Goal: Information Seeking & Learning: Learn about a topic

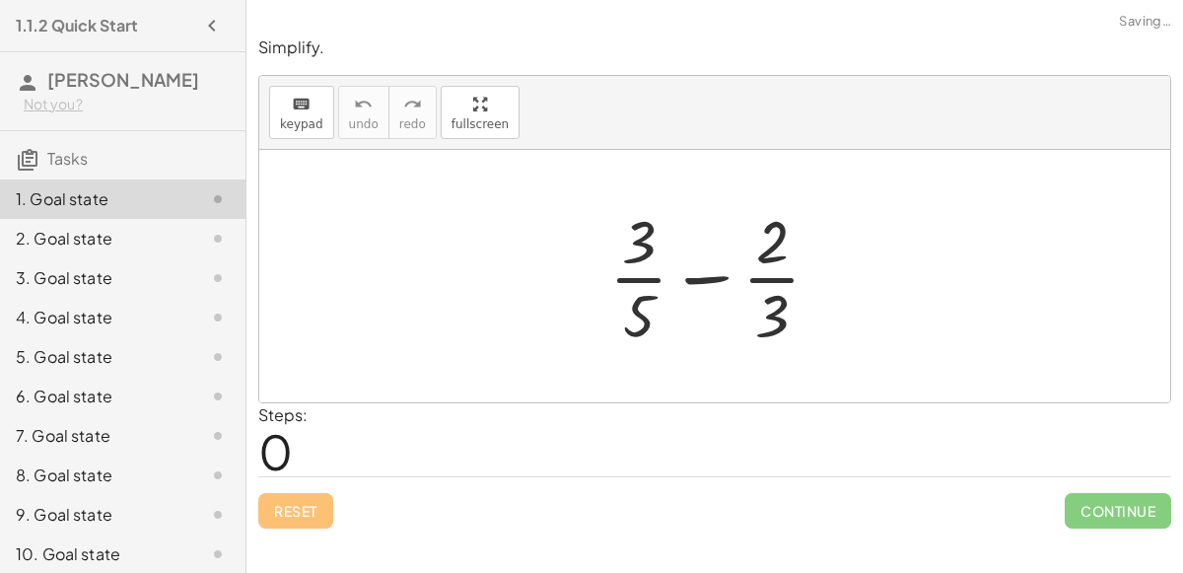
click at [682, 270] on div at bounding box center [722, 276] width 246 height 152
click at [632, 249] on div at bounding box center [722, 276] width 246 height 152
click at [791, 307] on div at bounding box center [722, 276] width 246 height 152
click at [699, 262] on div at bounding box center [722, 276] width 246 height 152
drag, startPoint x: 747, startPoint y: 248, endPoint x: 587, endPoint y: 321, distance: 176.5
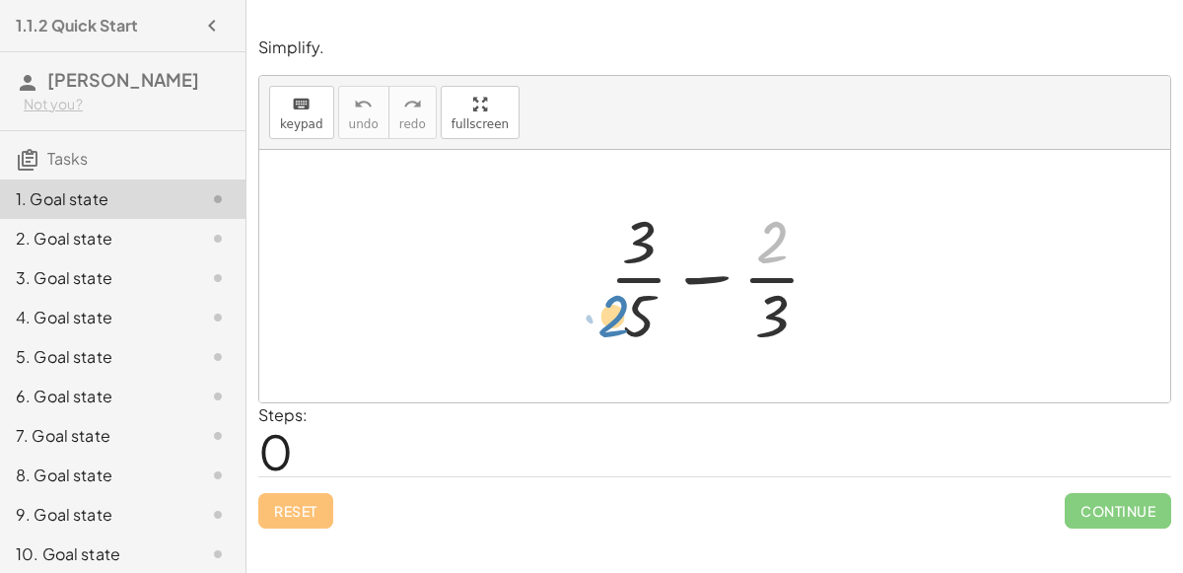
click at [587, 321] on div "· 2 + · 3 · 5 − · 2 · 3" at bounding box center [715, 276] width 271 height 162
drag, startPoint x: 778, startPoint y: 238, endPoint x: 807, endPoint y: 225, distance: 32.2
click at [807, 225] on div at bounding box center [722, 276] width 246 height 152
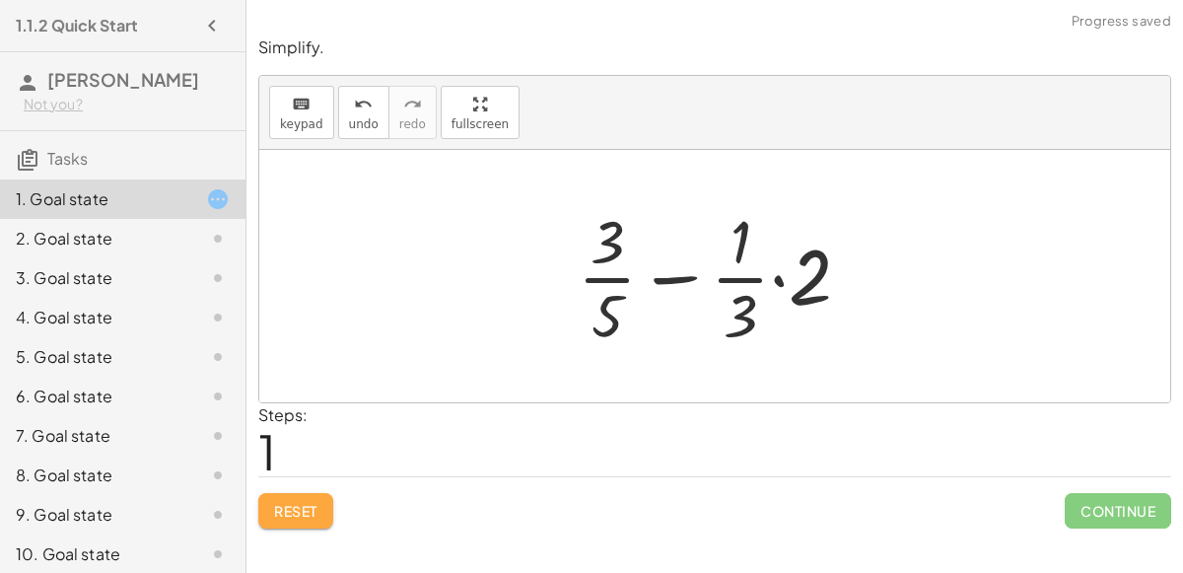
click at [314, 515] on span "Reset" at bounding box center [295, 511] width 43 height 18
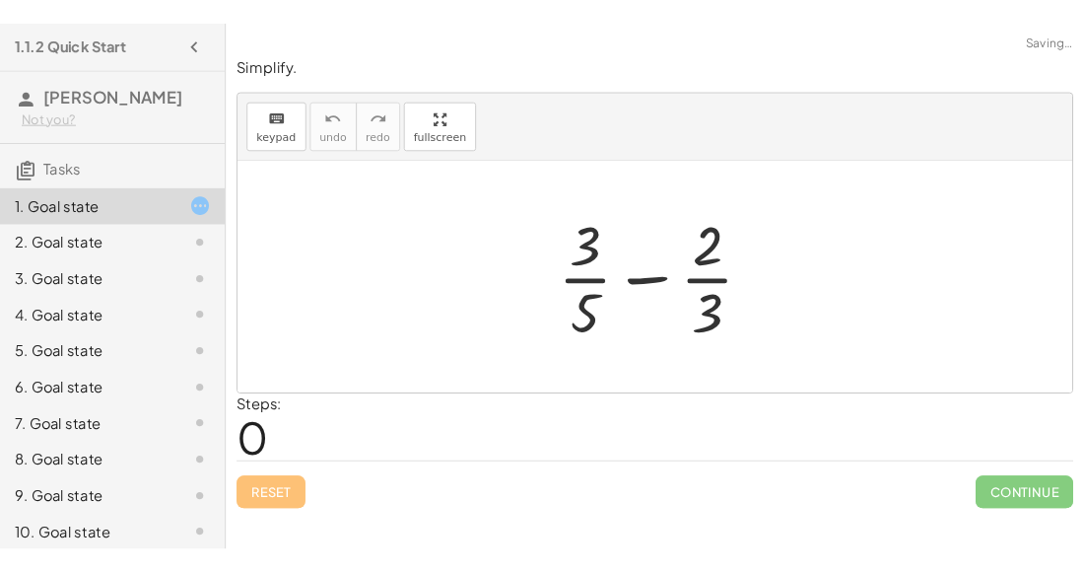
scroll to position [86, 0]
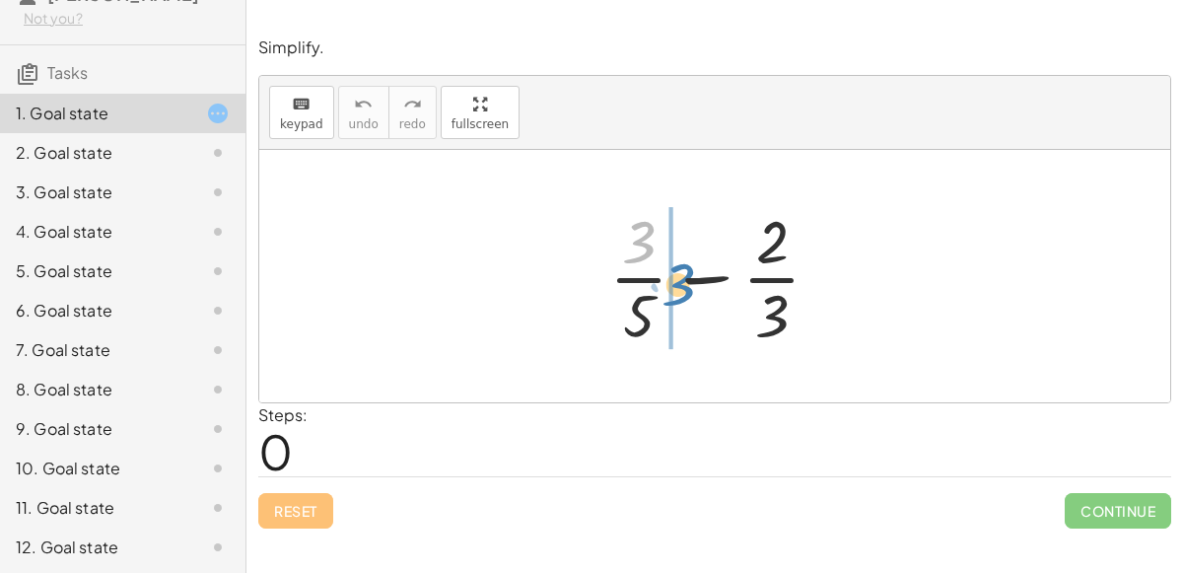
drag, startPoint x: 643, startPoint y: 240, endPoint x: 681, endPoint y: 279, distance: 55.1
click at [681, 279] on div at bounding box center [722, 276] width 246 height 152
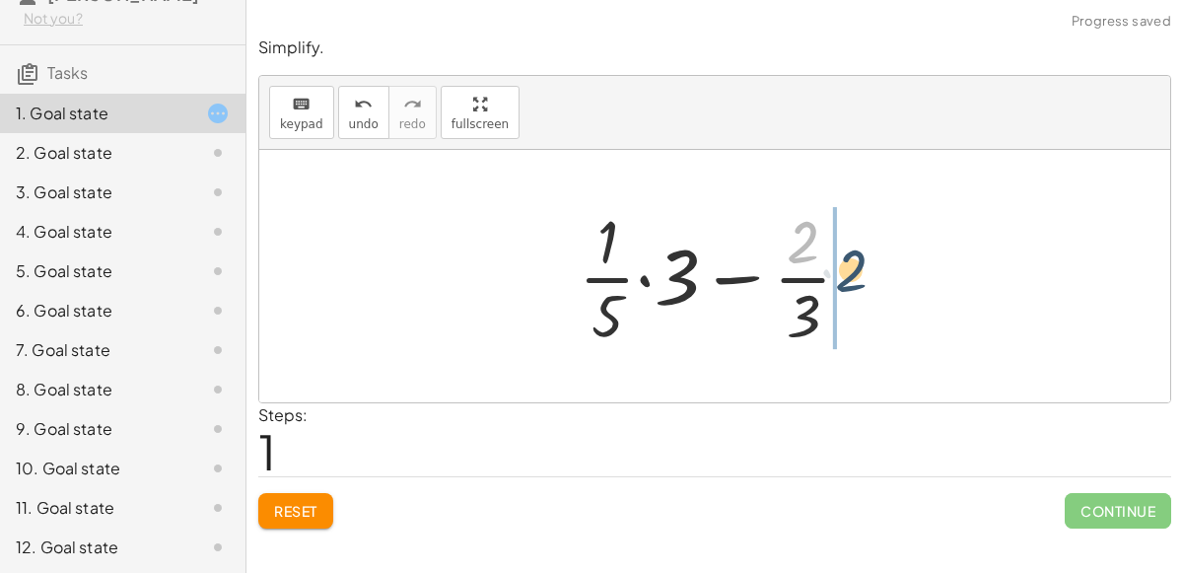
drag, startPoint x: 787, startPoint y: 240, endPoint x: 835, endPoint y: 269, distance: 56.6
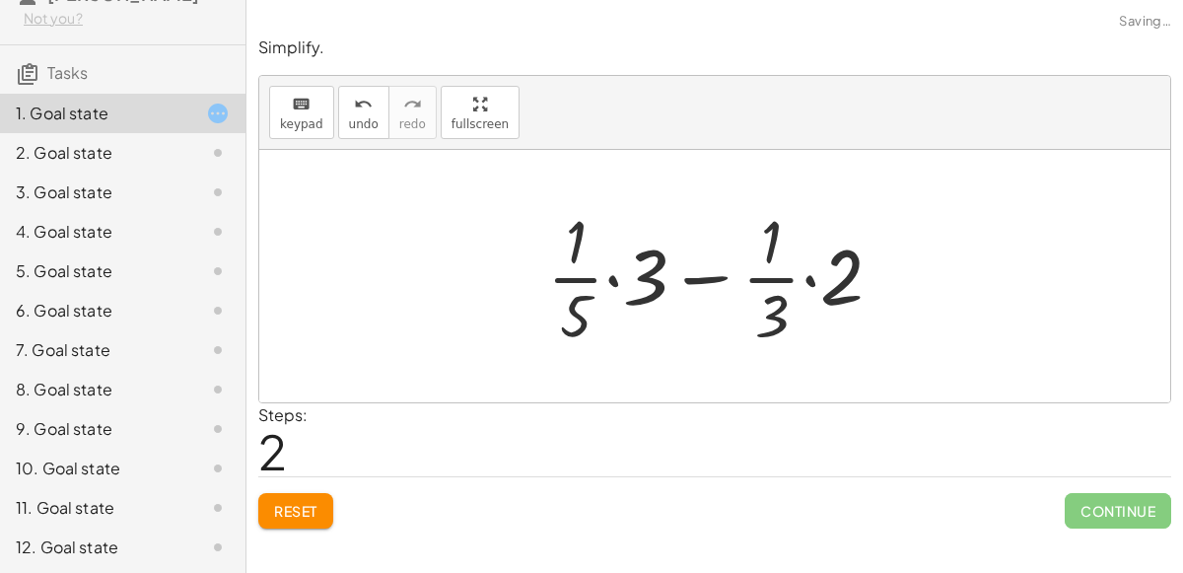
click at [812, 279] on div at bounding box center [722, 276] width 371 height 152
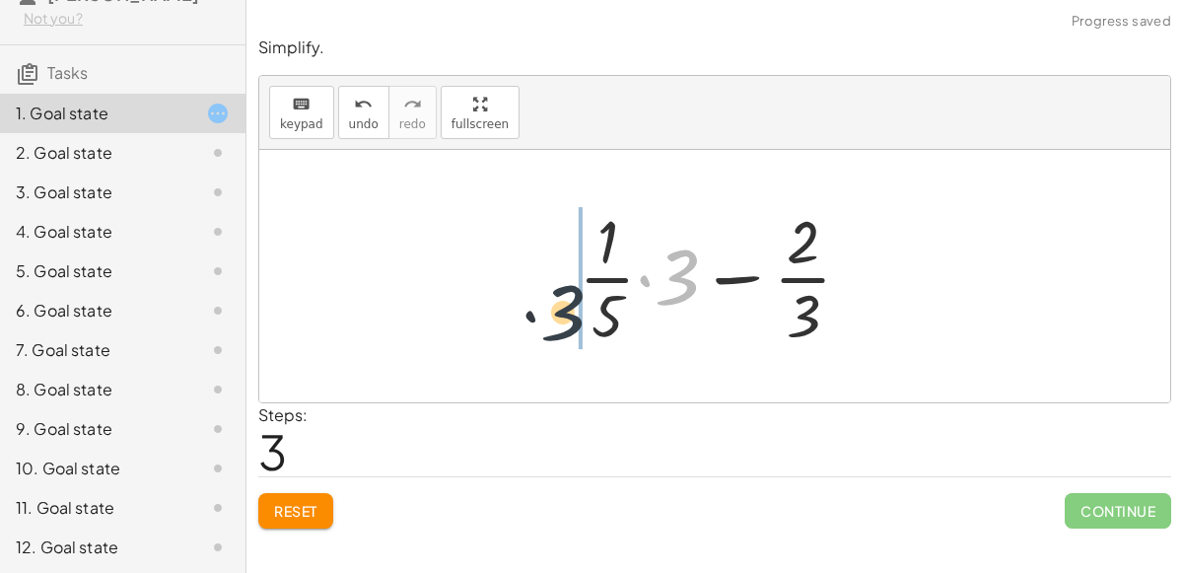
drag, startPoint x: 668, startPoint y: 273, endPoint x: 557, endPoint y: 307, distance: 116.3
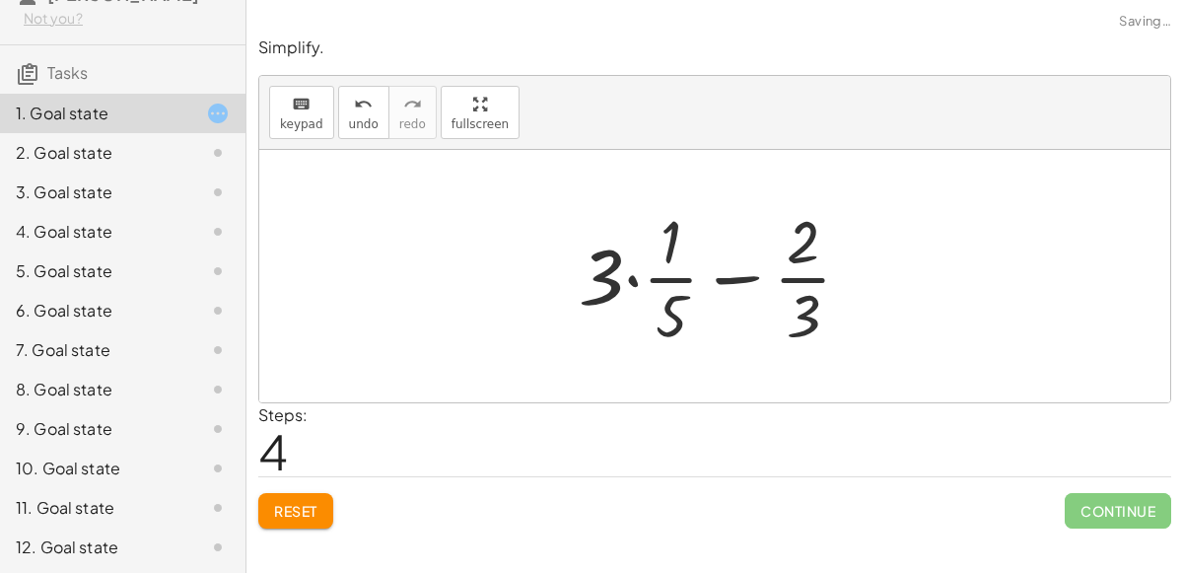
click at [637, 286] on div at bounding box center [723, 276] width 309 height 152
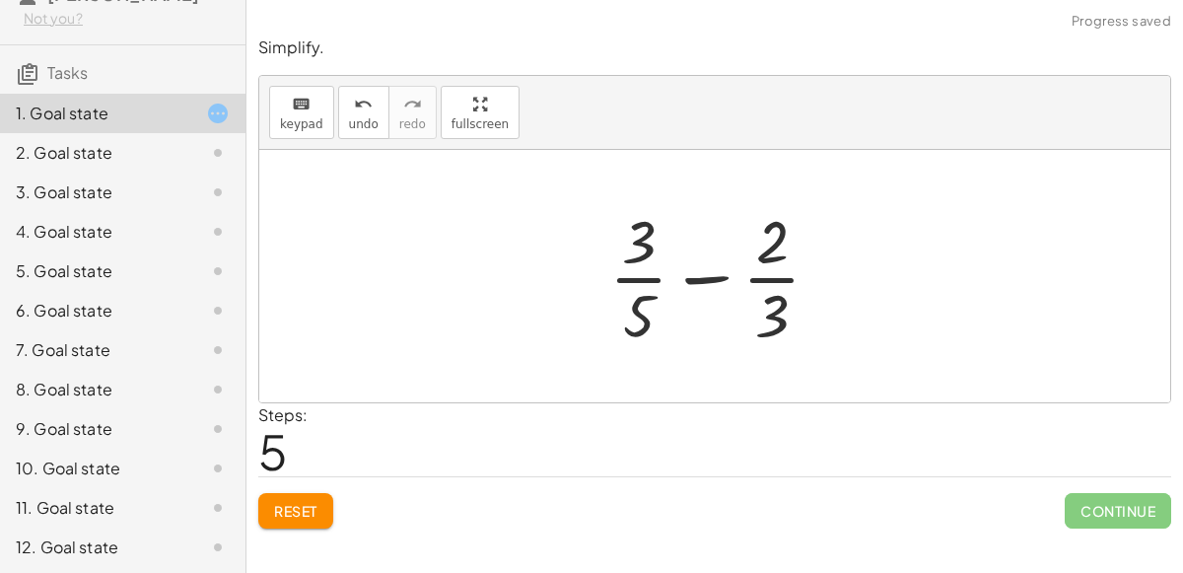
click at [711, 272] on div at bounding box center [722, 276] width 246 height 152
click at [52, 472] on div "10. Goal state" at bounding box center [95, 468] width 159 height 24
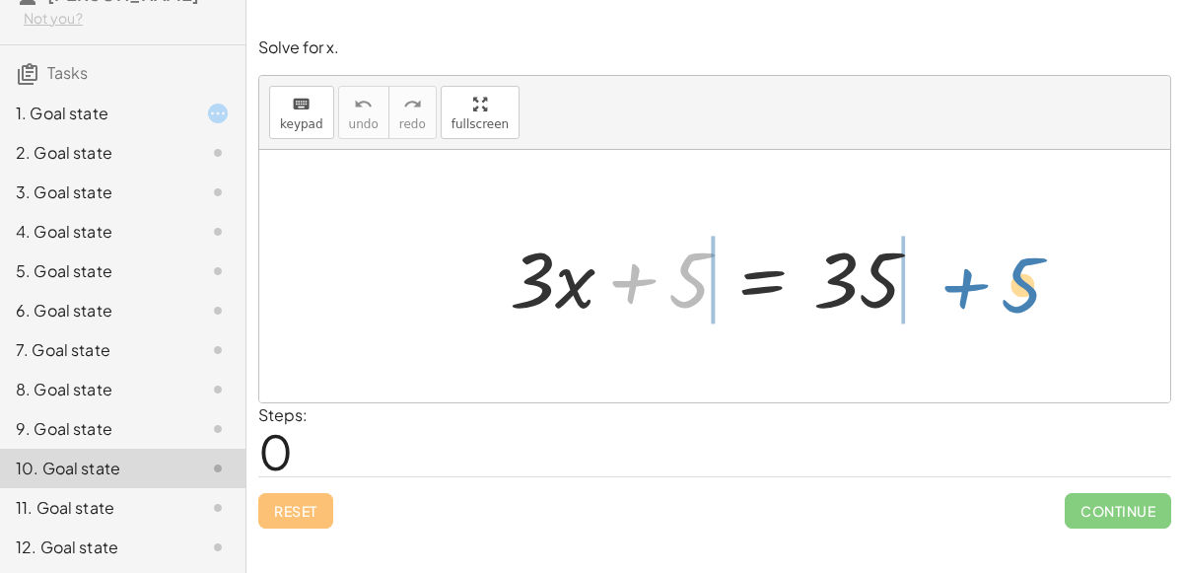
drag, startPoint x: 681, startPoint y: 291, endPoint x: 990, endPoint y: 277, distance: 308.9
click at [990, 277] on div "+ 5 + · 3 · x + 5 = 35" at bounding box center [714, 276] width 911 height 252
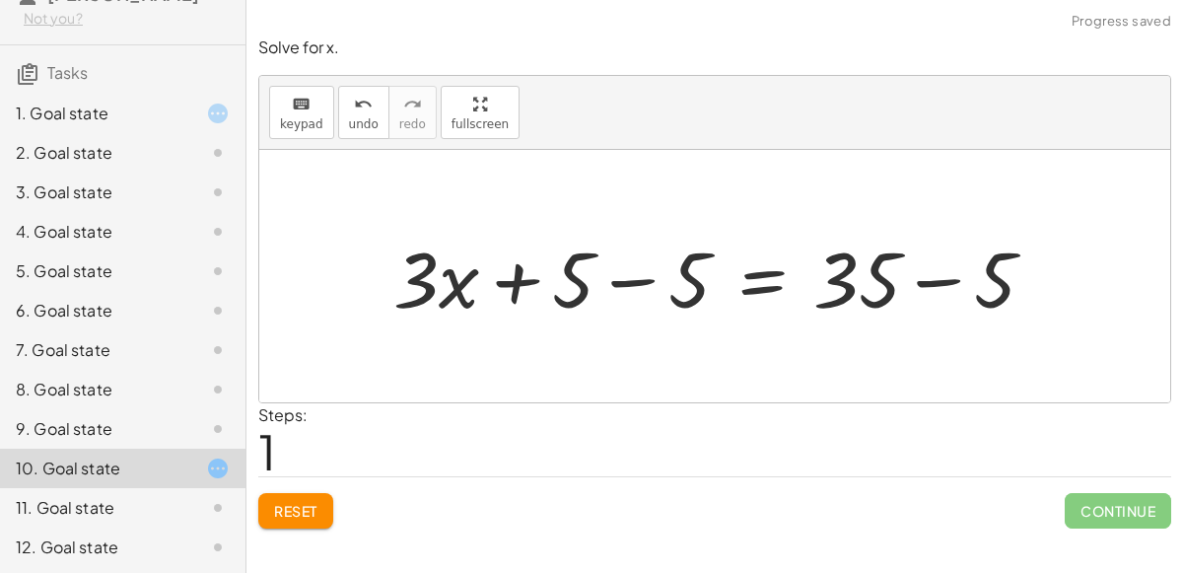
click at [935, 281] on div at bounding box center [721, 277] width 677 height 102
click at [640, 272] on div at bounding box center [662, 277] width 559 height 102
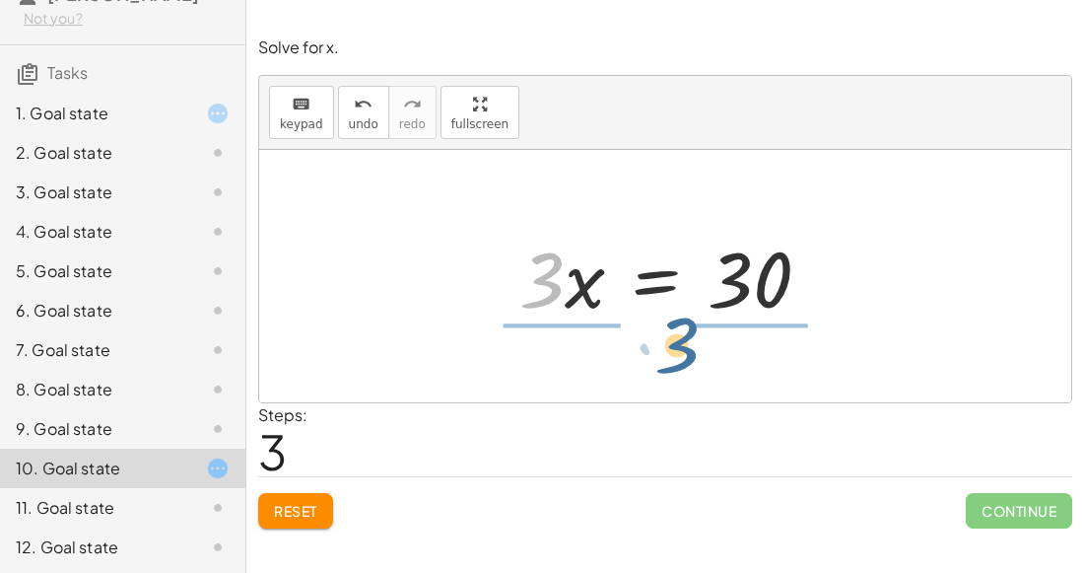
drag, startPoint x: 538, startPoint y: 306, endPoint x: 676, endPoint y: 384, distance: 159.0
click at [676, 384] on div "+ · 3 · x + 5 = 35 + · 3 · x + 5 − 5 = + 35 − 5 + · 3 · x + 5 − 5 = 30 + · 3 · …" at bounding box center [665, 276] width 812 height 252
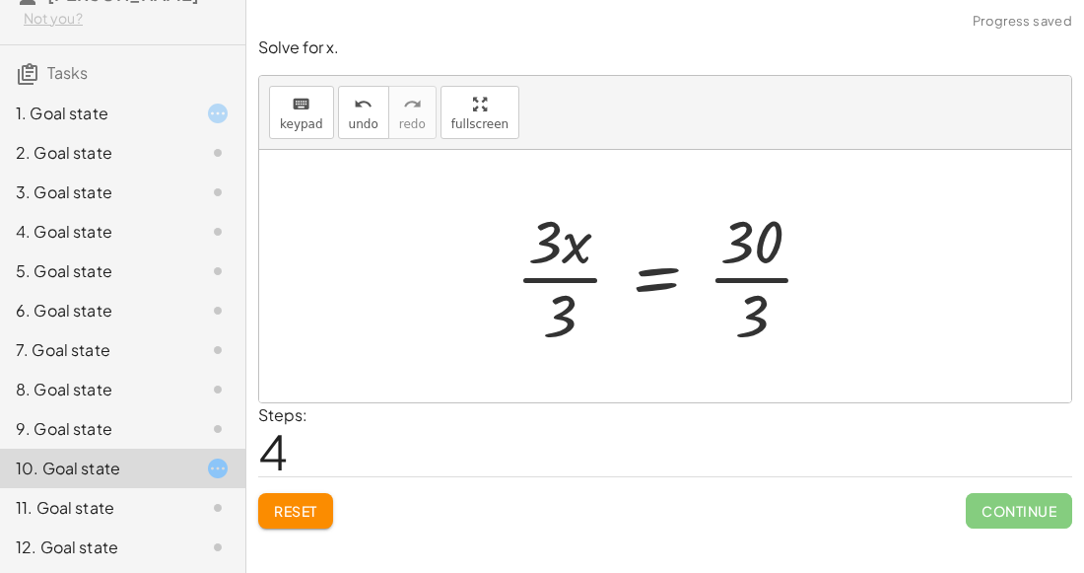
click at [572, 269] on div at bounding box center [673, 276] width 335 height 152
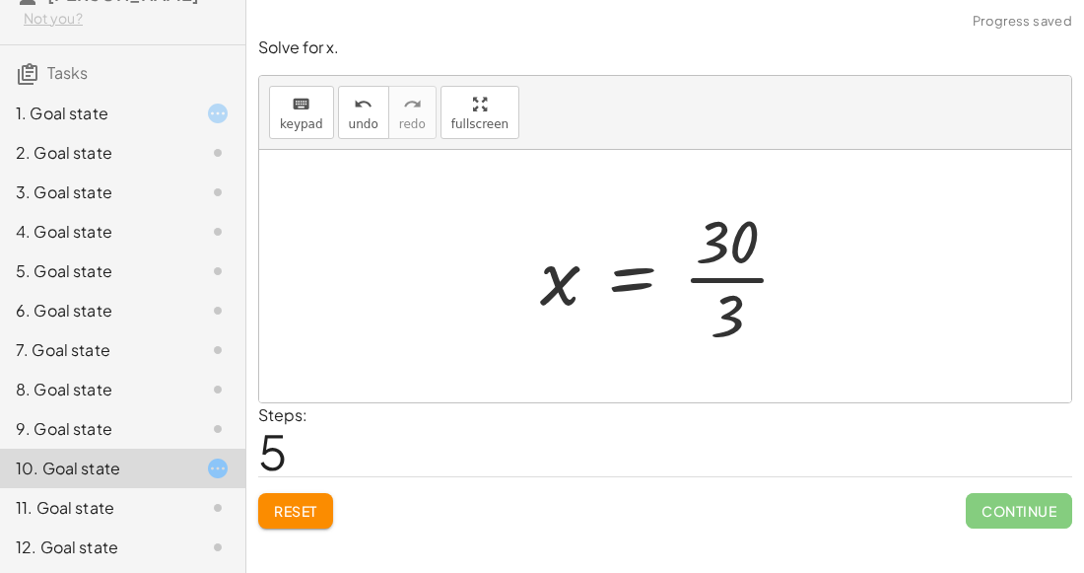
click at [738, 273] on div at bounding box center [673, 276] width 286 height 152
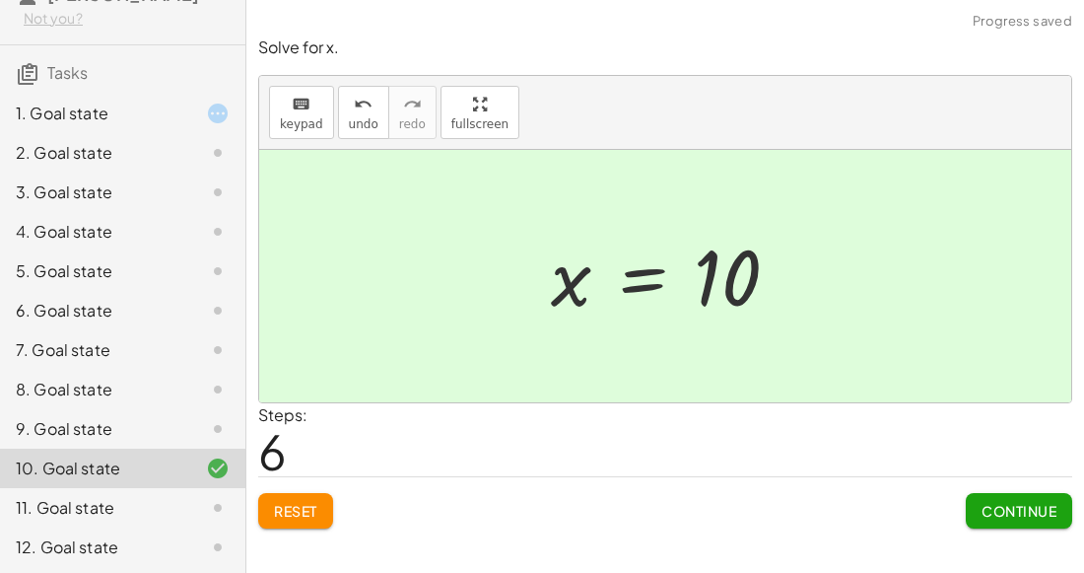
click at [1003, 504] on span "Continue" at bounding box center [1019, 511] width 75 height 18
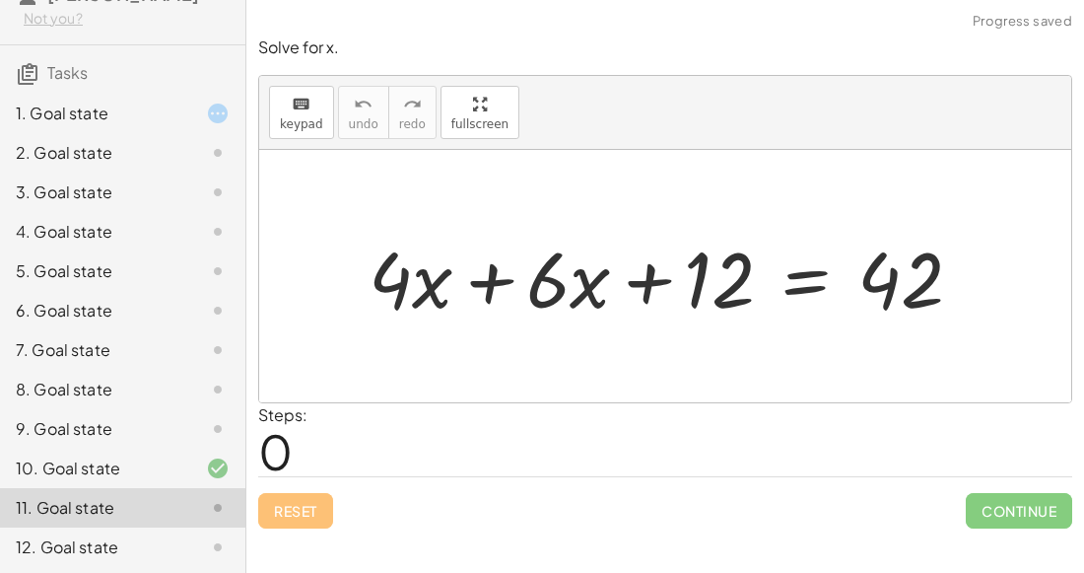
click at [149, 110] on div "1. Goal state" at bounding box center [95, 114] width 159 height 24
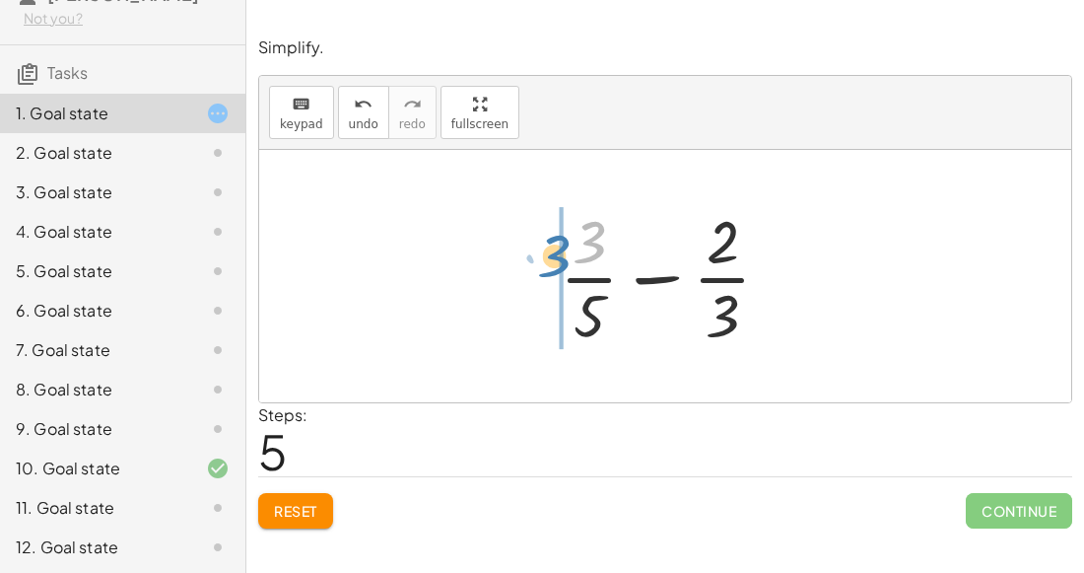
drag, startPoint x: 580, startPoint y: 233, endPoint x: 567, endPoint y: 259, distance: 29.5
click at [567, 259] on div at bounding box center [673, 276] width 246 height 152
click at [597, 313] on div at bounding box center [673, 276] width 246 height 152
click at [697, 304] on div at bounding box center [673, 276] width 246 height 152
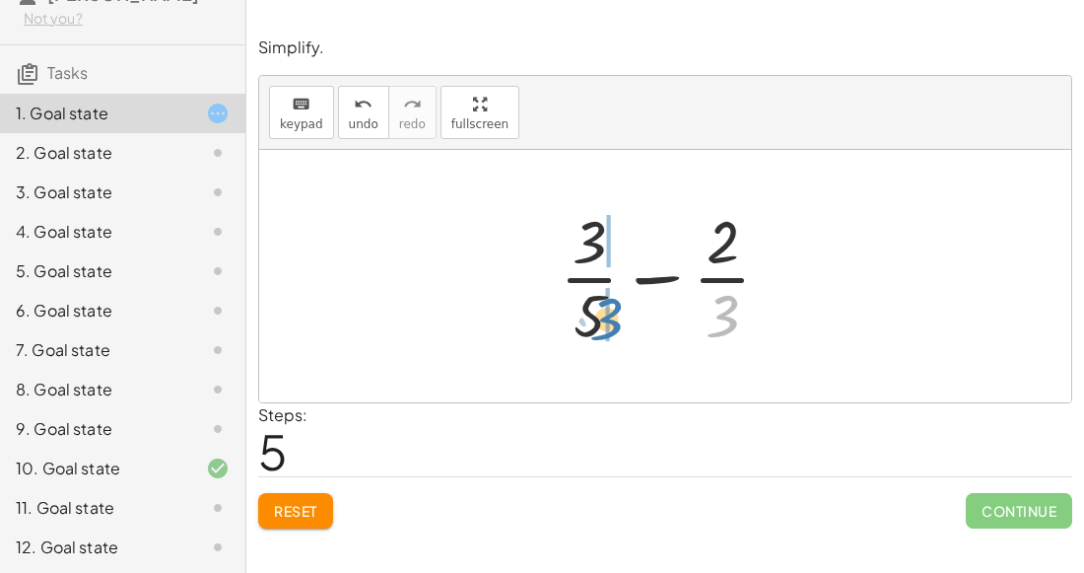
drag, startPoint x: 727, startPoint y: 313, endPoint x: 608, endPoint y: 317, distance: 118.4
click at [608, 317] on div at bounding box center [673, 276] width 246 height 152
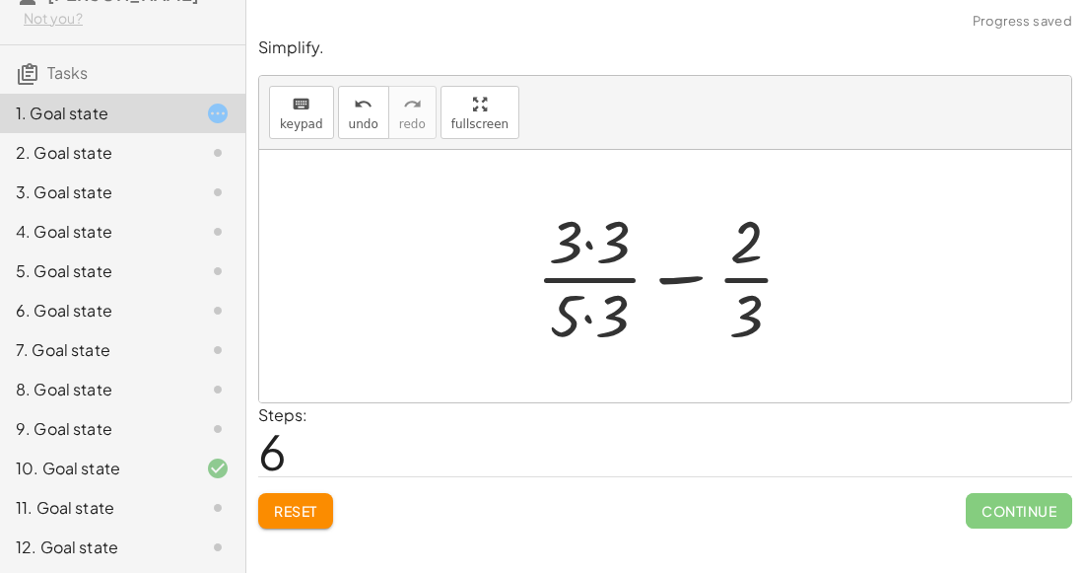
click at [589, 313] on div at bounding box center [673, 276] width 295 height 152
click at [589, 256] on div at bounding box center [673, 276] width 295 height 152
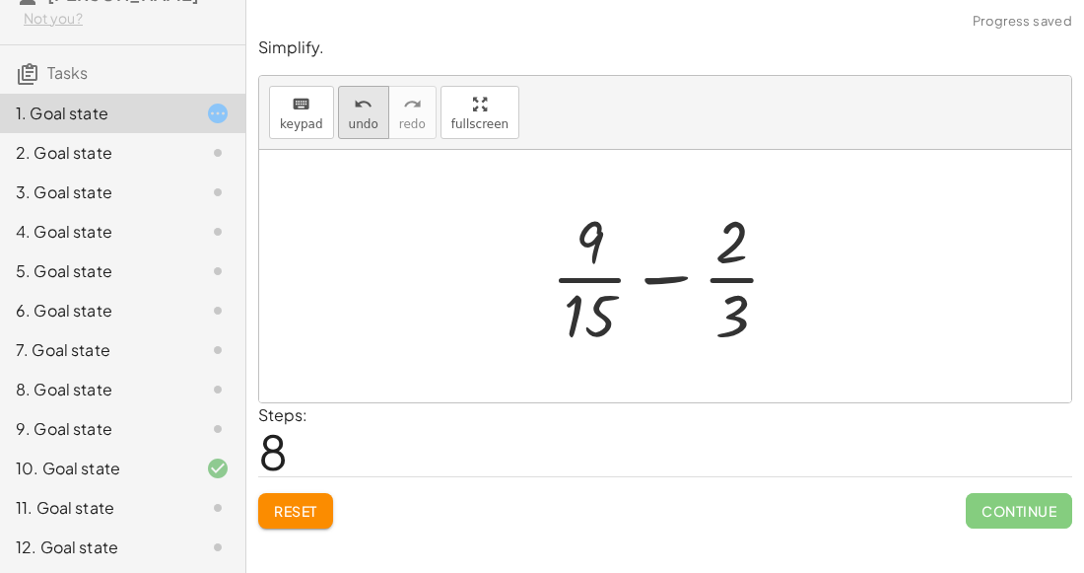
click at [359, 120] on span "undo" at bounding box center [364, 124] width 30 height 14
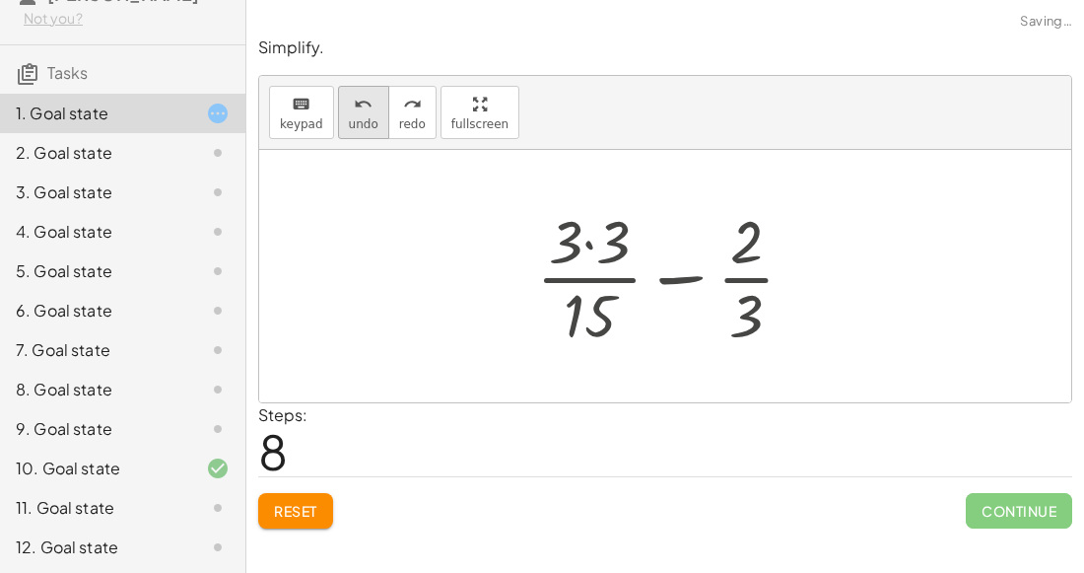
click at [361, 123] on span "undo" at bounding box center [364, 124] width 30 height 14
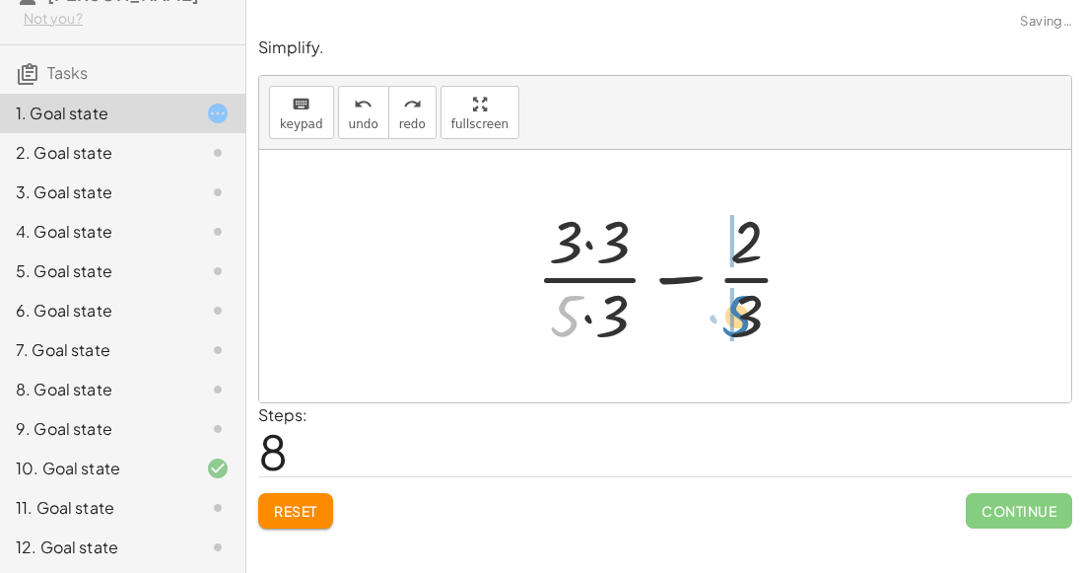
drag, startPoint x: 560, startPoint y: 321, endPoint x: 733, endPoint y: 321, distance: 173.5
click at [733, 321] on div at bounding box center [673, 276] width 295 height 152
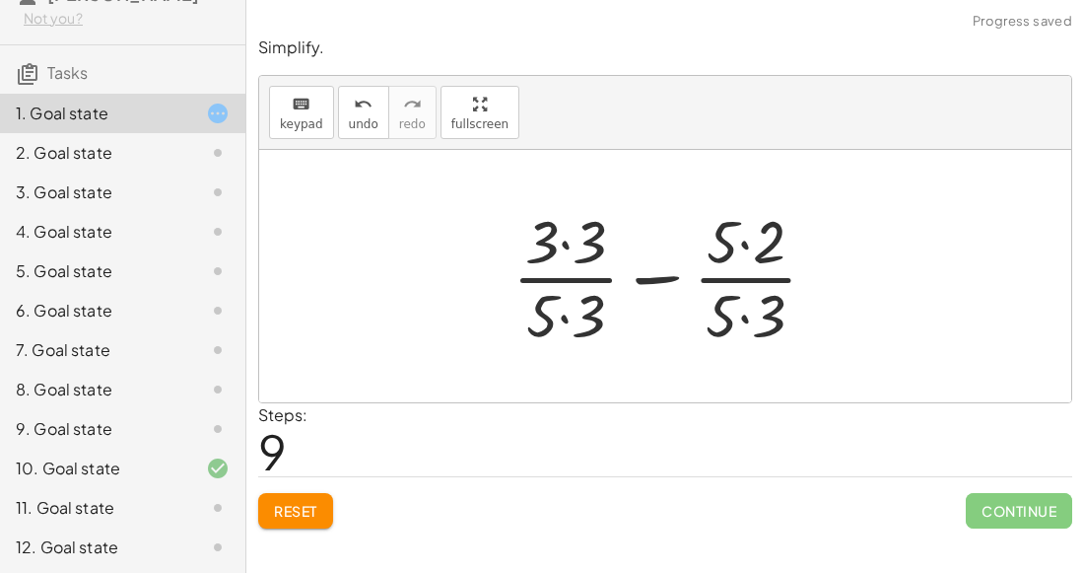
click at [741, 249] on div at bounding box center [673, 276] width 340 height 152
click at [739, 305] on div at bounding box center [673, 276] width 340 height 152
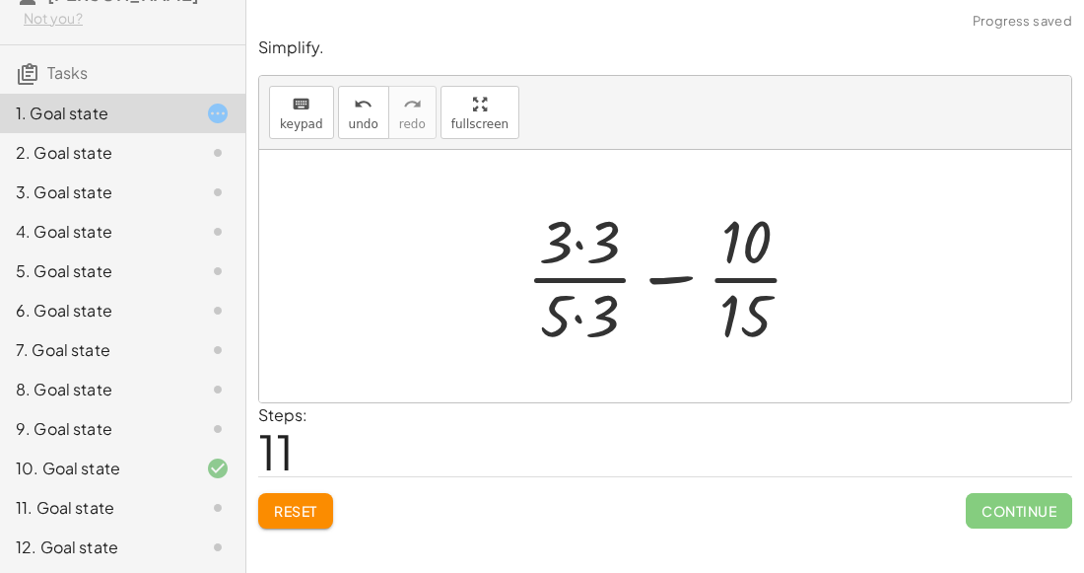
click at [592, 315] on div at bounding box center [673, 276] width 313 height 152
click at [577, 243] on div at bounding box center [673, 276] width 313 height 152
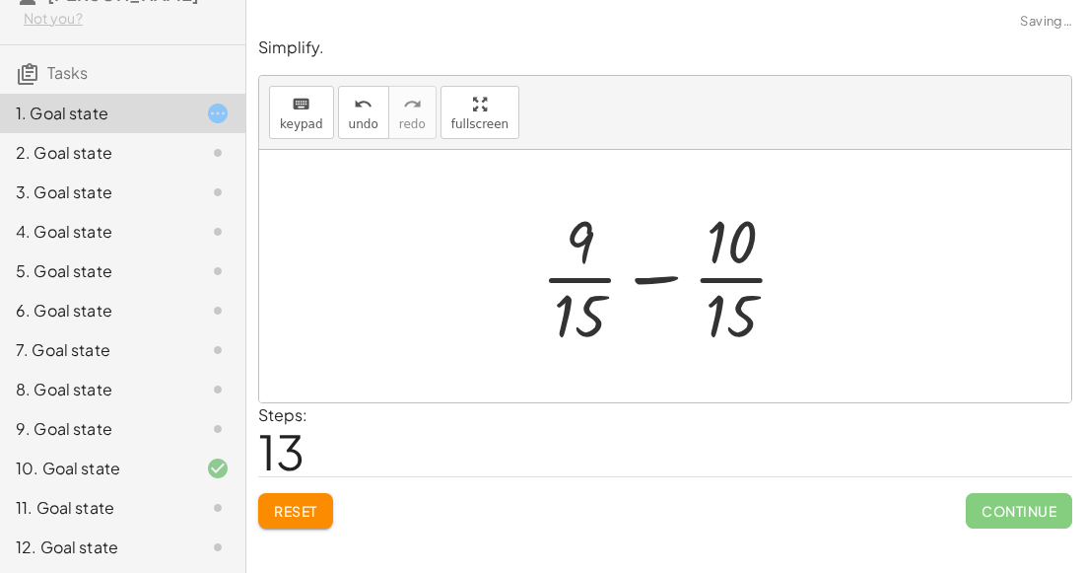
click at [656, 272] on div at bounding box center [673, 276] width 284 height 152
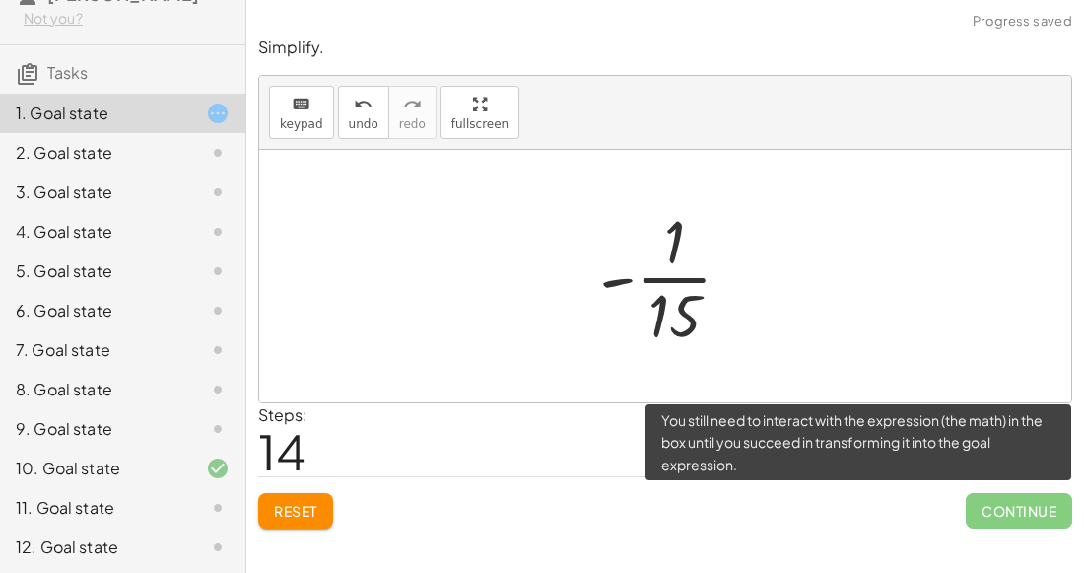
click at [992, 507] on span "Continue" at bounding box center [1019, 510] width 106 height 35
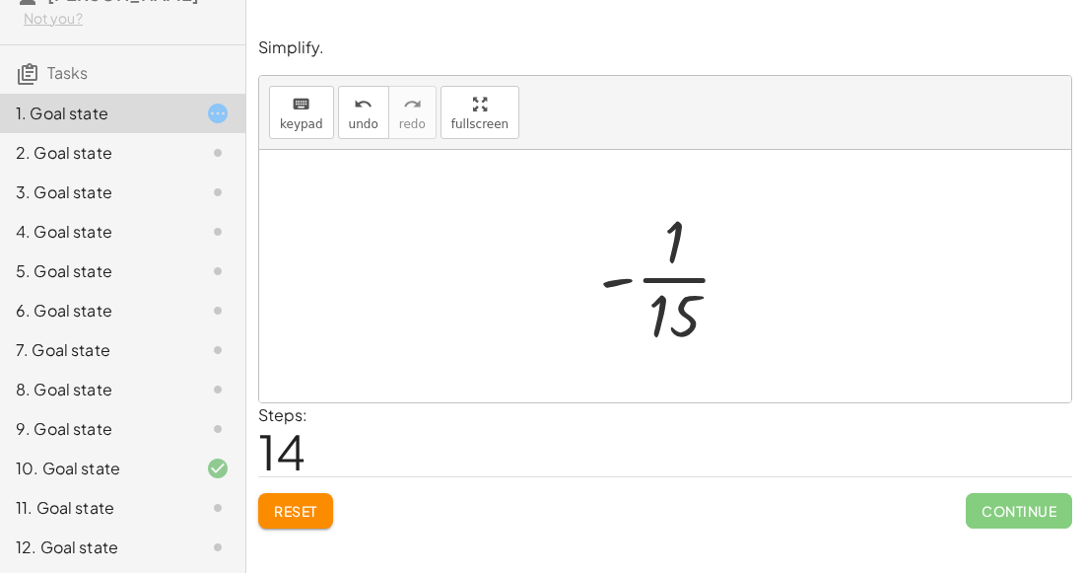
click at [610, 266] on div at bounding box center [674, 276] width 169 height 152
click at [697, 272] on div at bounding box center [674, 276] width 169 height 152
click at [318, 110] on button "keyboard keypad" at bounding box center [301, 112] width 65 height 53
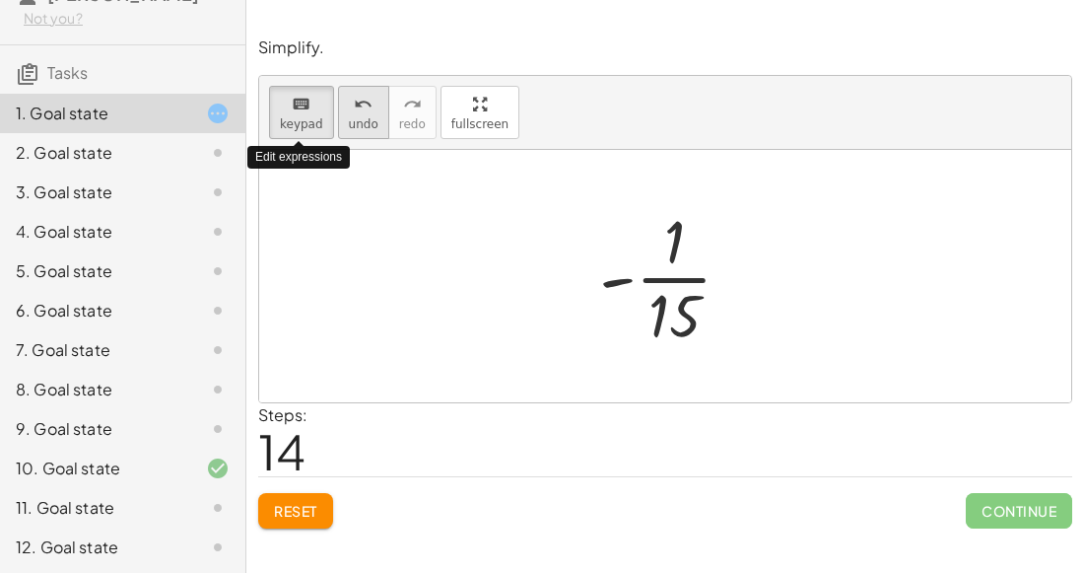
click at [340, 113] on button "undo undo" at bounding box center [363, 112] width 51 height 53
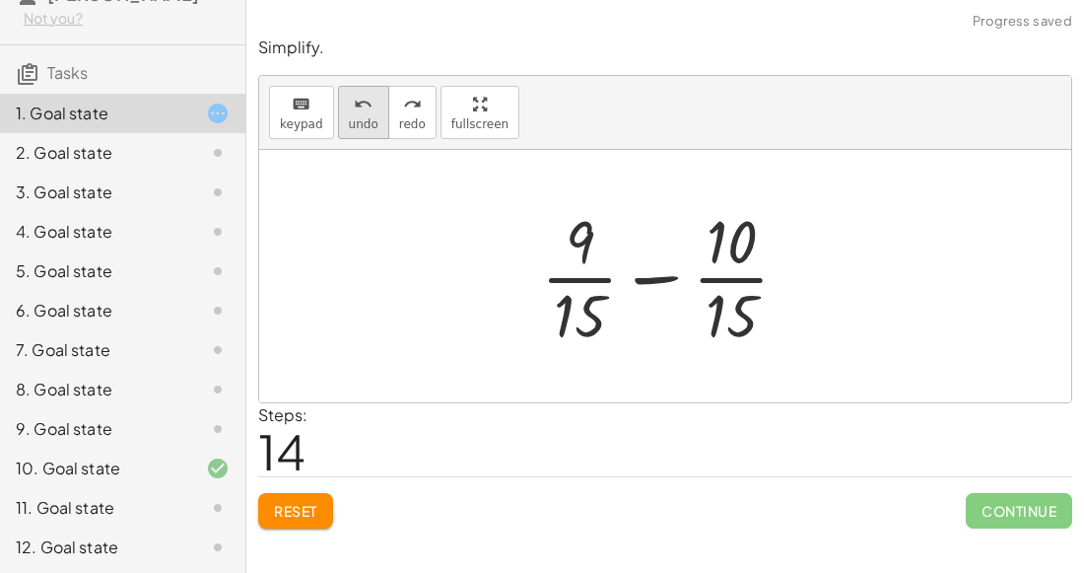
click at [362, 111] on icon "undo" at bounding box center [363, 105] width 19 height 24
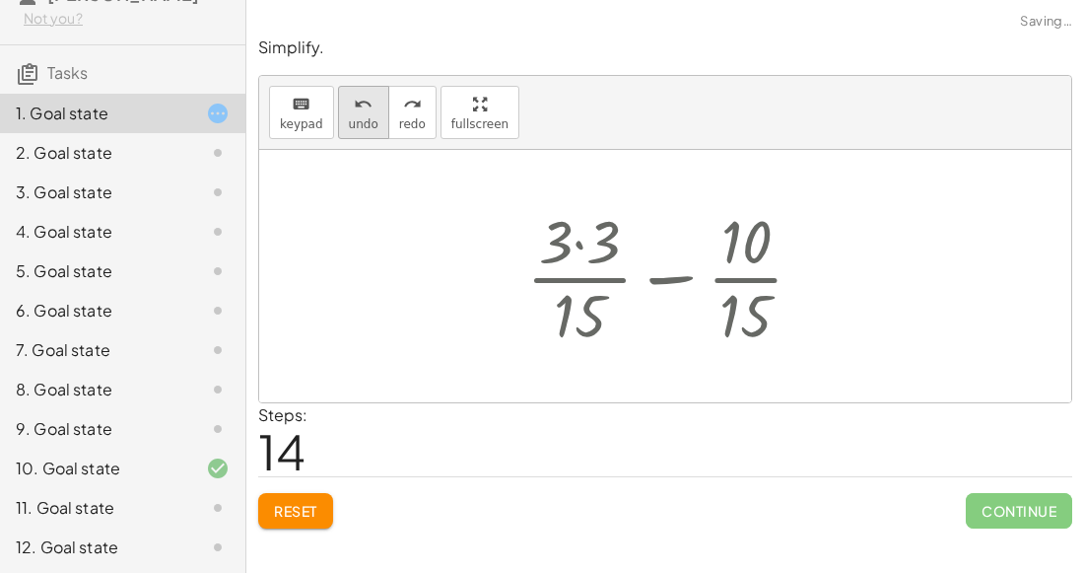
click at [362, 111] on icon "undo" at bounding box center [363, 105] width 19 height 24
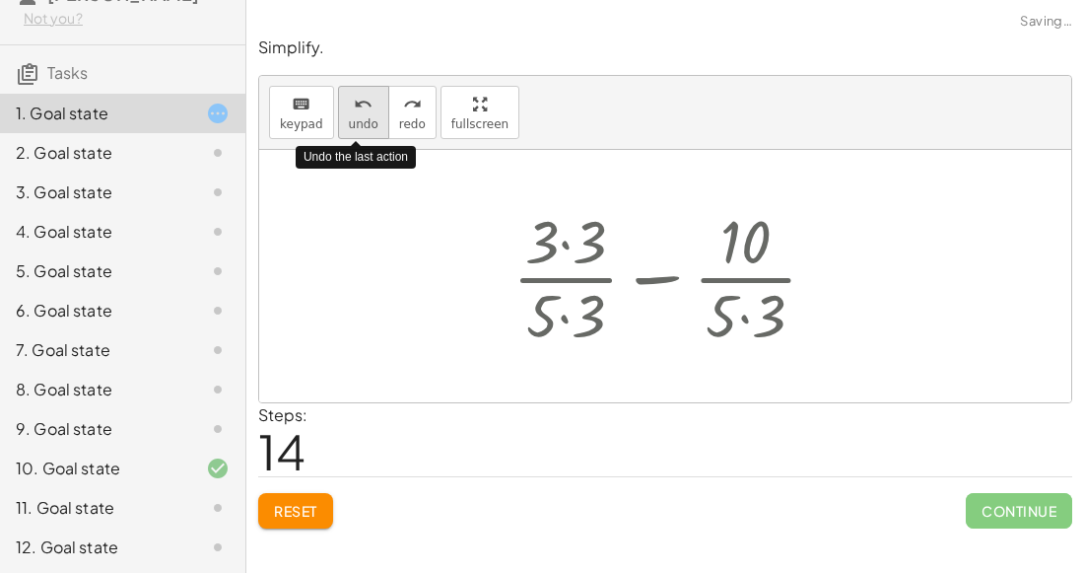
click at [362, 111] on icon "undo" at bounding box center [363, 105] width 19 height 24
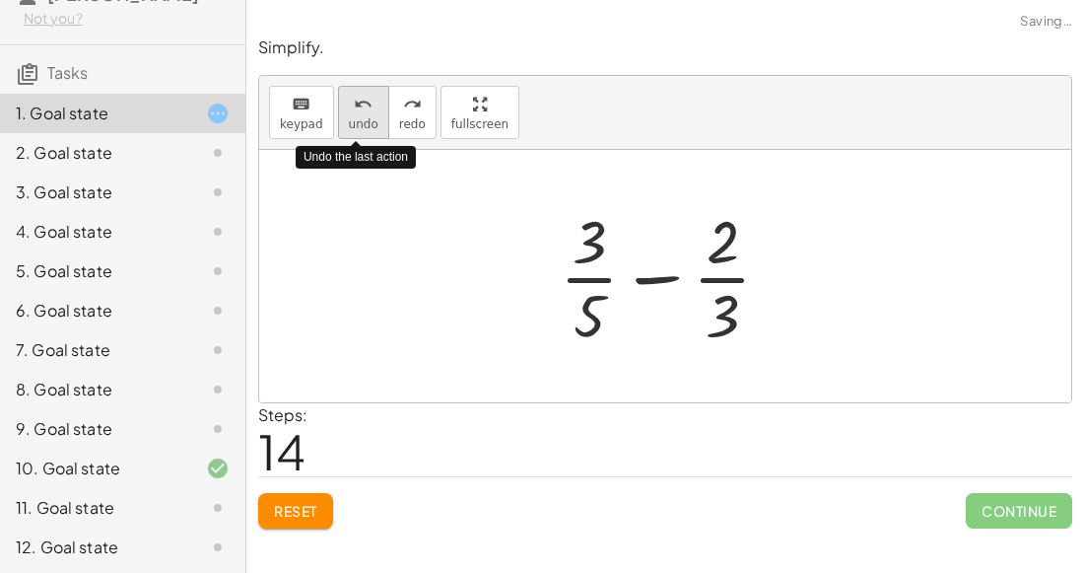
click at [362, 111] on icon "undo" at bounding box center [363, 105] width 19 height 24
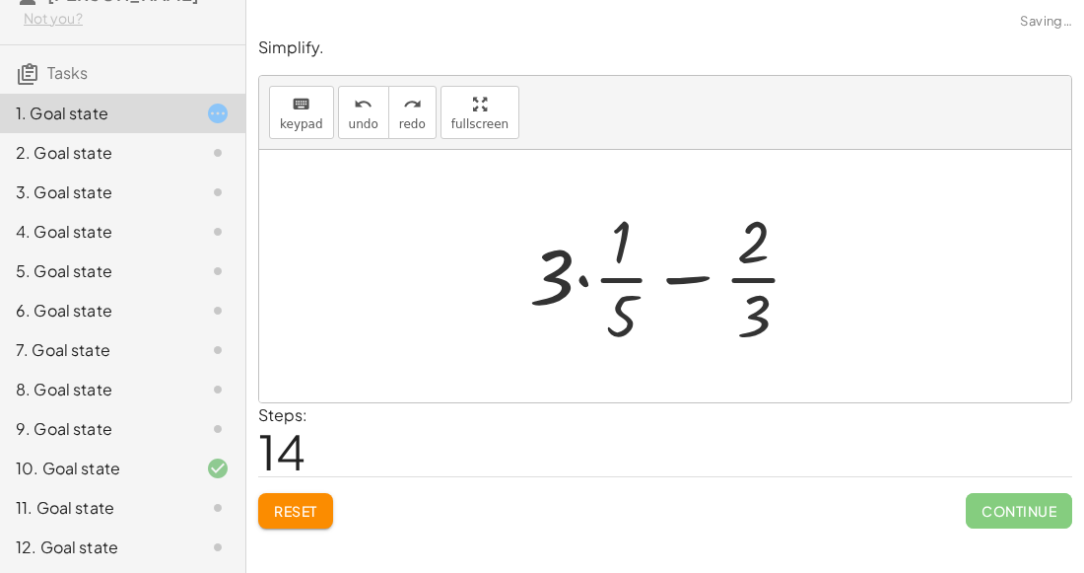
click at [427, 133] on div "keyboard keypad undo undo redo redo fullscreen Undo the last action" at bounding box center [665, 113] width 812 height 74
click at [421, 131] on button "redo redo" at bounding box center [412, 112] width 48 height 53
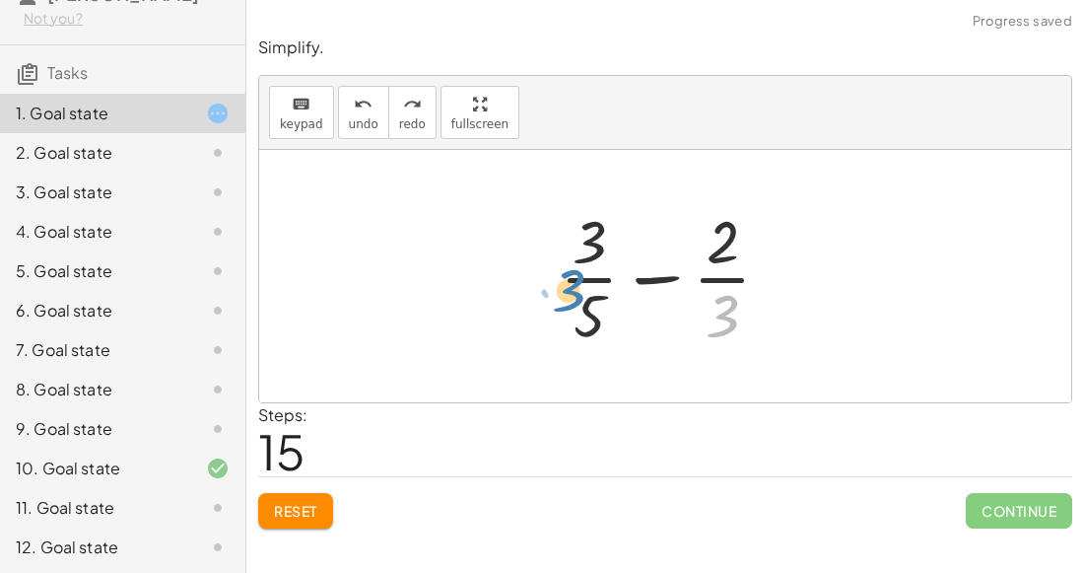
drag, startPoint x: 728, startPoint y: 328, endPoint x: 557, endPoint y: 302, distance: 172.6
click at [557, 302] on div at bounding box center [673, 276] width 246 height 152
drag, startPoint x: 737, startPoint y: 304, endPoint x: 592, endPoint y: 288, distance: 145.8
click at [592, 288] on div at bounding box center [673, 276] width 246 height 152
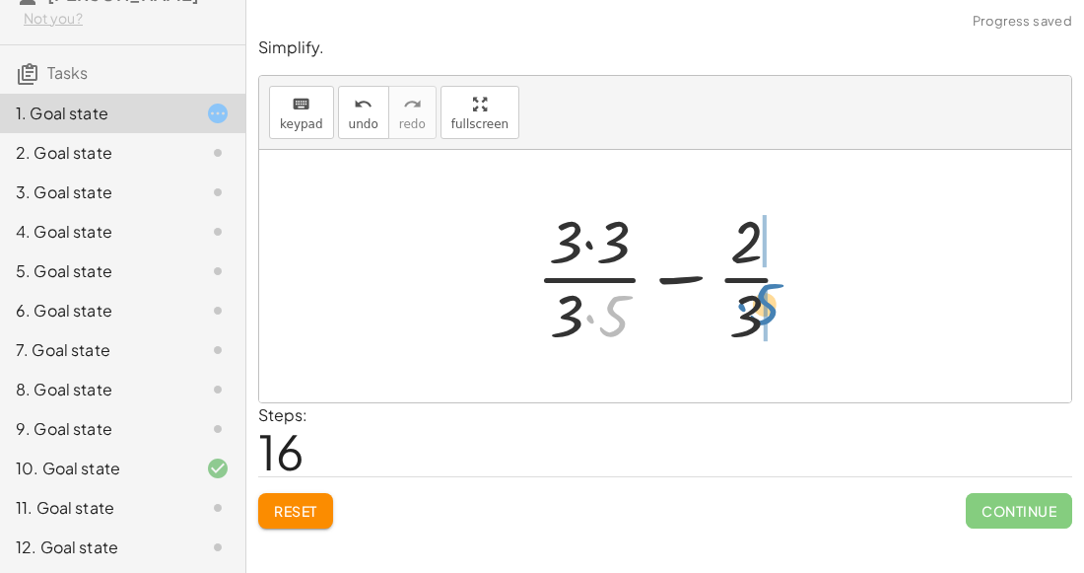
drag, startPoint x: 620, startPoint y: 323, endPoint x: 779, endPoint y: 313, distance: 159.1
click at [779, 313] on div at bounding box center [673, 276] width 295 height 152
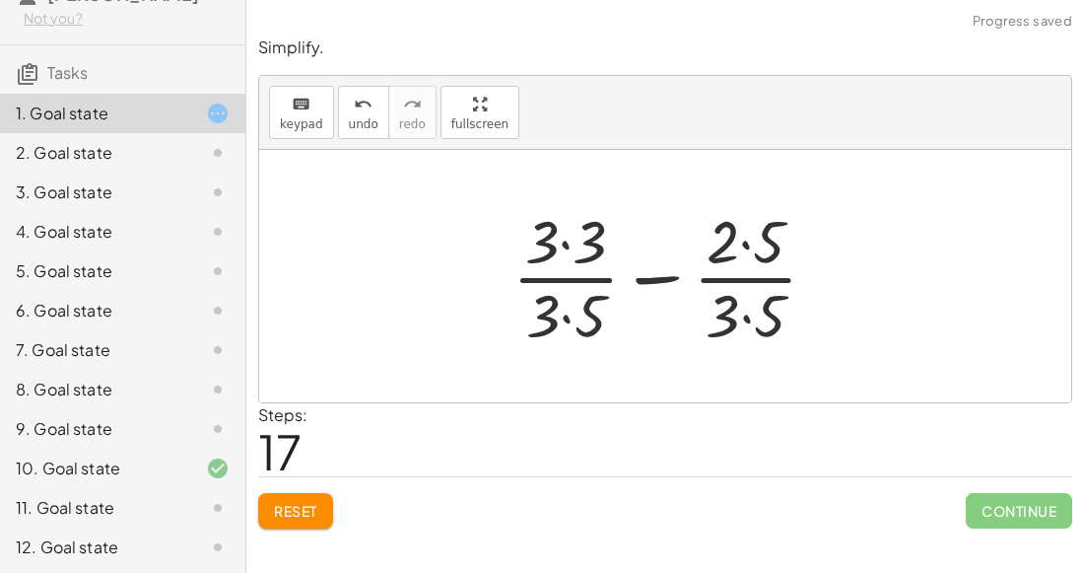
click at [751, 320] on div at bounding box center [673, 276] width 340 height 152
click at [746, 253] on div at bounding box center [673, 276] width 339 height 152
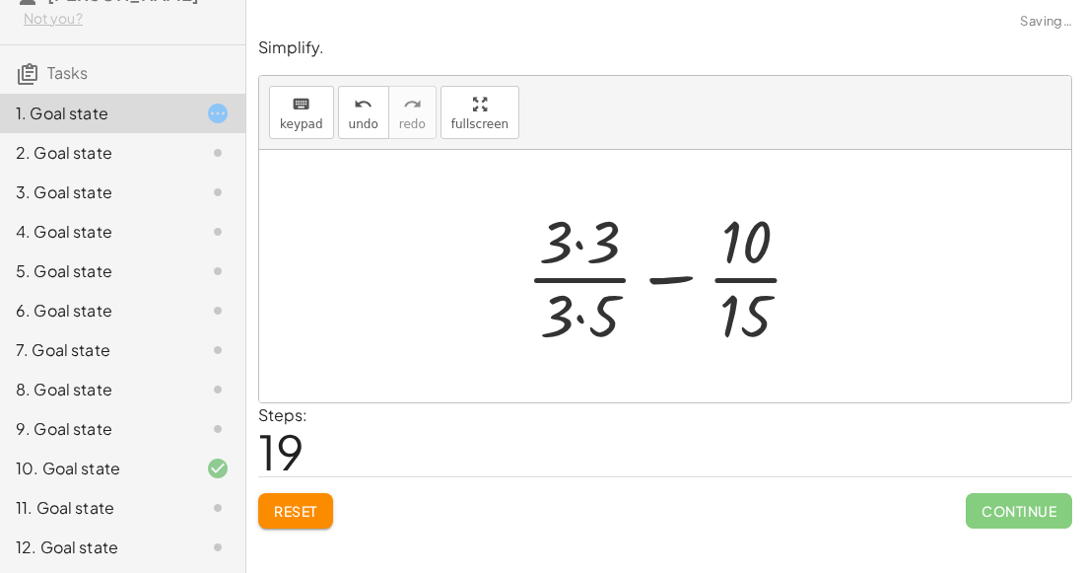
click at [585, 260] on div at bounding box center [673, 276] width 313 height 152
click at [586, 310] on div at bounding box center [673, 276] width 313 height 152
click at [579, 229] on div at bounding box center [673, 276] width 313 height 152
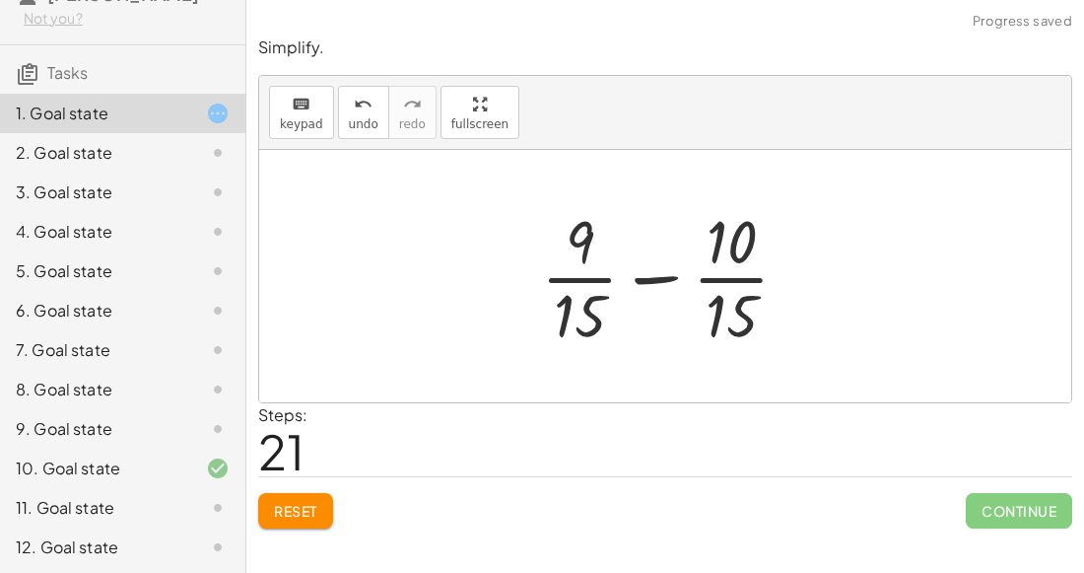
click at [663, 270] on div at bounding box center [673, 276] width 284 height 152
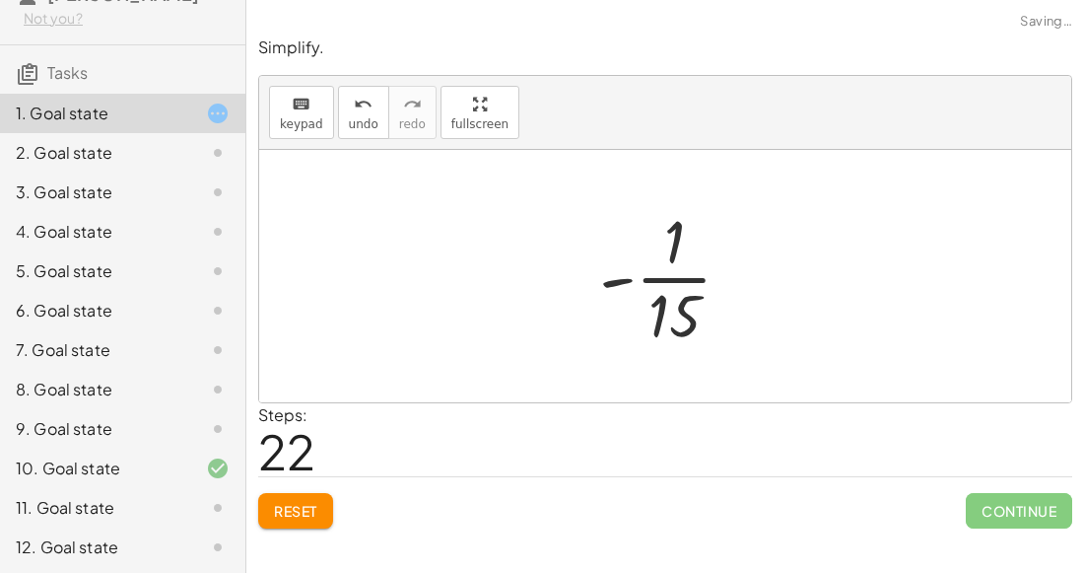
click at [675, 281] on div at bounding box center [674, 276] width 169 height 152
click at [336, 518] on div "Reset Continue" at bounding box center [665, 502] width 814 height 52
click at [0, 0] on div "Simplify. keyboard keypad undo undo redo redo fullscreen + · 3 · 5 − · 2 · 3 + …" at bounding box center [0, 0] width 0 height 0
click at [277, 507] on span "Reset" at bounding box center [295, 511] width 43 height 18
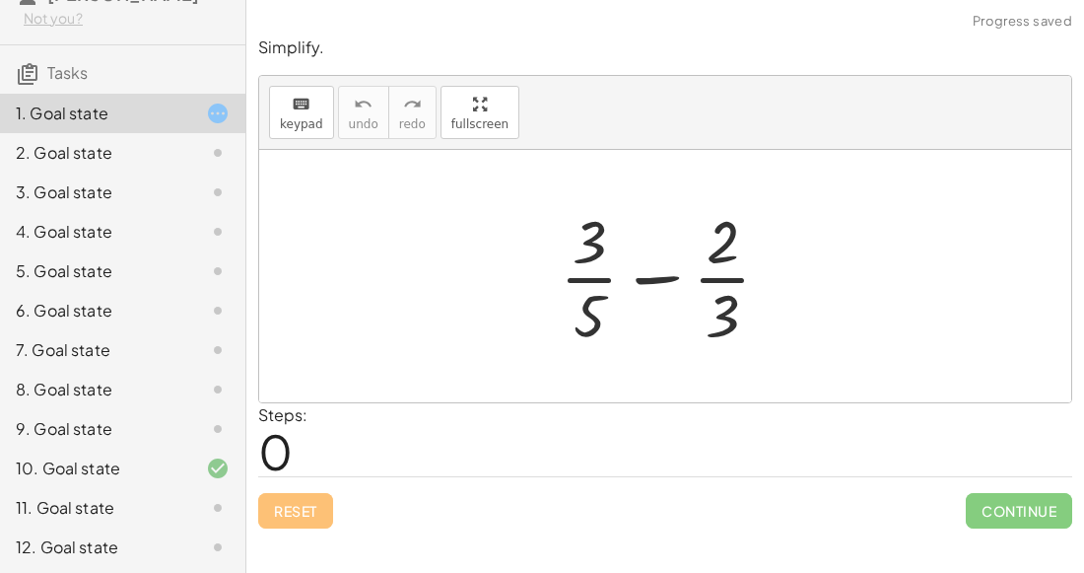
click at [191, 212] on div "2. Goal state" at bounding box center [122, 231] width 245 height 39
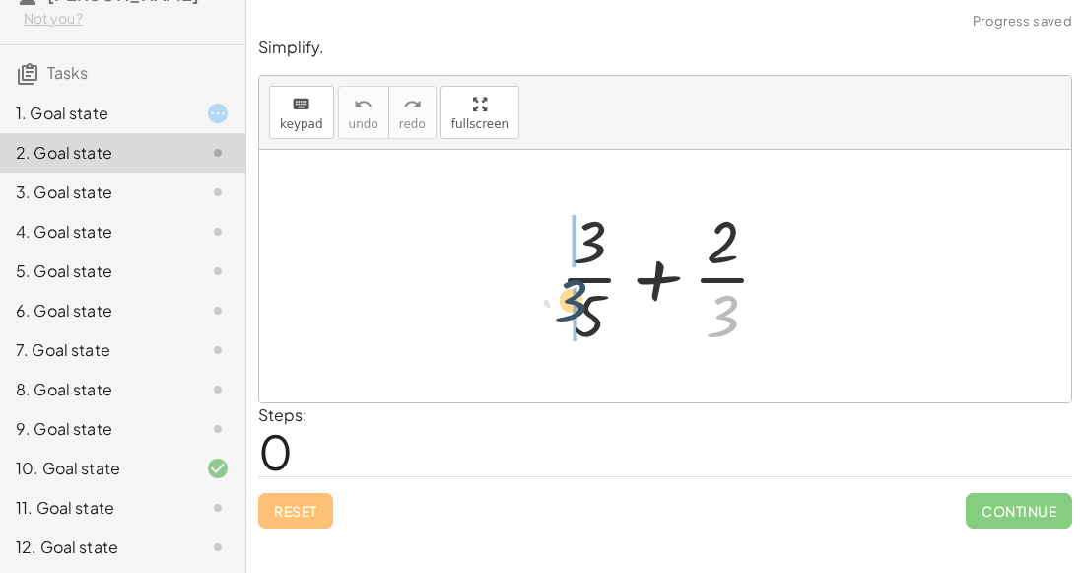
drag, startPoint x: 716, startPoint y: 296, endPoint x: 563, endPoint y: 279, distance: 153.7
click at [563, 279] on div at bounding box center [673, 276] width 246 height 152
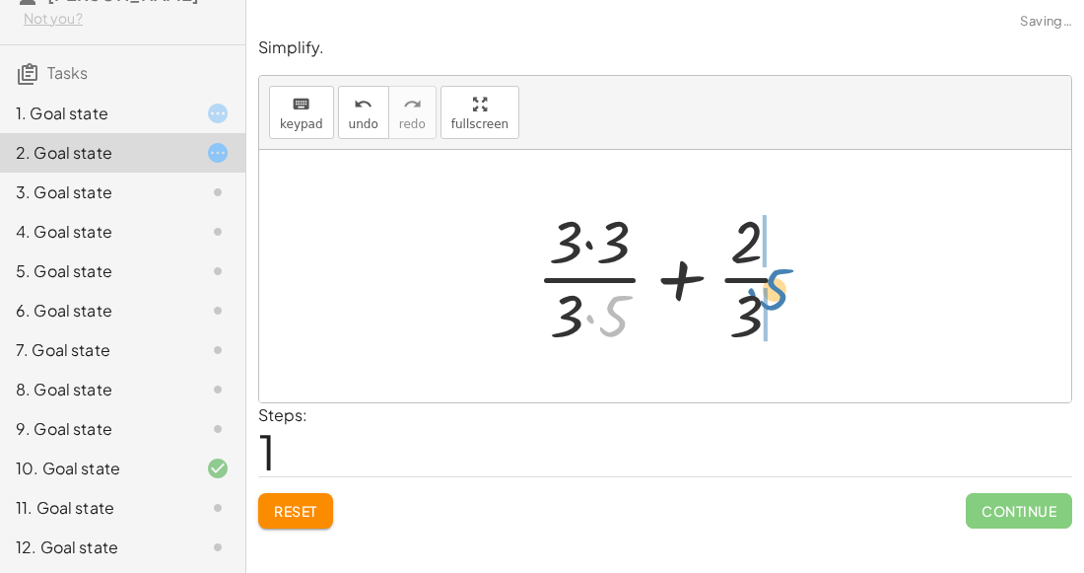
drag, startPoint x: 613, startPoint y: 320, endPoint x: 773, endPoint y: 295, distance: 161.7
click at [773, 295] on div at bounding box center [673, 276] width 295 height 152
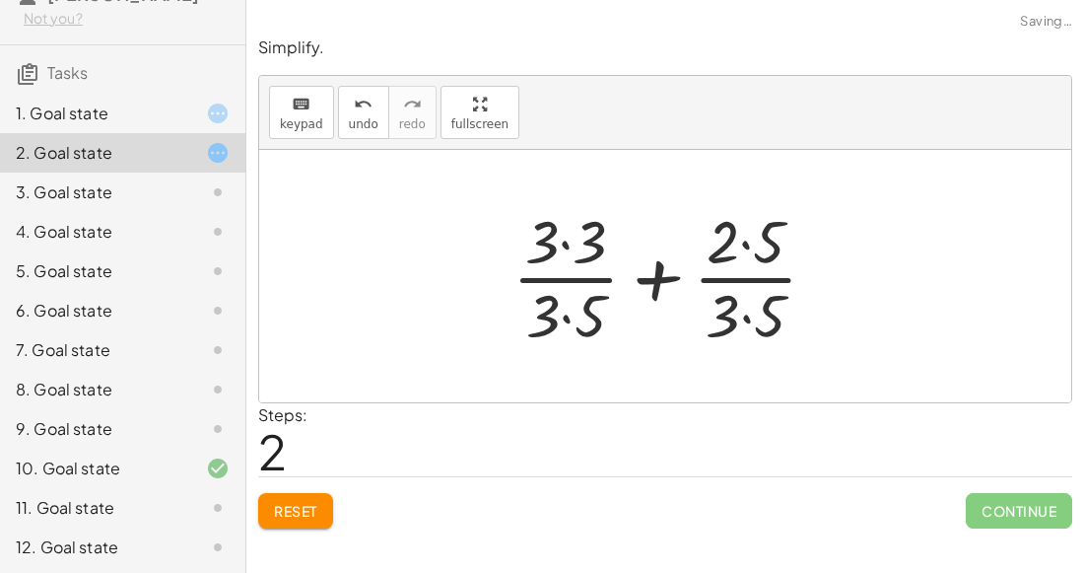
click at [747, 246] on div at bounding box center [673, 276] width 340 height 152
click at [747, 315] on div at bounding box center [673, 276] width 340 height 152
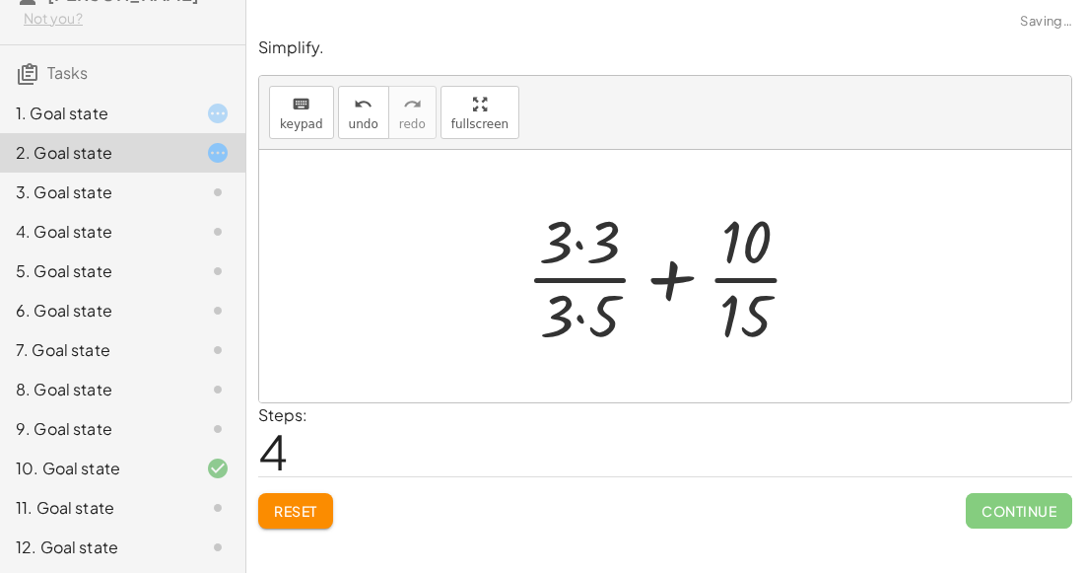
click at [587, 244] on div at bounding box center [673, 276] width 313 height 152
click at [576, 310] on div at bounding box center [673, 276] width 311 height 152
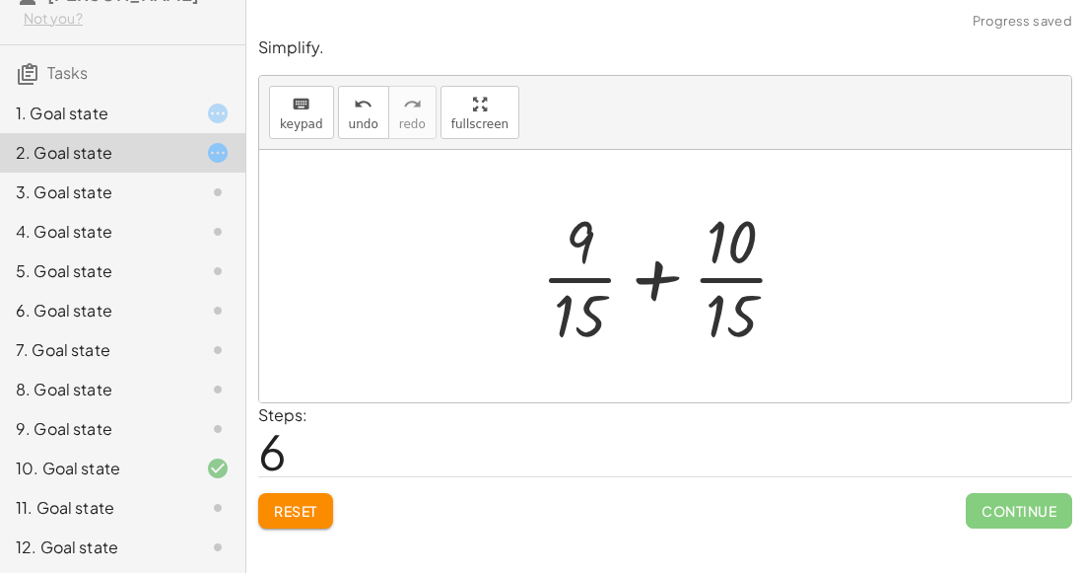
click at [660, 280] on div at bounding box center [673, 276] width 284 height 152
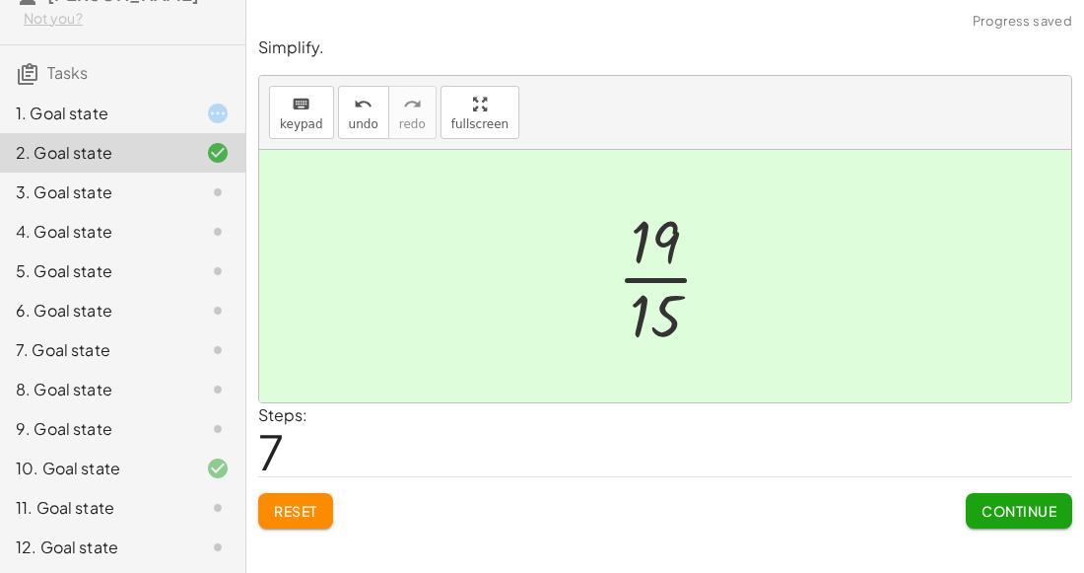
click at [996, 506] on span "Continue" at bounding box center [1019, 511] width 75 height 18
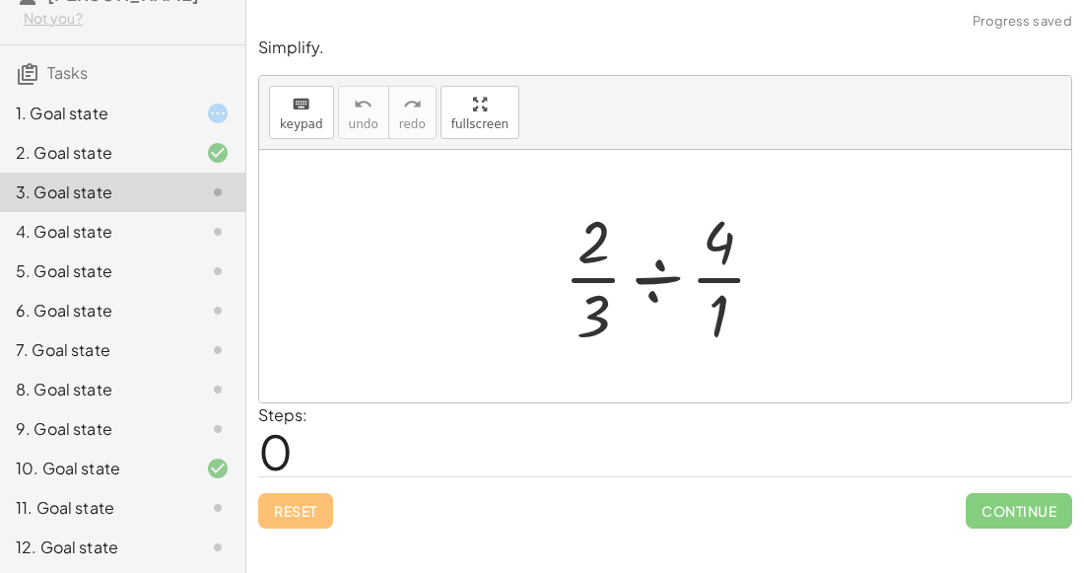
click at [665, 274] on div at bounding box center [673, 276] width 239 height 152
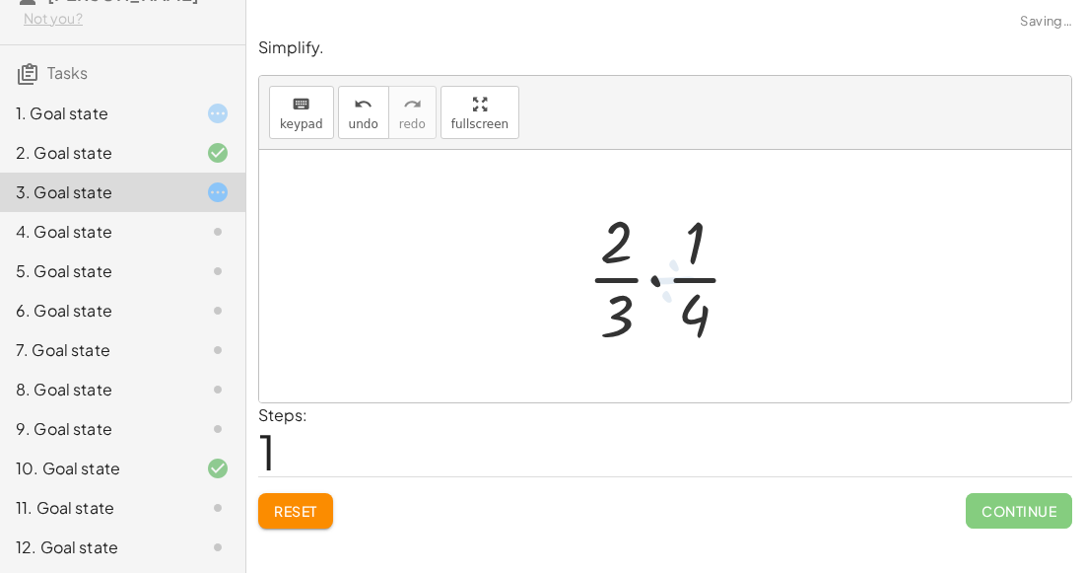
click at [662, 277] on div at bounding box center [673, 276] width 190 height 152
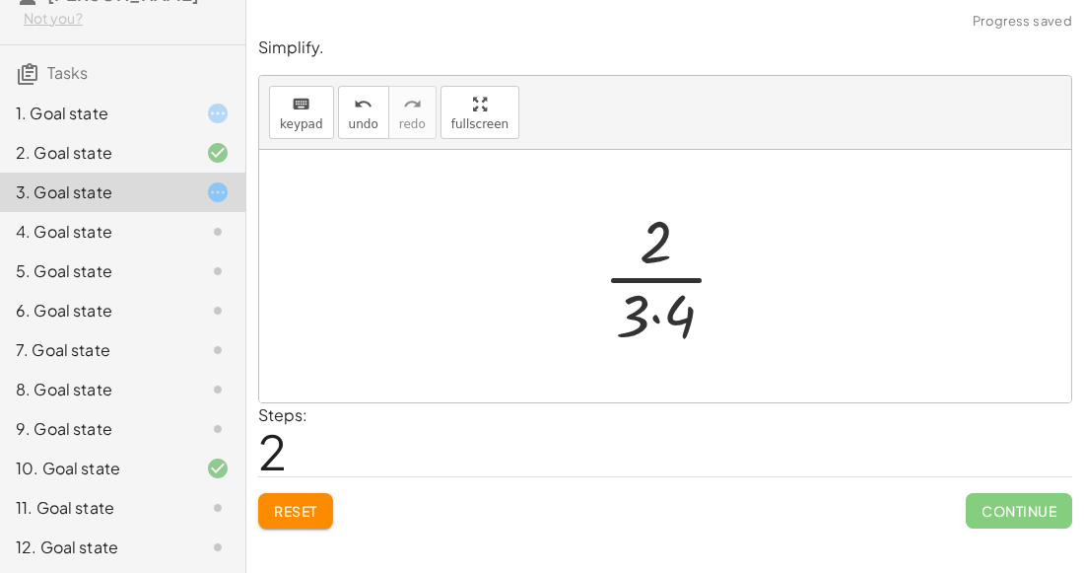
click at [655, 318] on div at bounding box center [673, 276] width 161 height 152
click at [645, 313] on div at bounding box center [673, 276] width 133 height 152
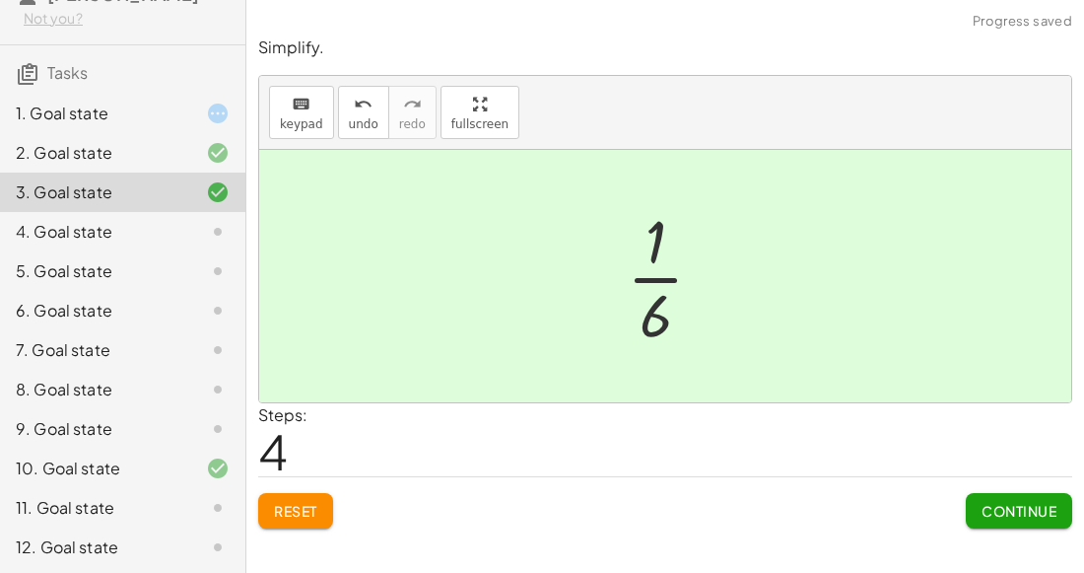
click at [988, 516] on span "Continue" at bounding box center [1019, 511] width 75 height 18
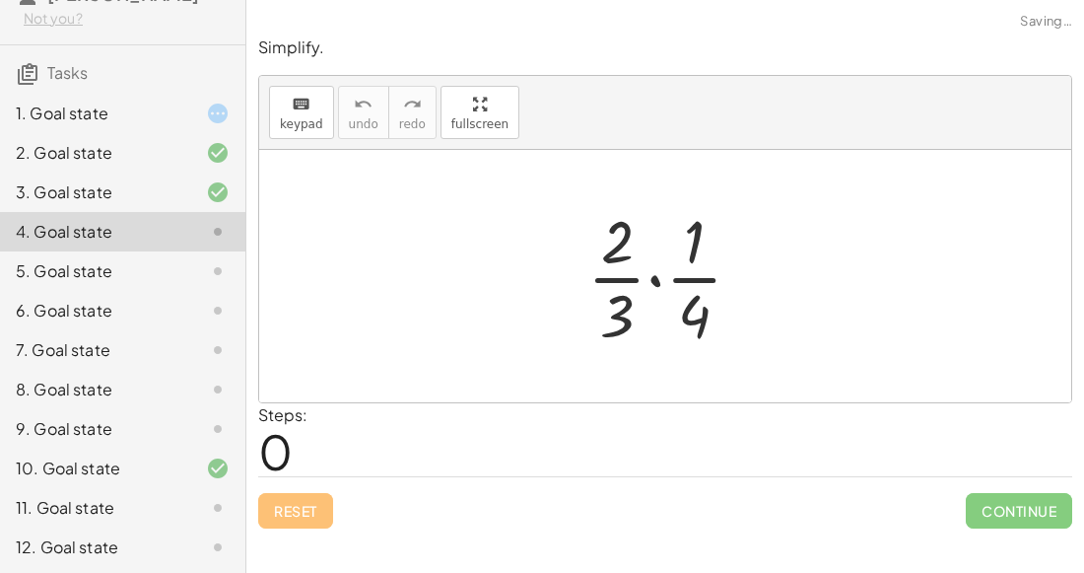
click at [661, 285] on div at bounding box center [673, 276] width 190 height 152
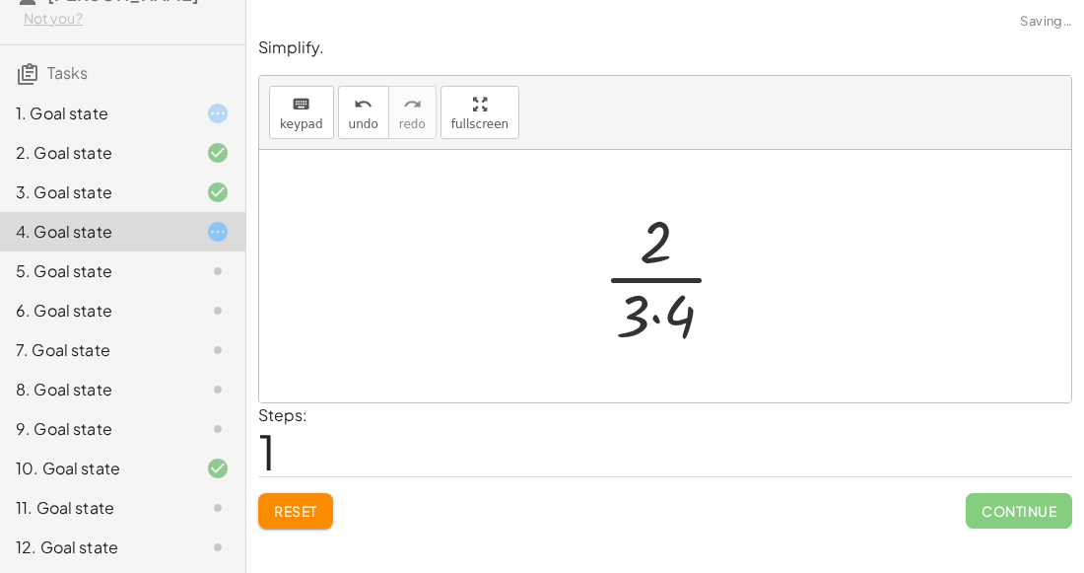
click at [657, 320] on div at bounding box center [673, 276] width 161 height 152
click at [661, 280] on div at bounding box center [673, 276] width 133 height 152
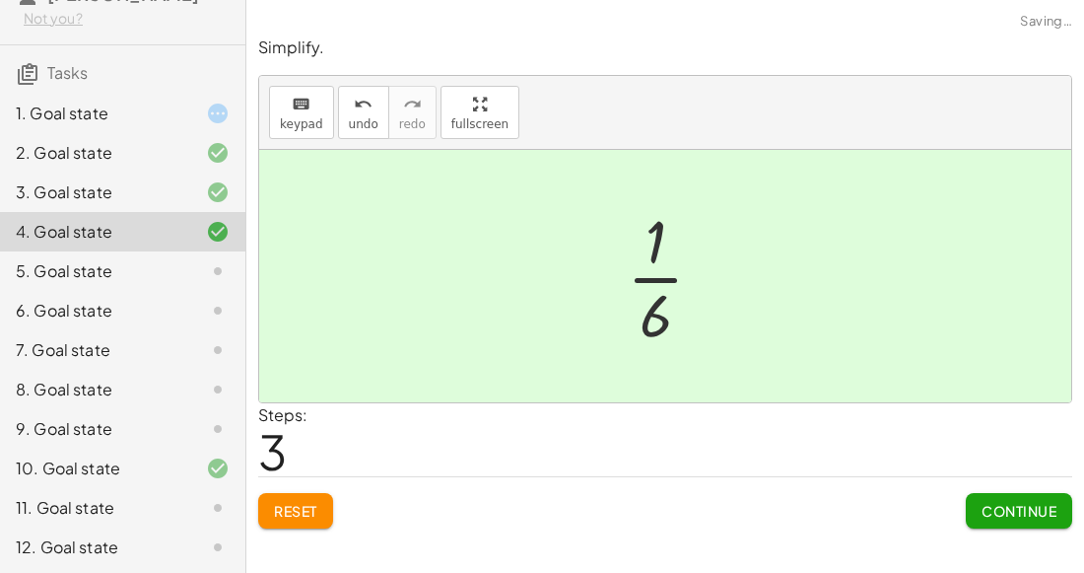
click at [999, 508] on span "Continue" at bounding box center [1019, 511] width 75 height 18
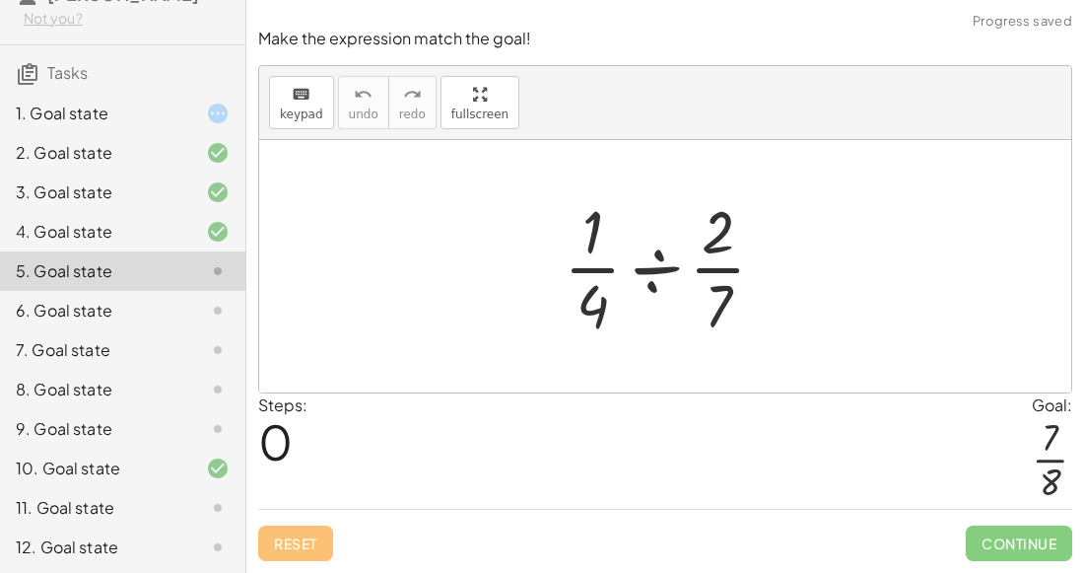
click at [660, 267] on div at bounding box center [673, 266] width 238 height 152
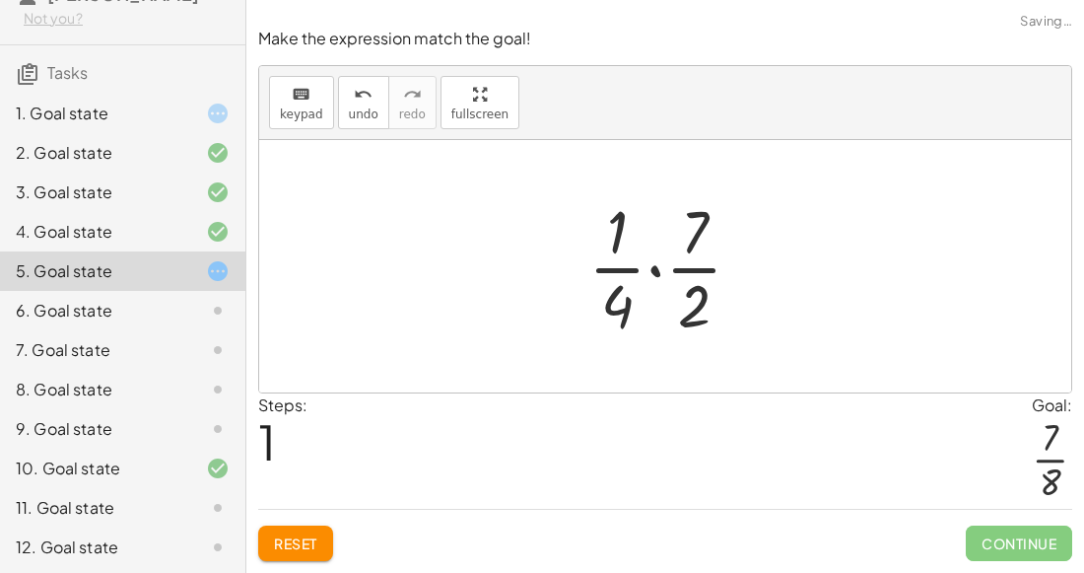
click at [659, 281] on div at bounding box center [673, 266] width 189 height 152
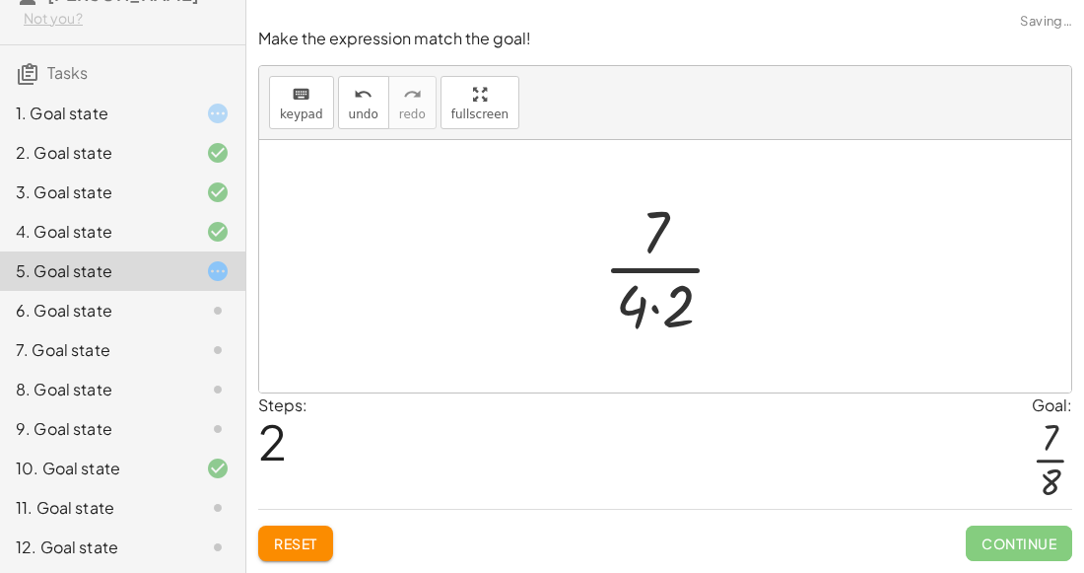
click at [659, 315] on div at bounding box center [672, 266] width 159 height 152
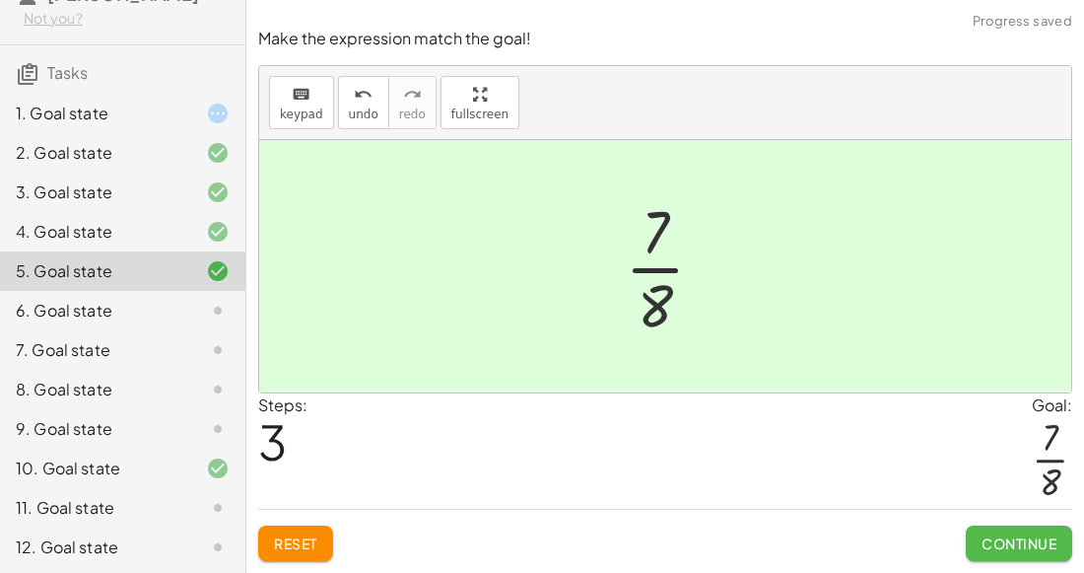
click at [986, 551] on span "Continue" at bounding box center [1019, 543] width 75 height 18
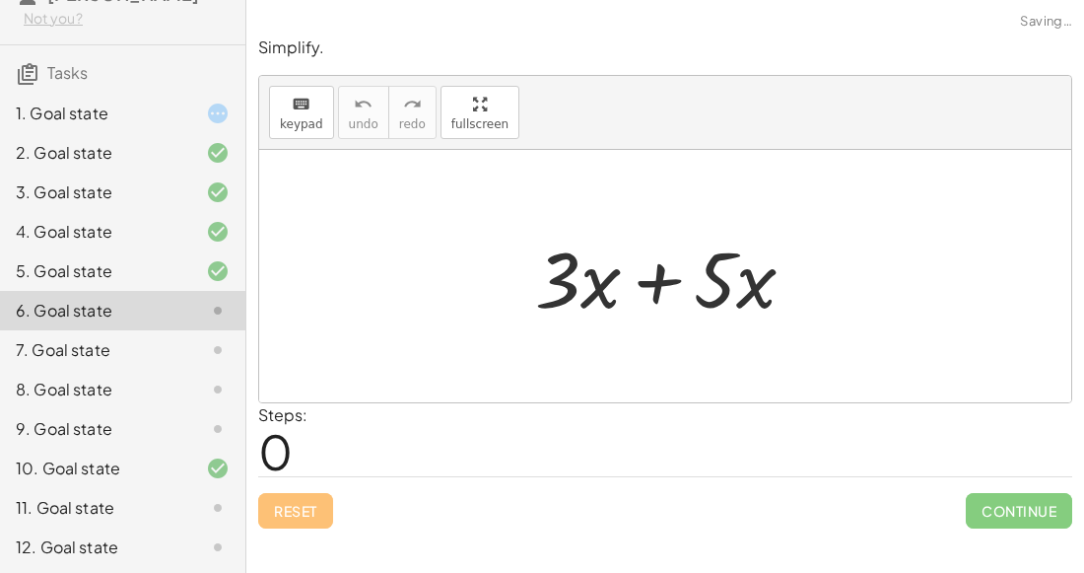
click at [650, 288] on div at bounding box center [673, 277] width 297 height 102
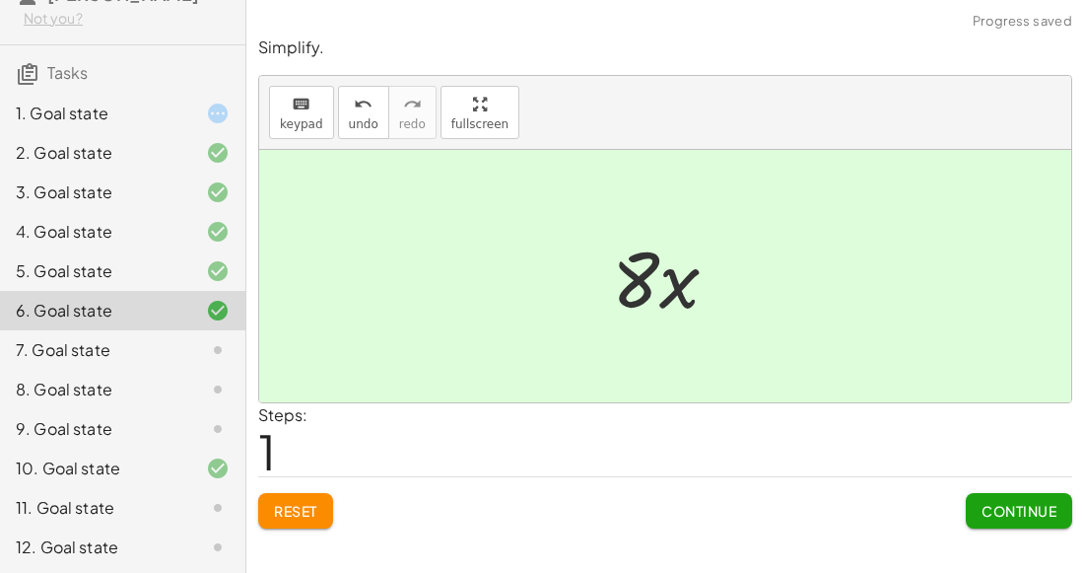
click at [996, 504] on span "Continue" at bounding box center [1019, 511] width 75 height 18
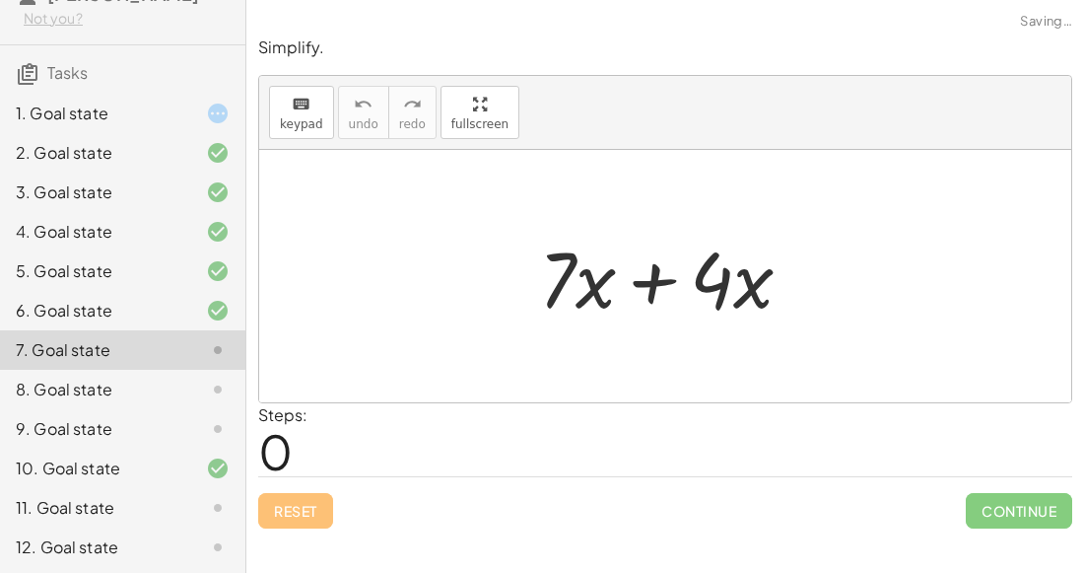
click at [661, 262] on div at bounding box center [673, 277] width 289 height 102
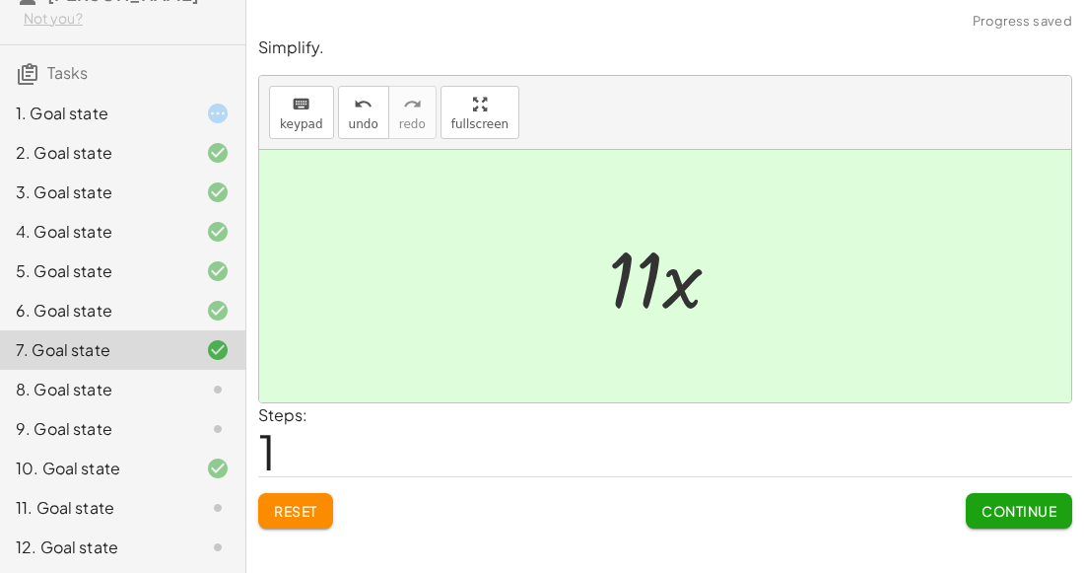
click at [983, 507] on span "Continue" at bounding box center [1019, 511] width 75 height 18
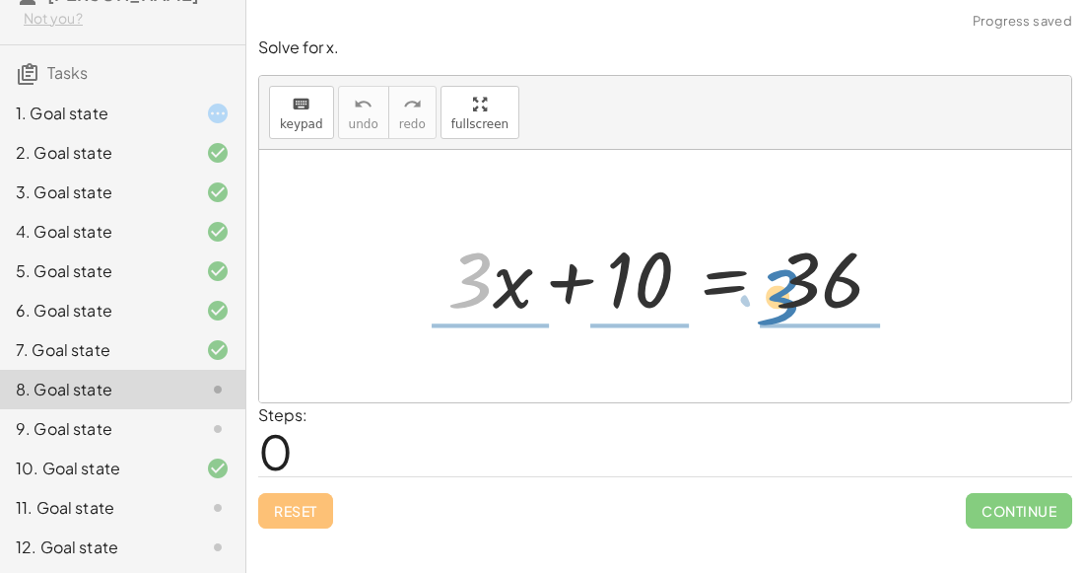
drag, startPoint x: 492, startPoint y: 288, endPoint x: 801, endPoint y: 306, distance: 310.1
click at [801, 306] on div at bounding box center [673, 277] width 471 height 102
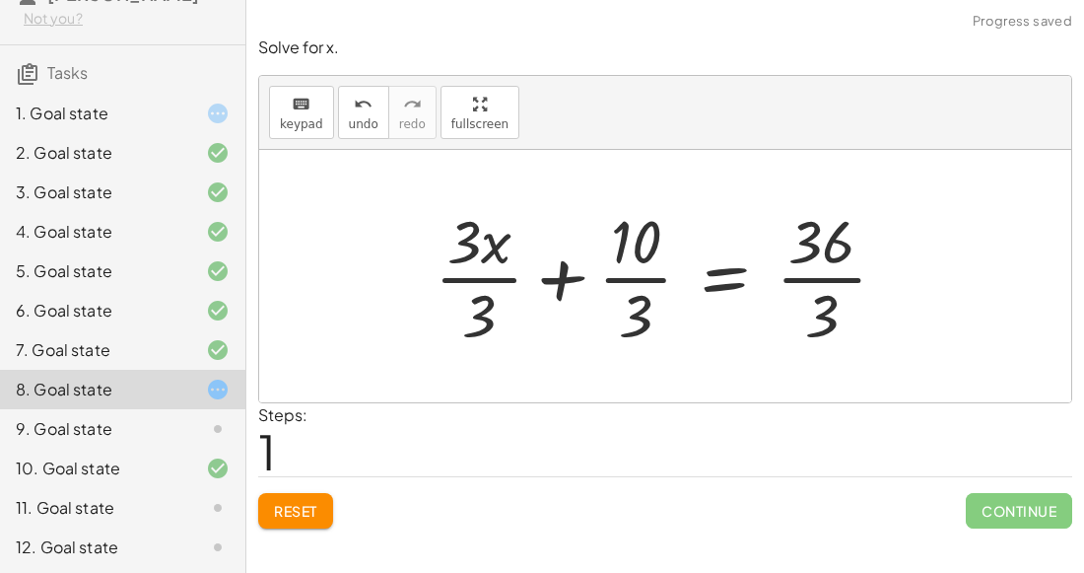
click at [658, 278] on div at bounding box center [669, 276] width 488 height 152
click at [487, 283] on div at bounding box center [669, 276] width 488 height 152
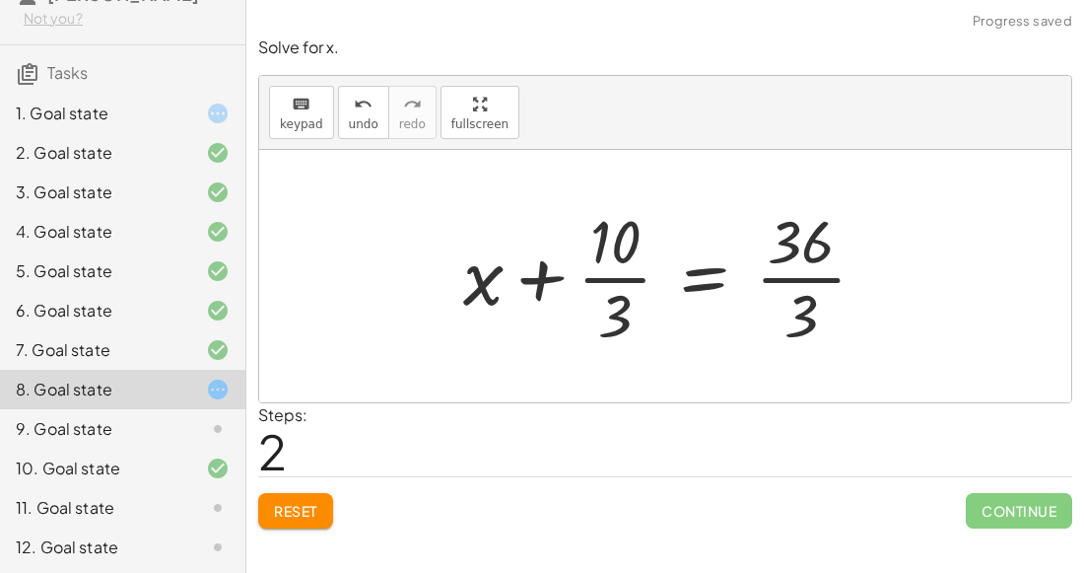
click at [819, 290] on div at bounding box center [672, 276] width 439 height 152
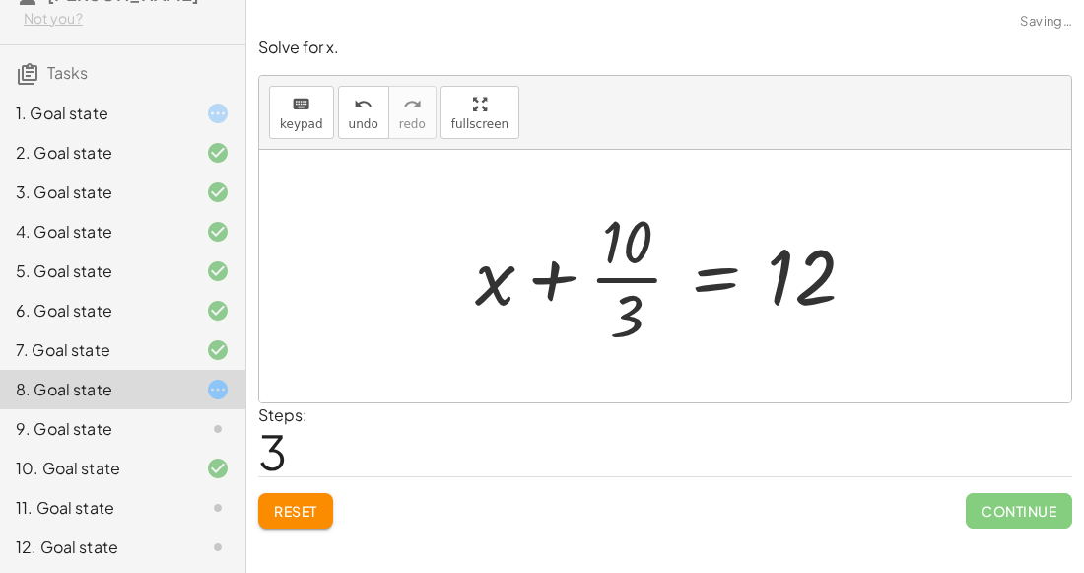
click at [638, 278] on div at bounding box center [673, 276] width 417 height 152
click at [558, 290] on div at bounding box center [673, 276] width 417 height 152
click at [320, 503] on button "Reset" at bounding box center [295, 510] width 75 height 35
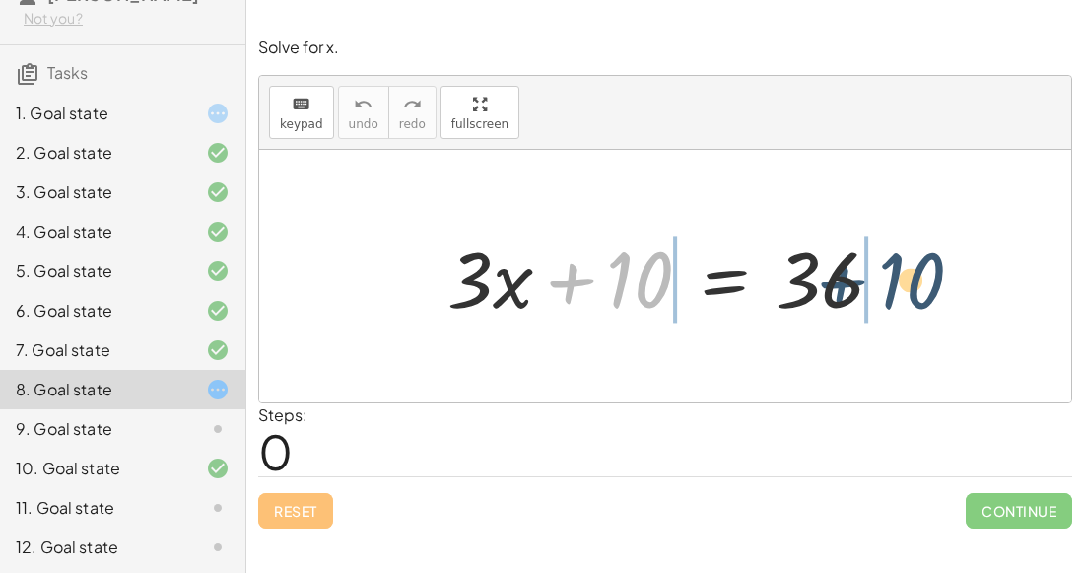
drag, startPoint x: 605, startPoint y: 282, endPoint x: 873, endPoint y: 282, distance: 268.1
click at [873, 282] on div at bounding box center [673, 277] width 471 height 102
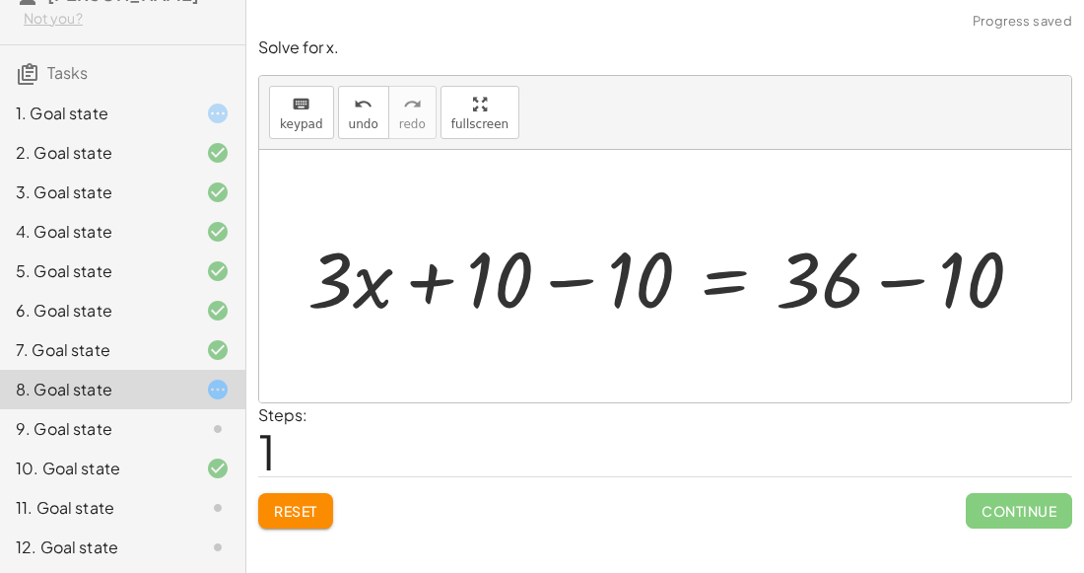
click at [569, 284] on div at bounding box center [674, 277] width 752 height 102
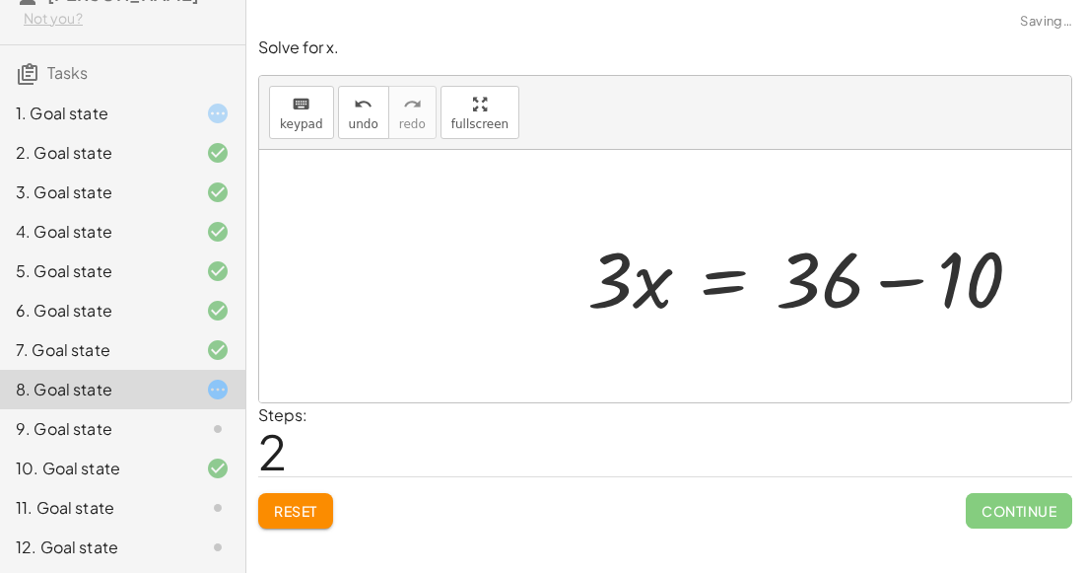
click at [892, 277] on div at bounding box center [813, 277] width 471 height 102
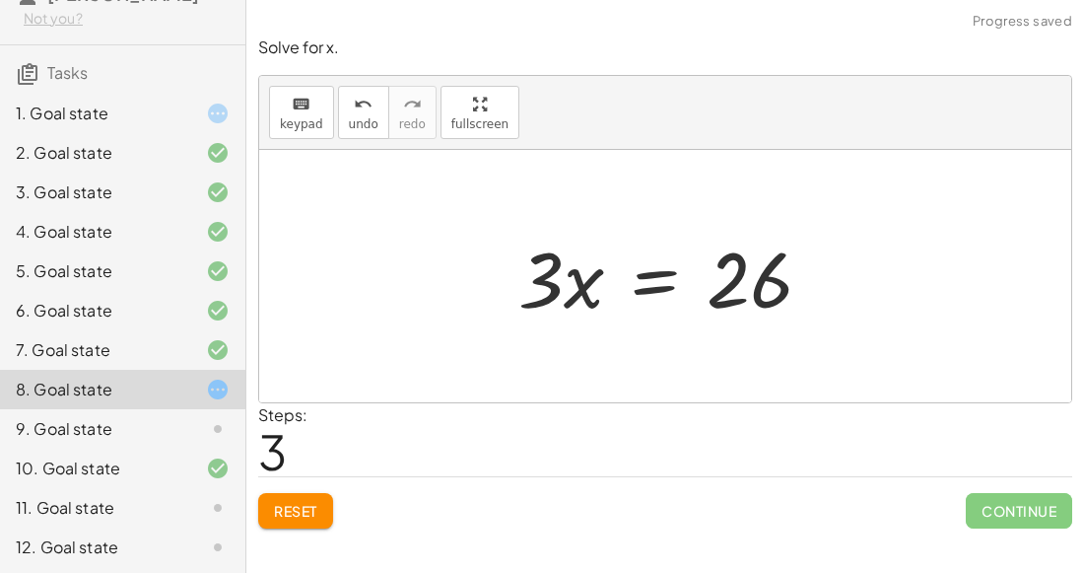
click at [655, 292] on div at bounding box center [673, 277] width 329 height 102
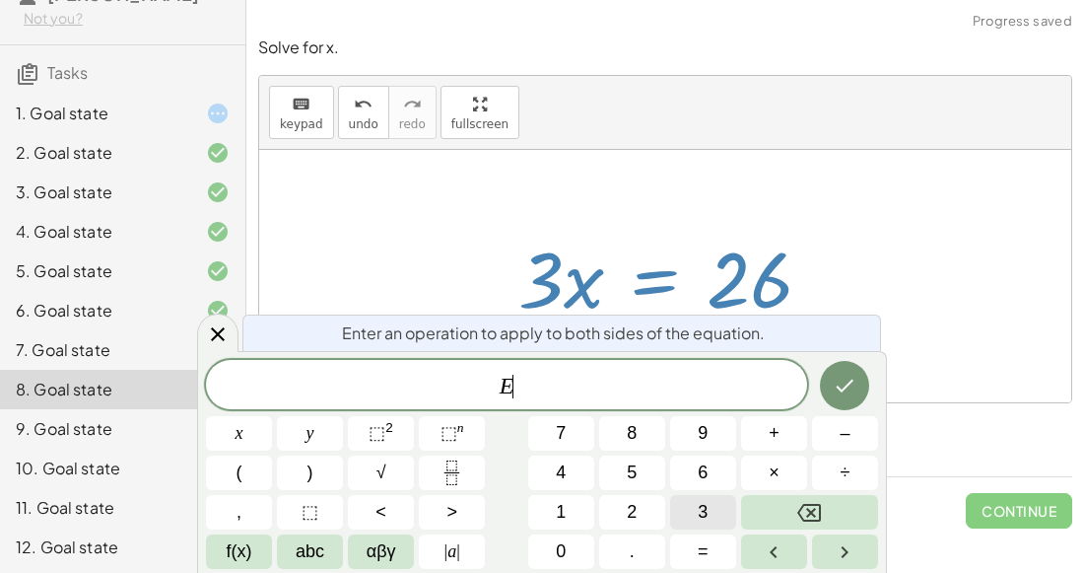
click at [694, 502] on button "3" at bounding box center [703, 512] width 66 height 35
click at [846, 390] on icon "Done" at bounding box center [845, 386] width 24 height 24
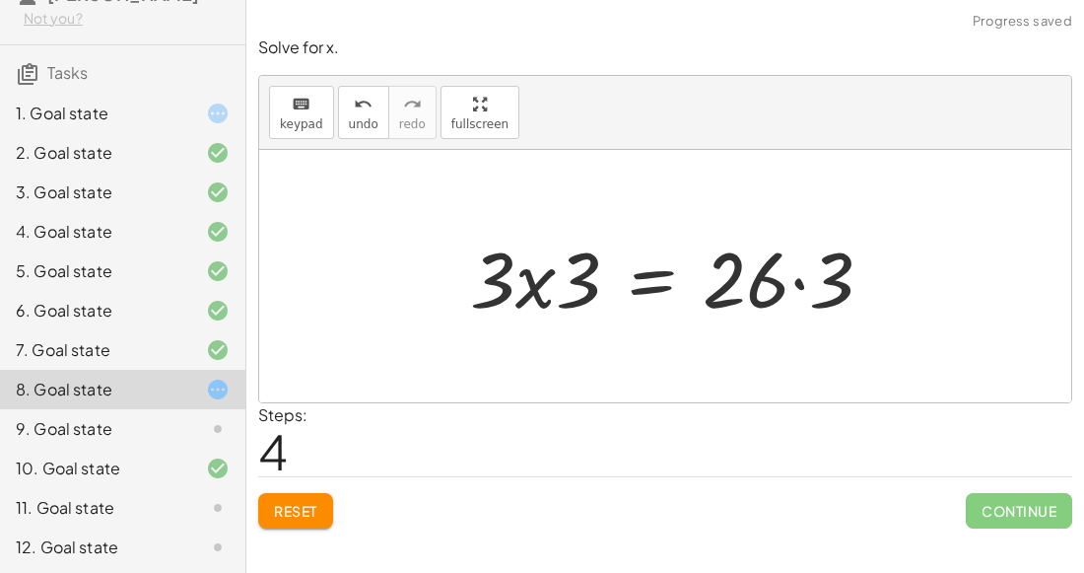
click at [810, 275] on div at bounding box center [679, 277] width 438 height 102
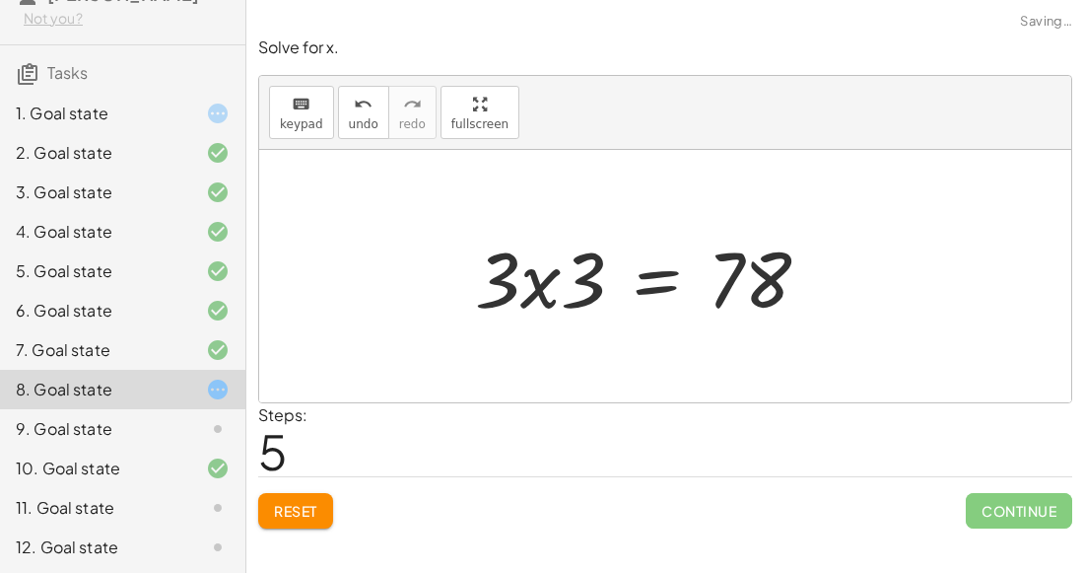
click at [559, 271] on div at bounding box center [650, 277] width 371 height 102
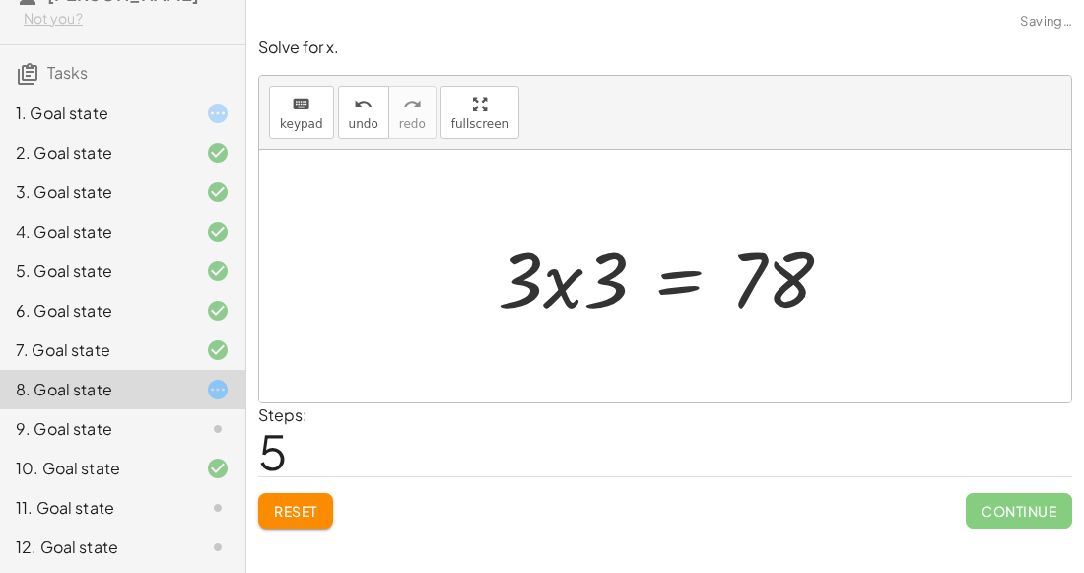
click at [581, 277] on div at bounding box center [673, 277] width 371 height 102
click at [591, 277] on div at bounding box center [673, 277] width 371 height 102
click at [608, 282] on div at bounding box center [673, 277] width 371 height 102
click at [576, 291] on div at bounding box center [673, 277] width 371 height 102
click at [340, 118] on button "undo undo" at bounding box center [363, 112] width 51 height 53
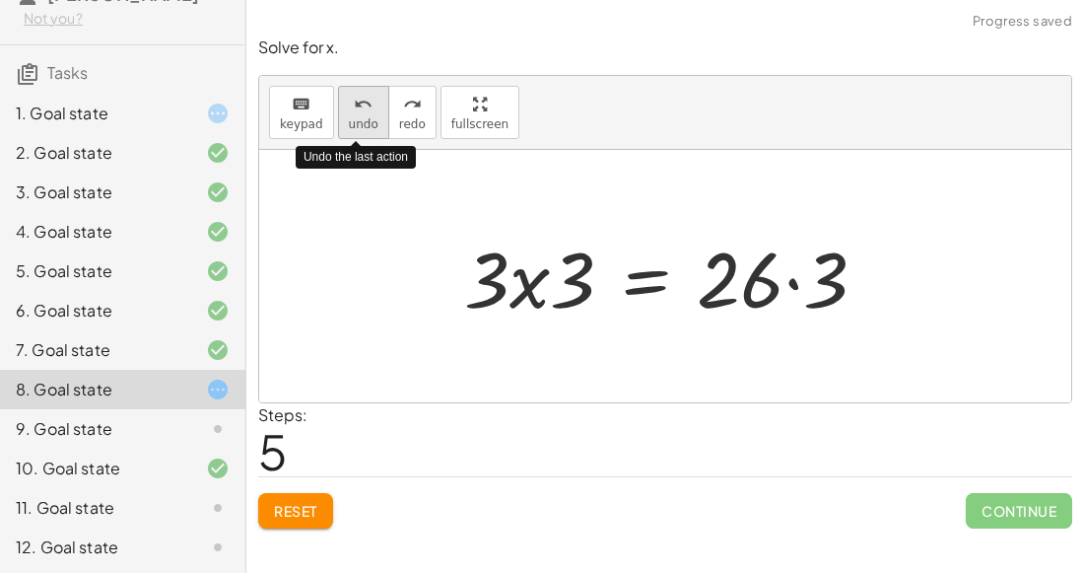
click at [340, 118] on button "undo undo" at bounding box center [363, 112] width 51 height 53
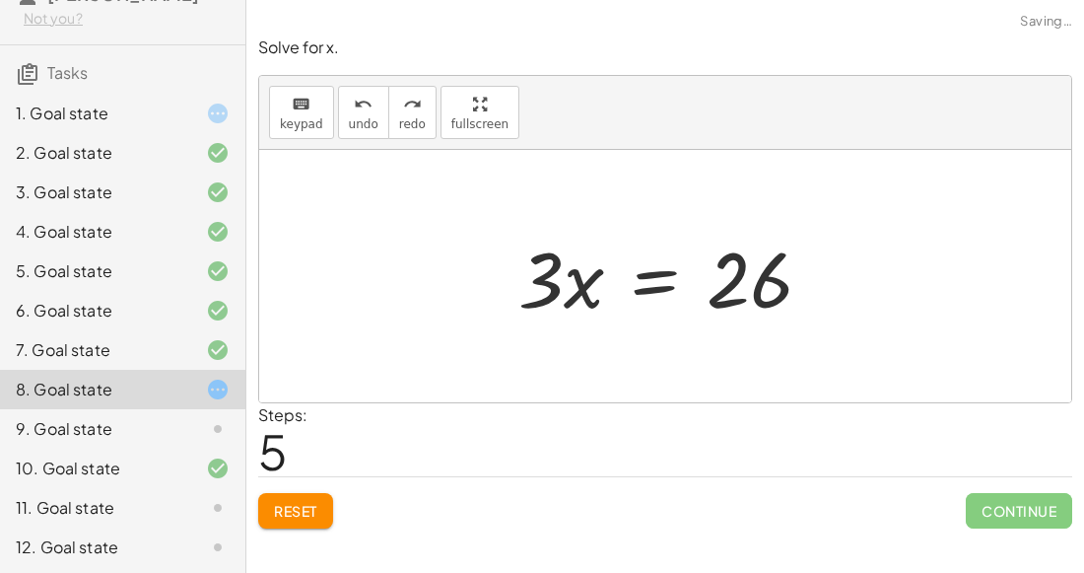
click at [664, 268] on div at bounding box center [673, 277] width 329 height 102
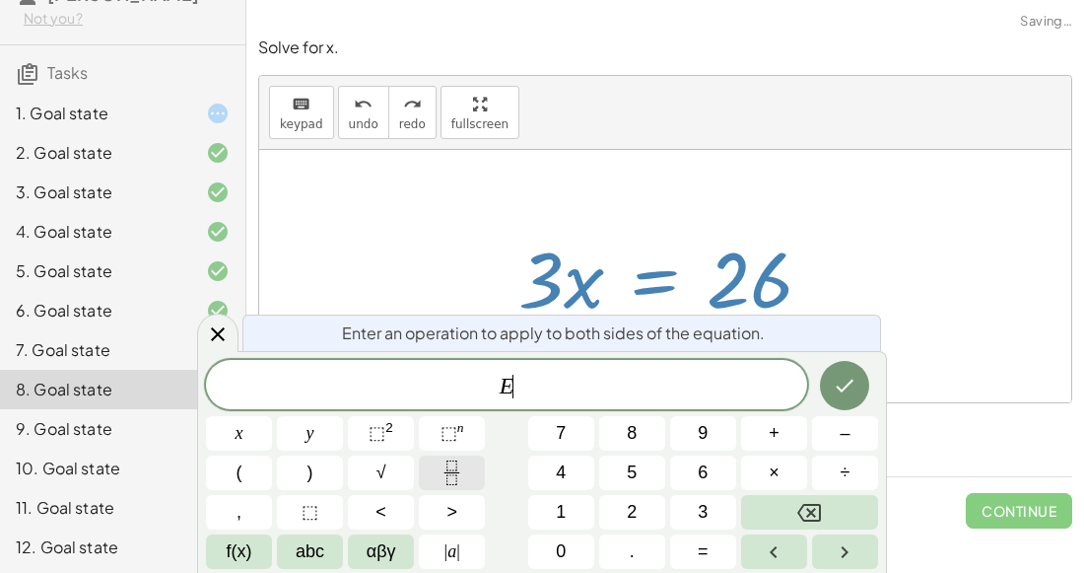
click at [464, 477] on button "Fraction" at bounding box center [452, 472] width 66 height 35
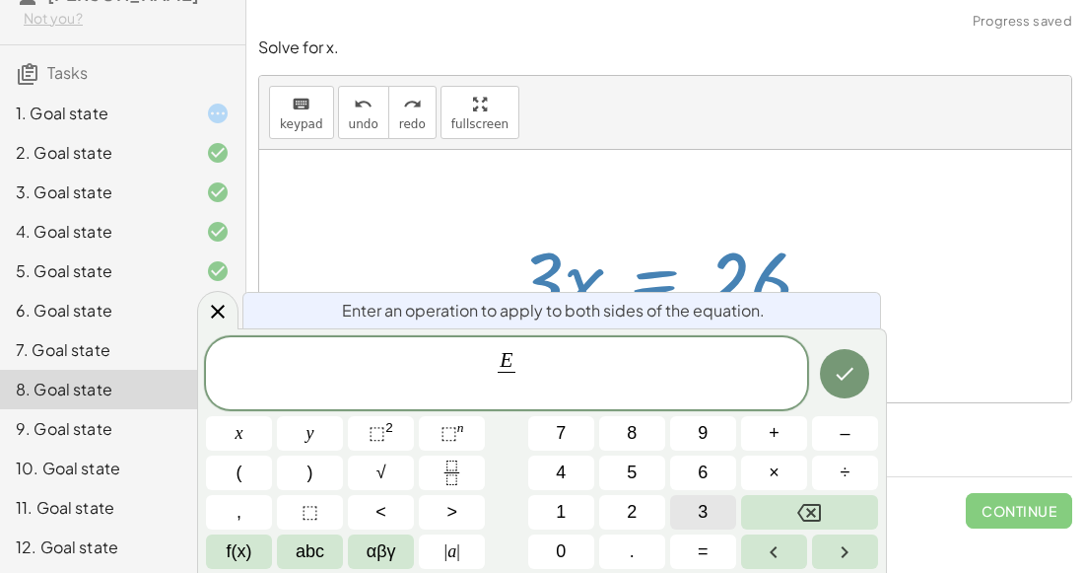
click at [689, 511] on button "3" at bounding box center [703, 512] width 66 height 35
click at [847, 376] on icon "Done" at bounding box center [846, 374] width 18 height 13
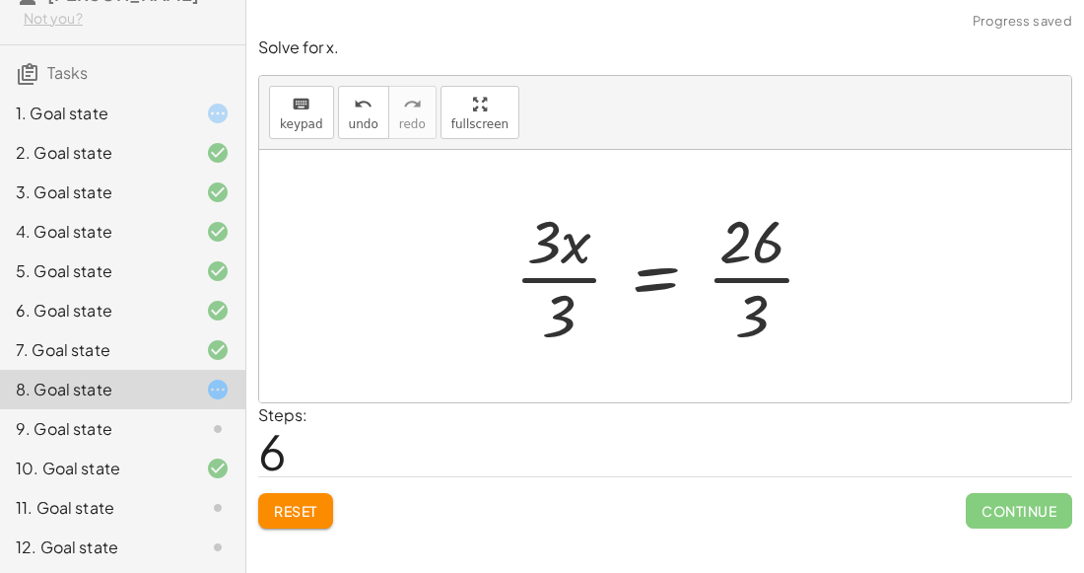
click at [583, 271] on div at bounding box center [673, 276] width 337 height 152
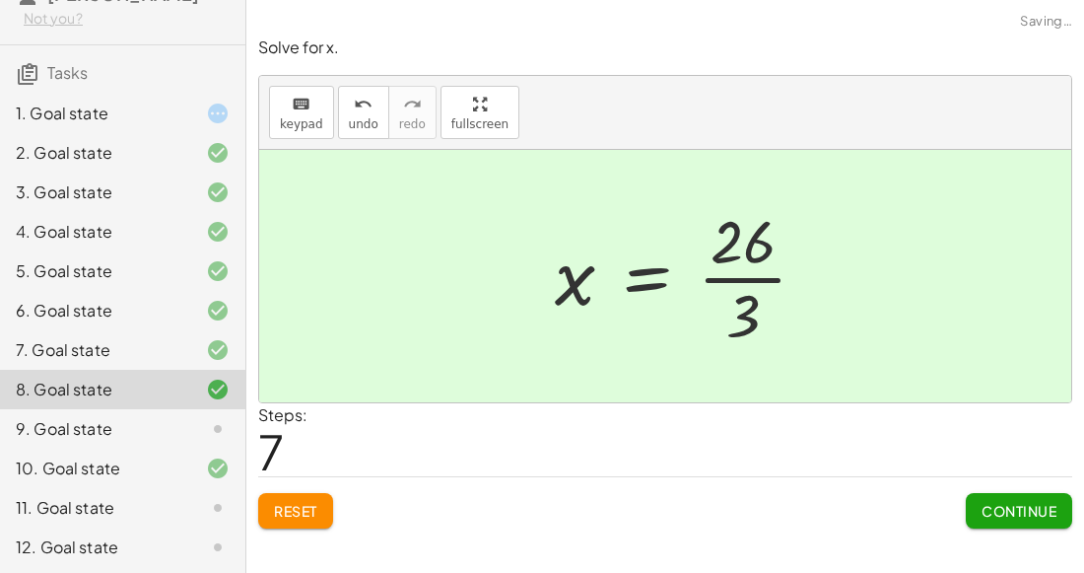
click at [771, 275] on div at bounding box center [689, 276] width 288 height 152
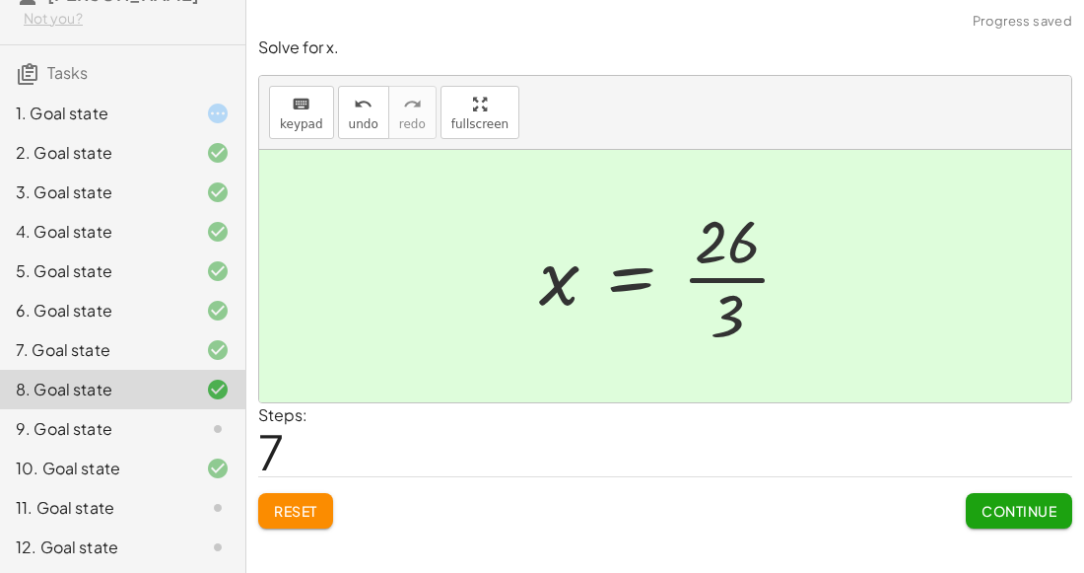
click at [1024, 503] on span "Continue" at bounding box center [1019, 511] width 75 height 18
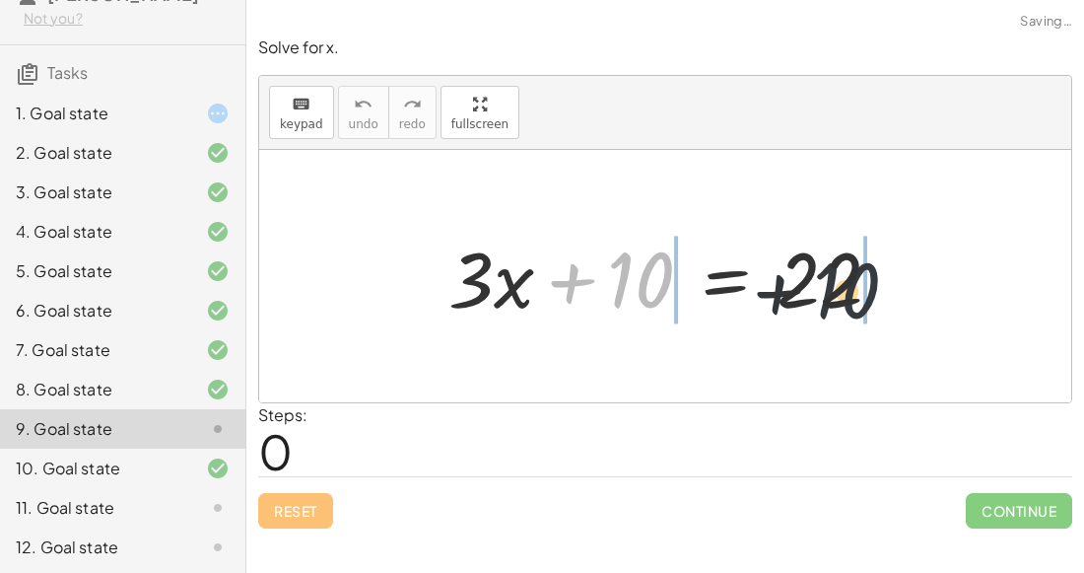
drag, startPoint x: 653, startPoint y: 278, endPoint x: 890, endPoint y: 291, distance: 237.9
click at [890, 291] on div at bounding box center [673, 277] width 469 height 102
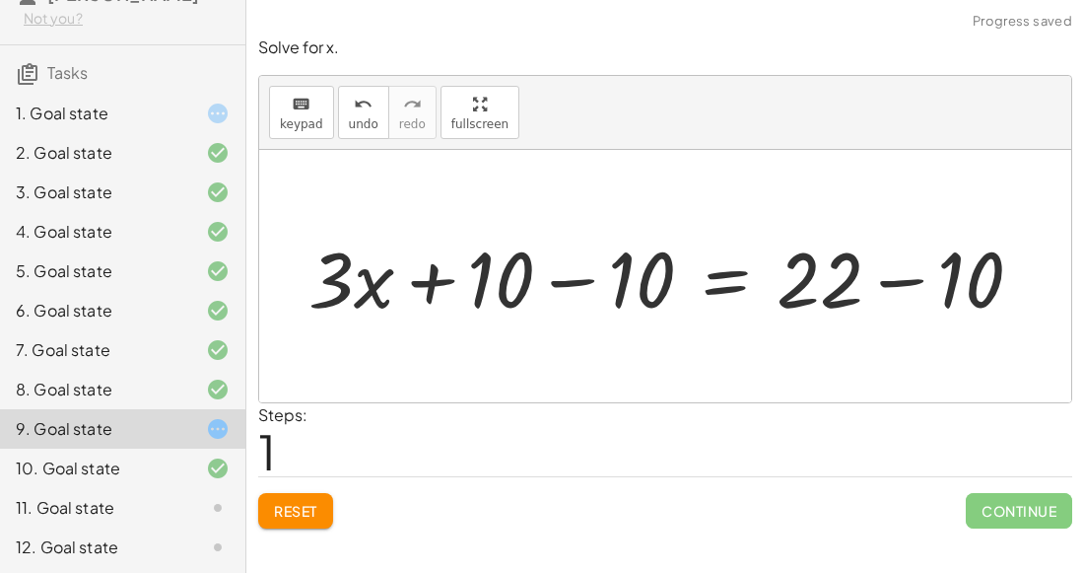
click at [600, 286] on div at bounding box center [674, 277] width 750 height 102
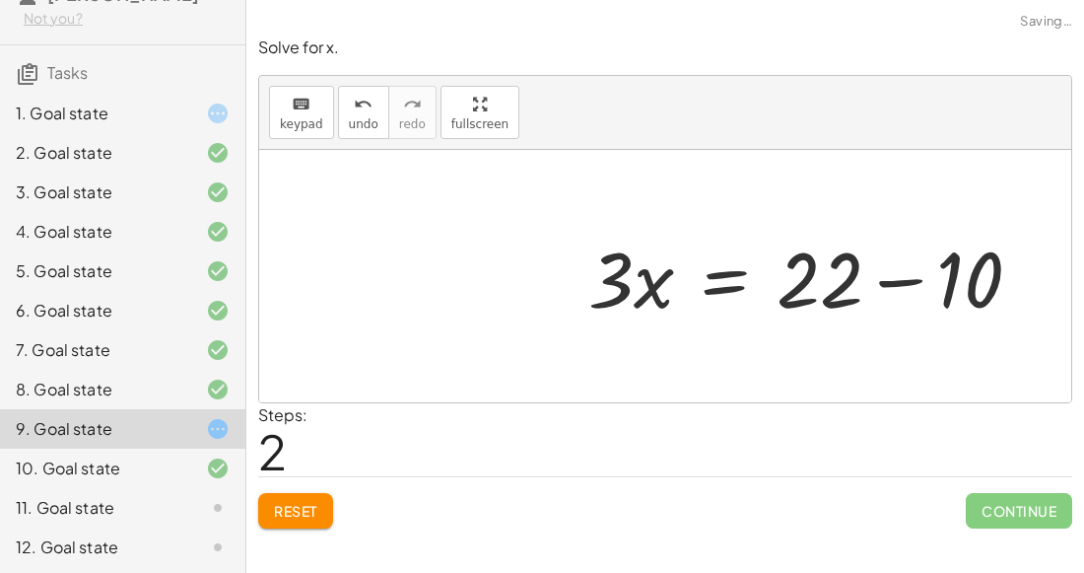
click at [898, 282] on div at bounding box center [813, 277] width 469 height 102
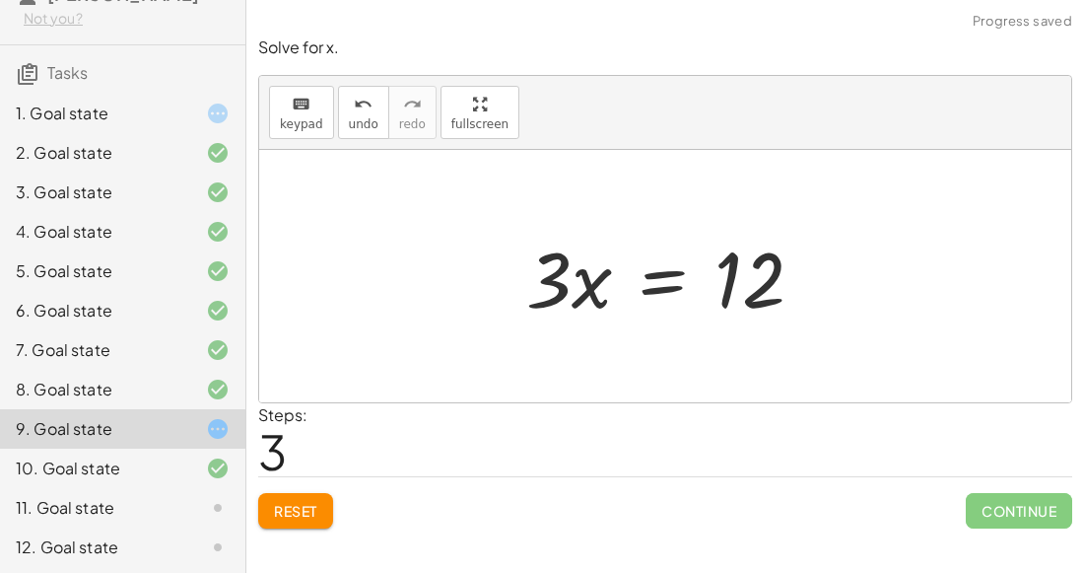
click at [670, 280] on div at bounding box center [673, 277] width 313 height 102
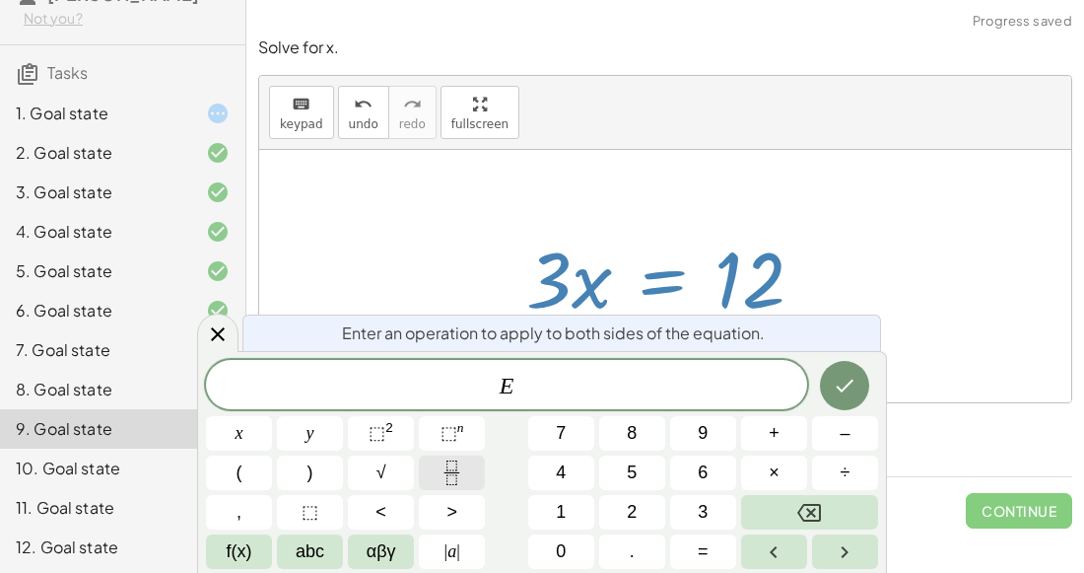
click at [429, 479] on button "Fraction" at bounding box center [452, 472] width 66 height 35
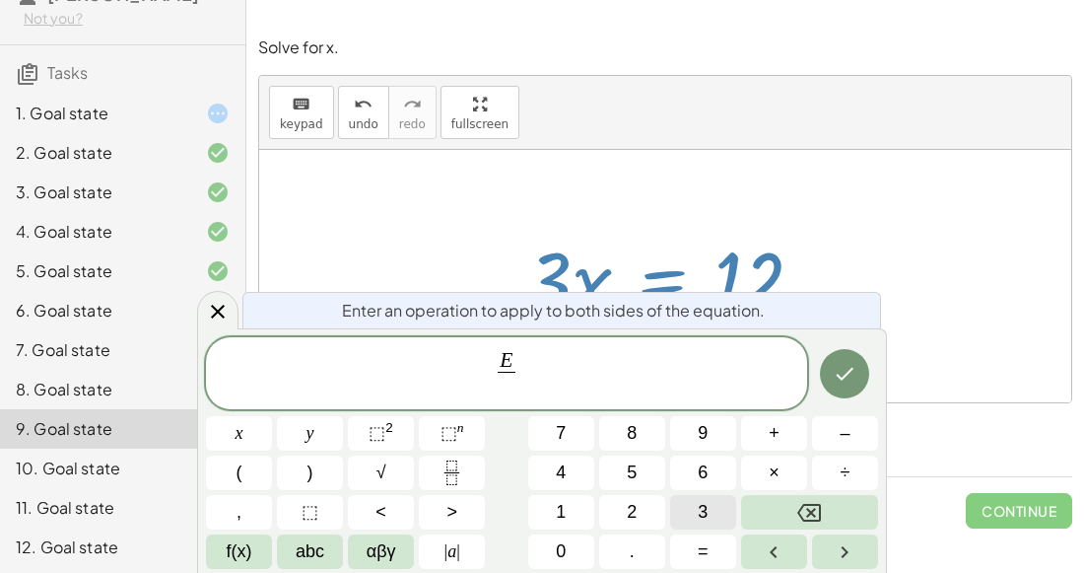
click at [699, 510] on span "3" at bounding box center [703, 512] width 10 height 27
click at [849, 391] on button "Done" at bounding box center [844, 373] width 49 height 49
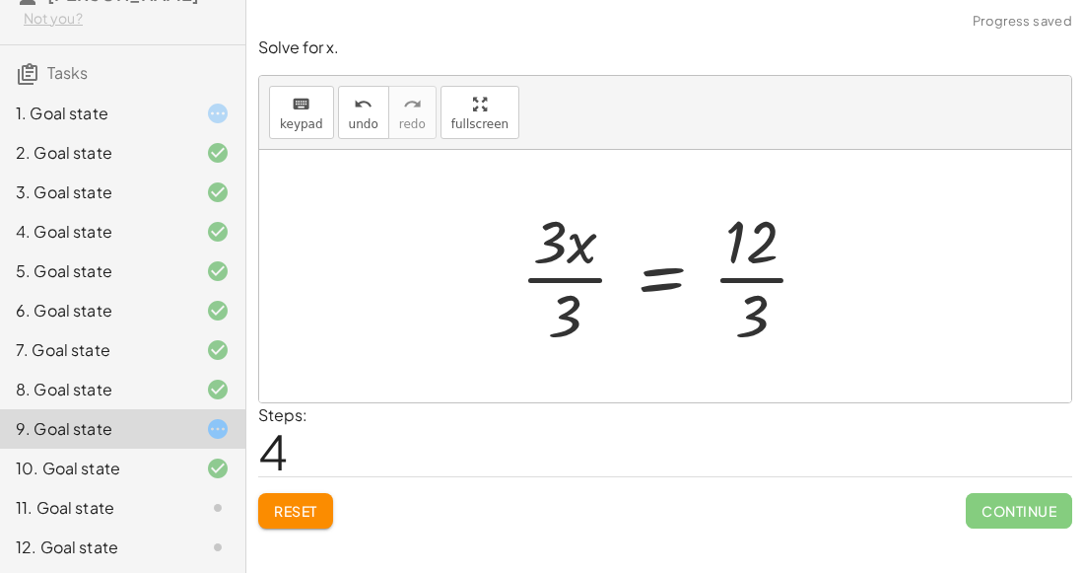
click at [580, 272] on div at bounding box center [673, 276] width 325 height 152
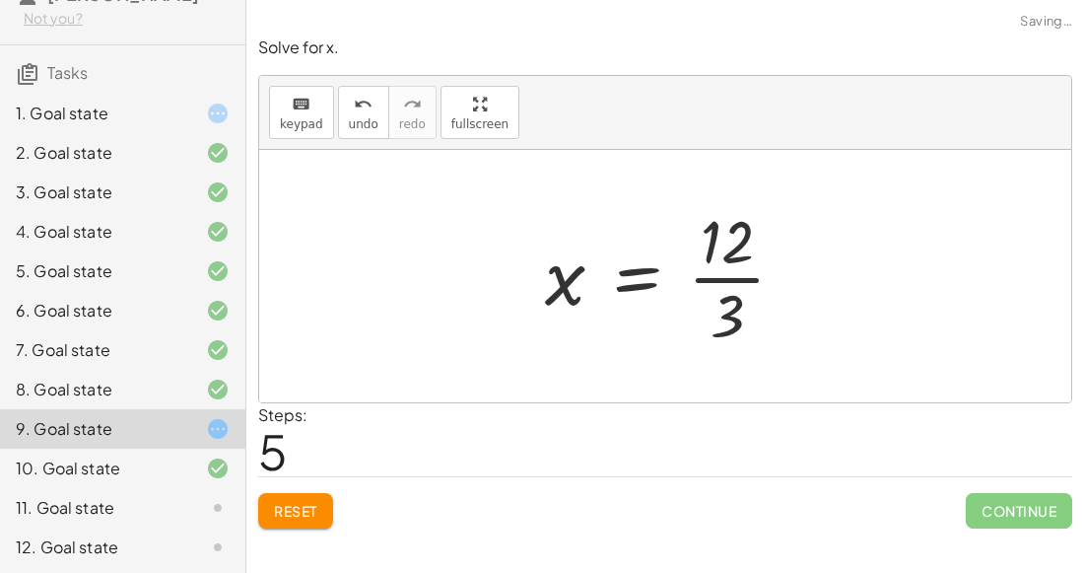
click at [725, 282] on div at bounding box center [673, 276] width 276 height 152
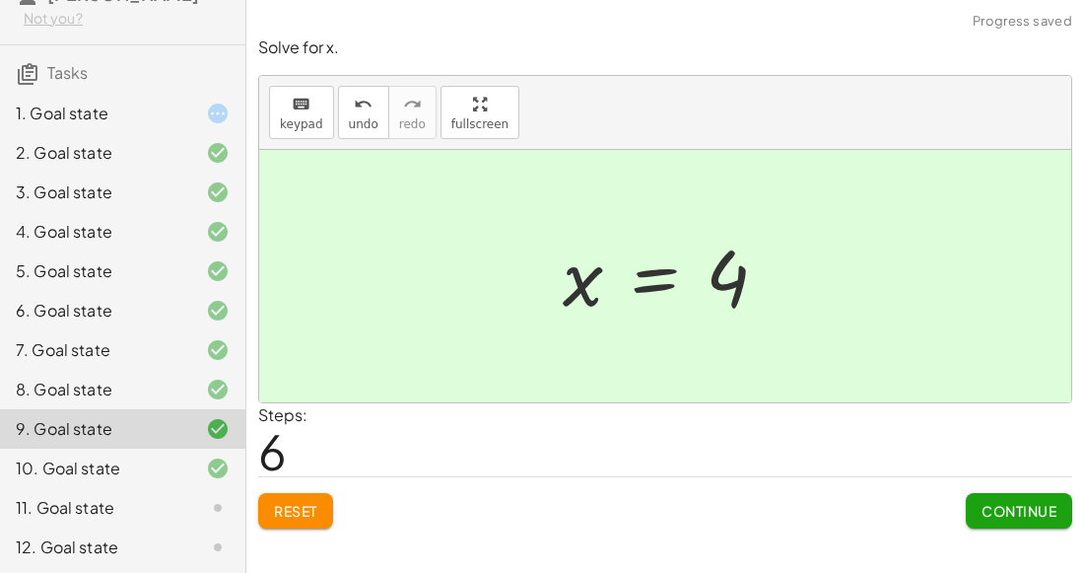
click at [1009, 513] on span "Continue" at bounding box center [1019, 511] width 75 height 18
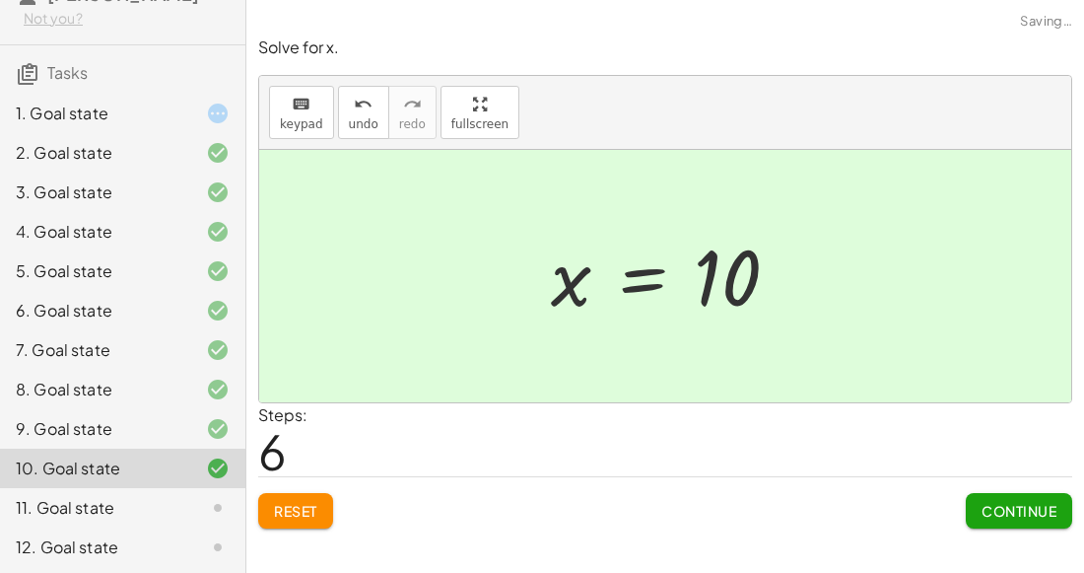
click at [1009, 513] on span "Continue" at bounding box center [1019, 511] width 75 height 18
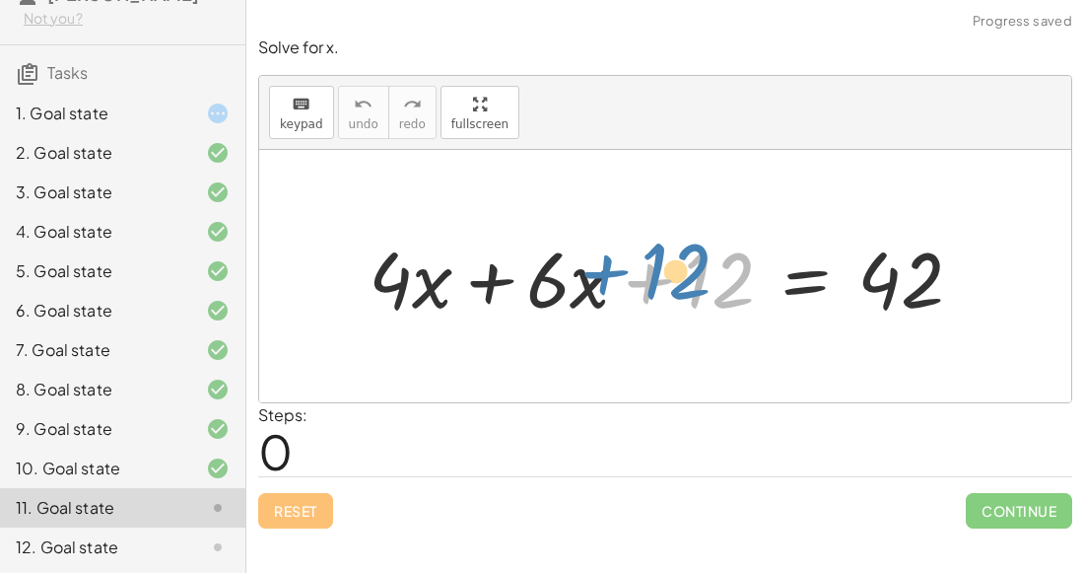
drag, startPoint x: 700, startPoint y: 292, endPoint x: 670, endPoint y: 283, distance: 30.9
click at [670, 283] on div at bounding box center [674, 277] width 630 height 102
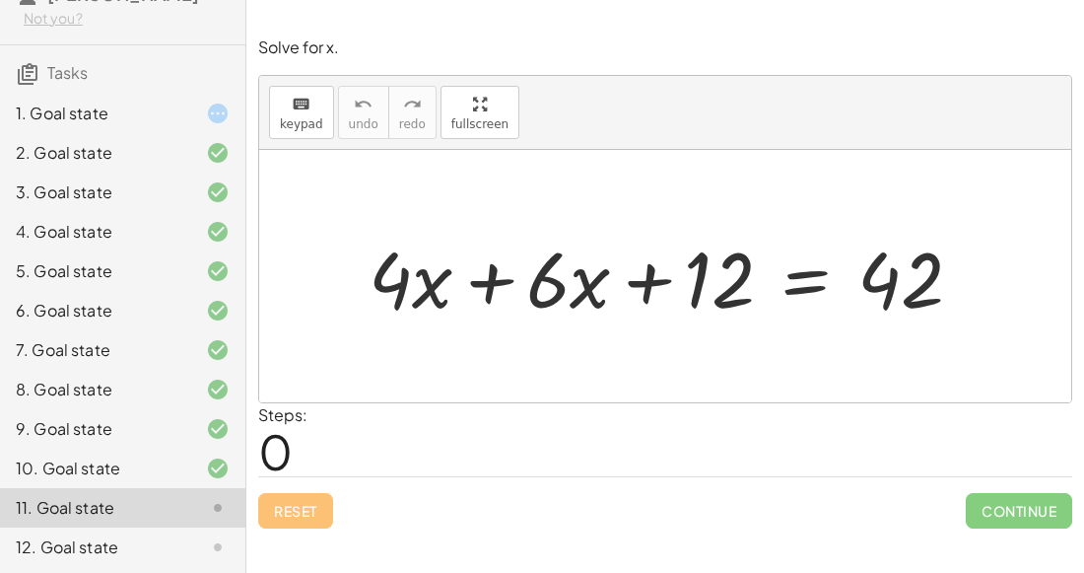
click at [501, 270] on div at bounding box center [674, 277] width 630 height 102
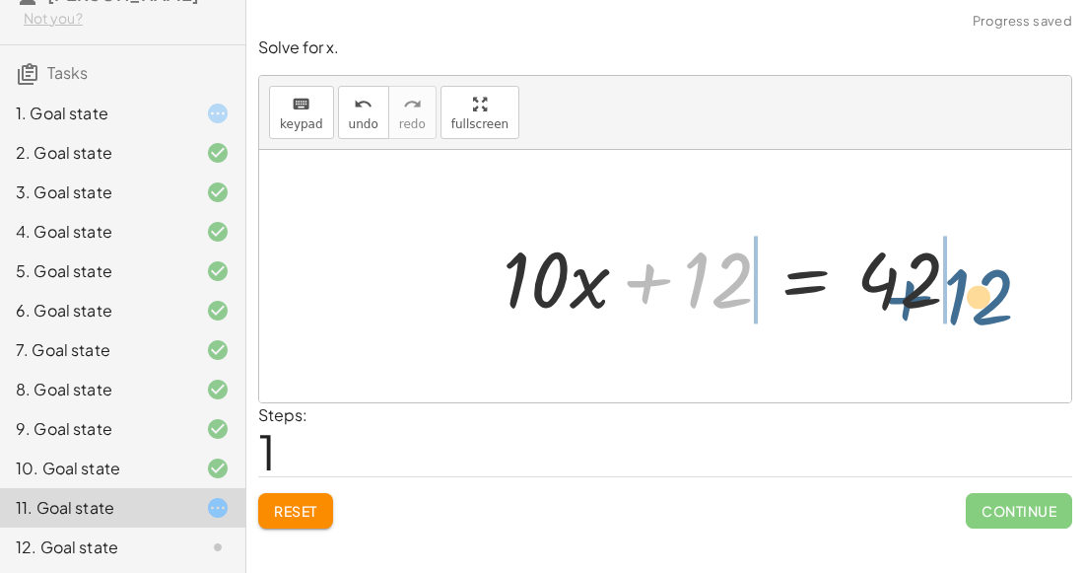
drag, startPoint x: 700, startPoint y: 287, endPoint x: 961, endPoint y: 304, distance: 261.8
click at [961, 304] on div at bounding box center [740, 277] width 495 height 102
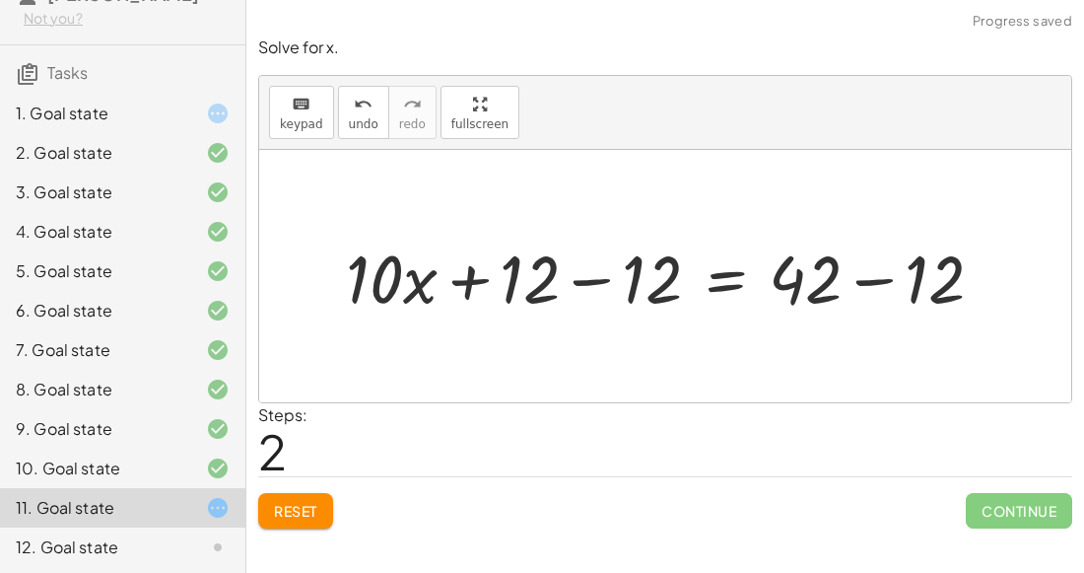
click at [598, 279] on div at bounding box center [672, 277] width 673 height 88
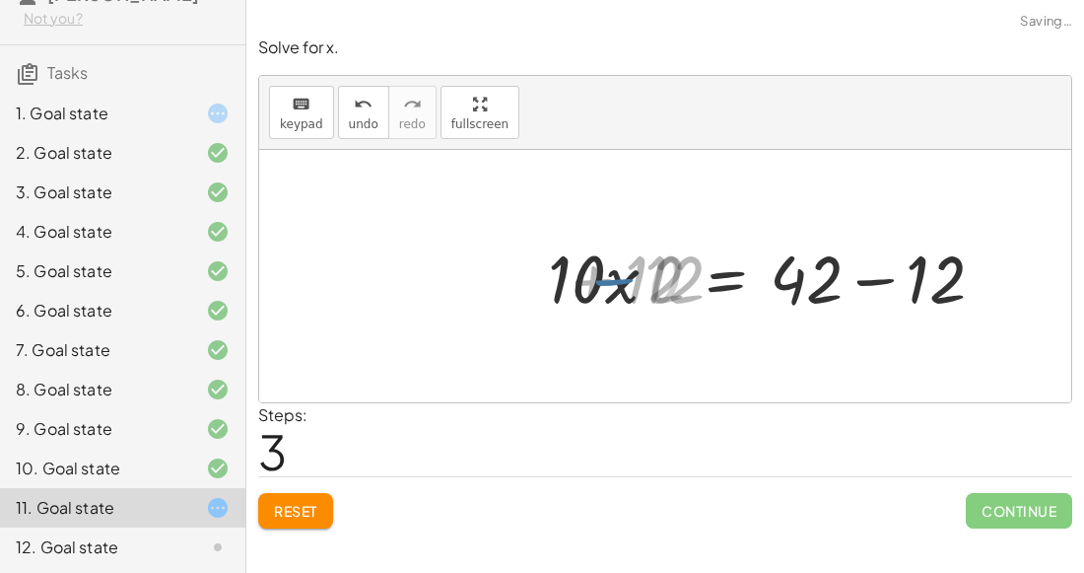
click at [869, 276] on div at bounding box center [796, 277] width 429 height 88
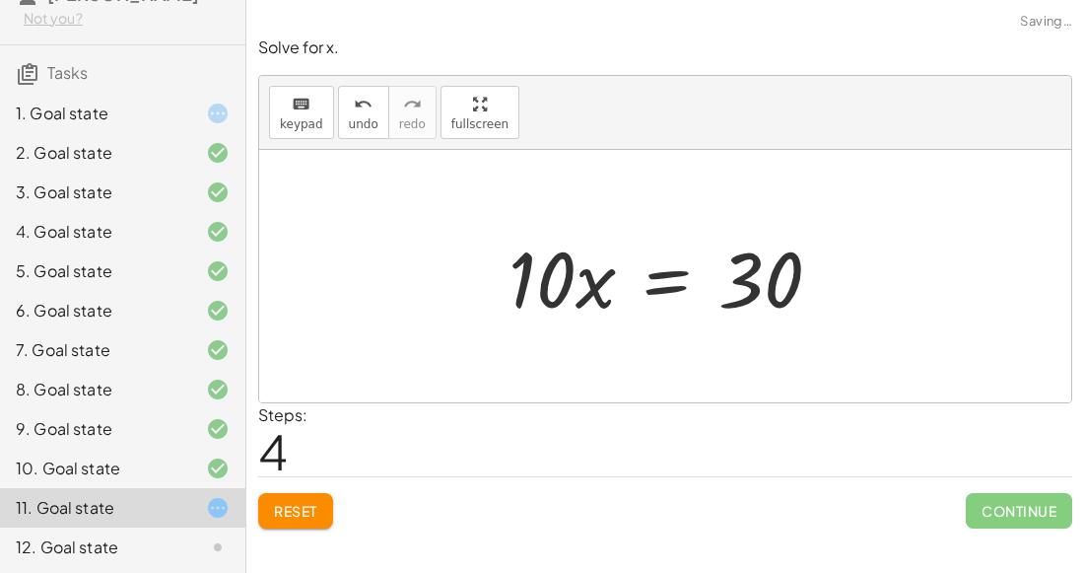
click at [654, 285] on div at bounding box center [673, 277] width 348 height 102
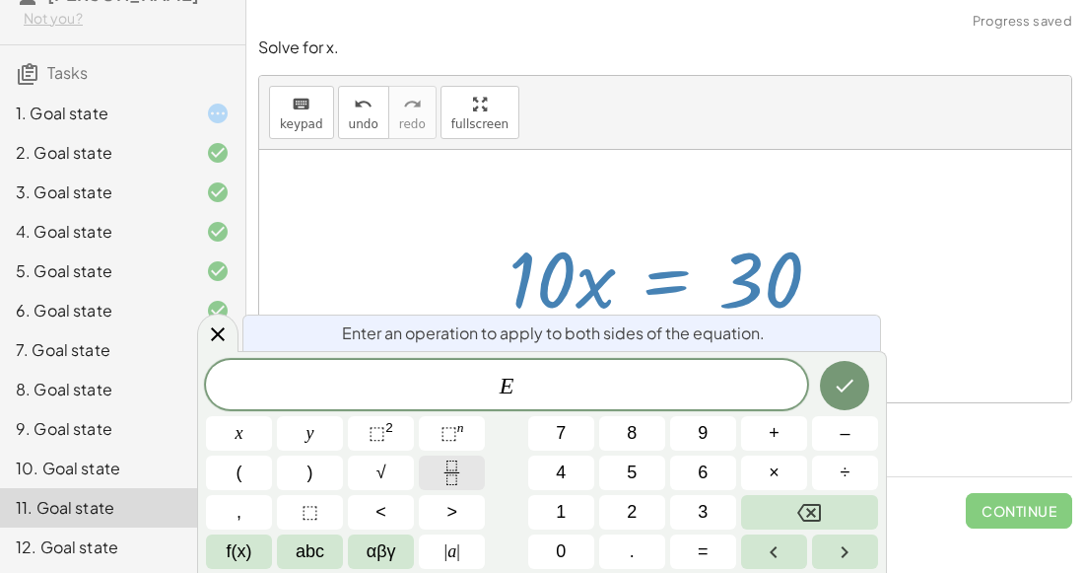
click at [445, 465] on icon "Fraction" at bounding box center [452, 472] width 25 height 25
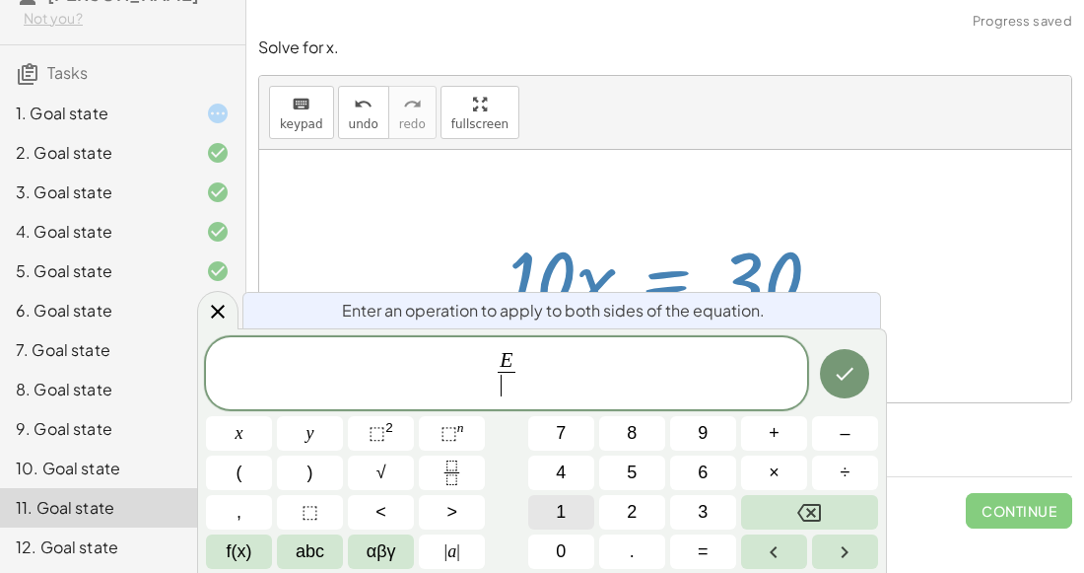
click at [574, 515] on button "1" at bounding box center [561, 512] width 66 height 35
click at [566, 548] on button "0" at bounding box center [561, 551] width 66 height 35
click at [845, 391] on button "Done" at bounding box center [844, 373] width 49 height 49
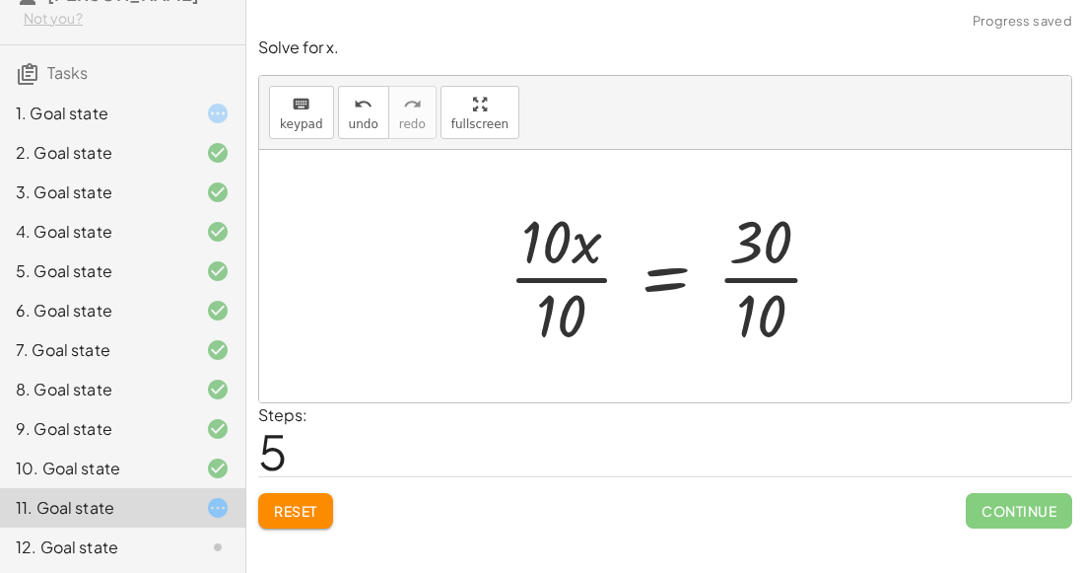
click at [576, 273] on div at bounding box center [675, 276] width 352 height 152
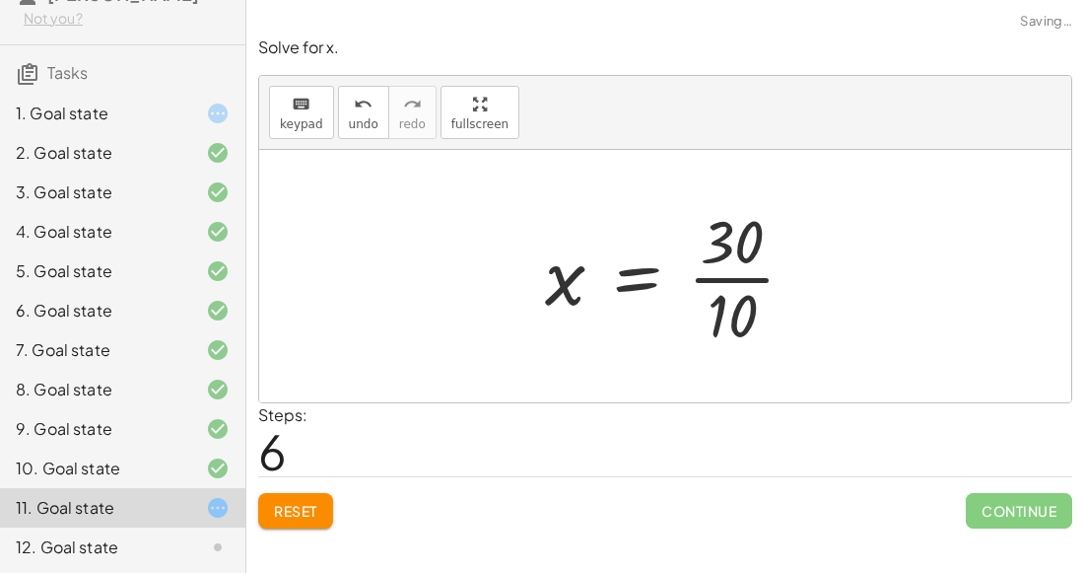
click at [782, 277] on div at bounding box center [678, 276] width 286 height 152
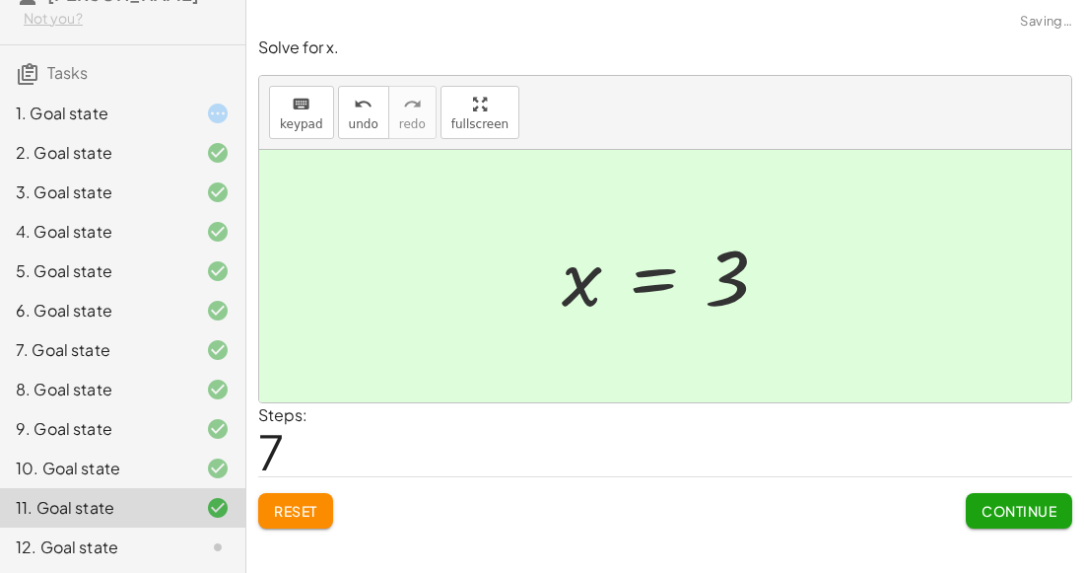
click at [1002, 498] on button "Continue" at bounding box center [1019, 510] width 106 height 35
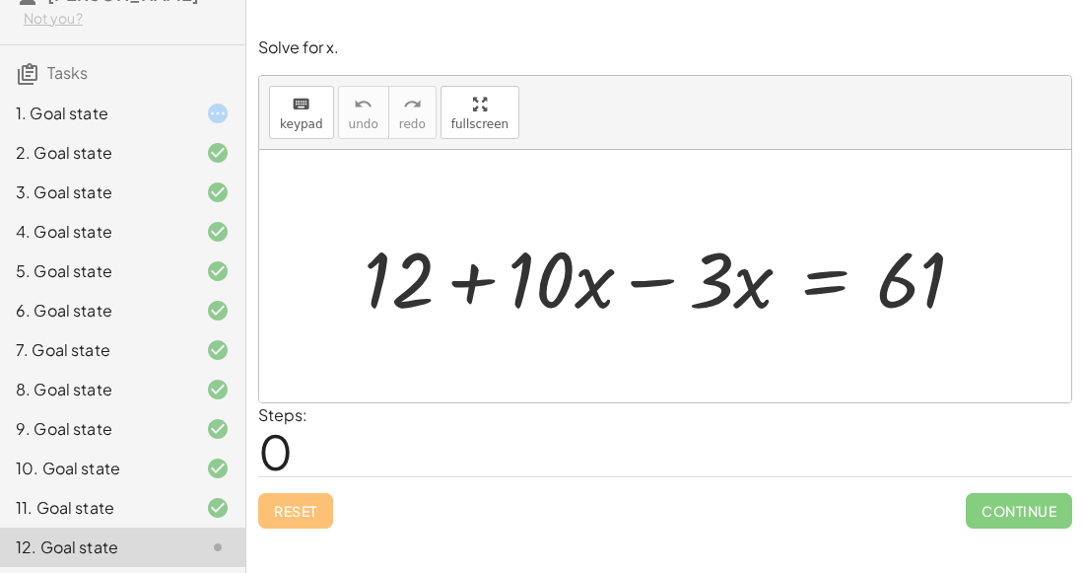
click at [646, 280] on div at bounding box center [673, 277] width 639 height 102
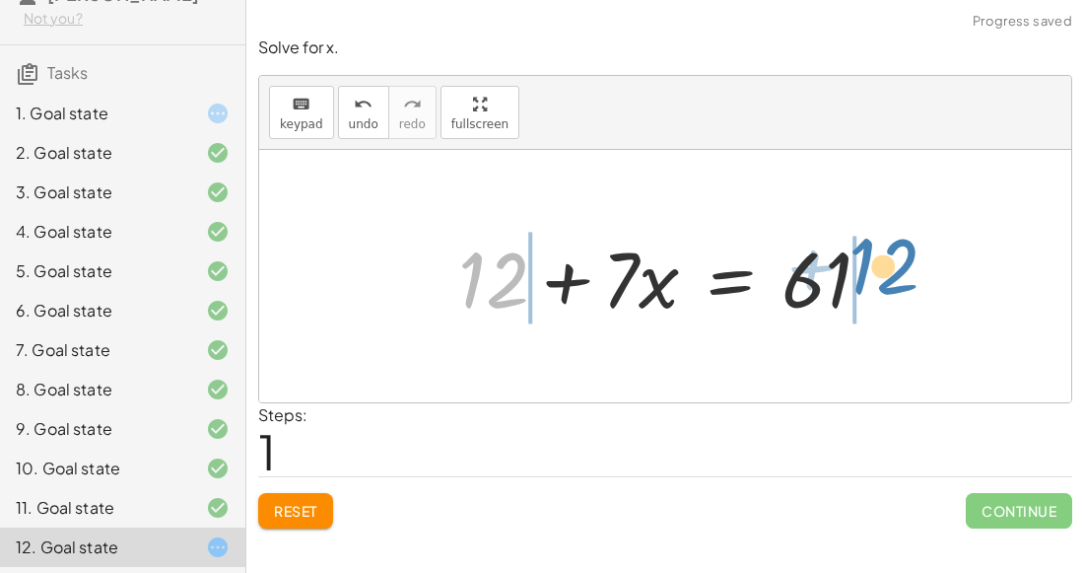
drag, startPoint x: 504, startPoint y: 281, endPoint x: 897, endPoint y: 268, distance: 393.6
click at [897, 268] on div "+ 12 + · 10 · x − · 3 · x = 61 + 12 + 12 + · x = 61 · 7" at bounding box center [665, 276] width 473 height 111
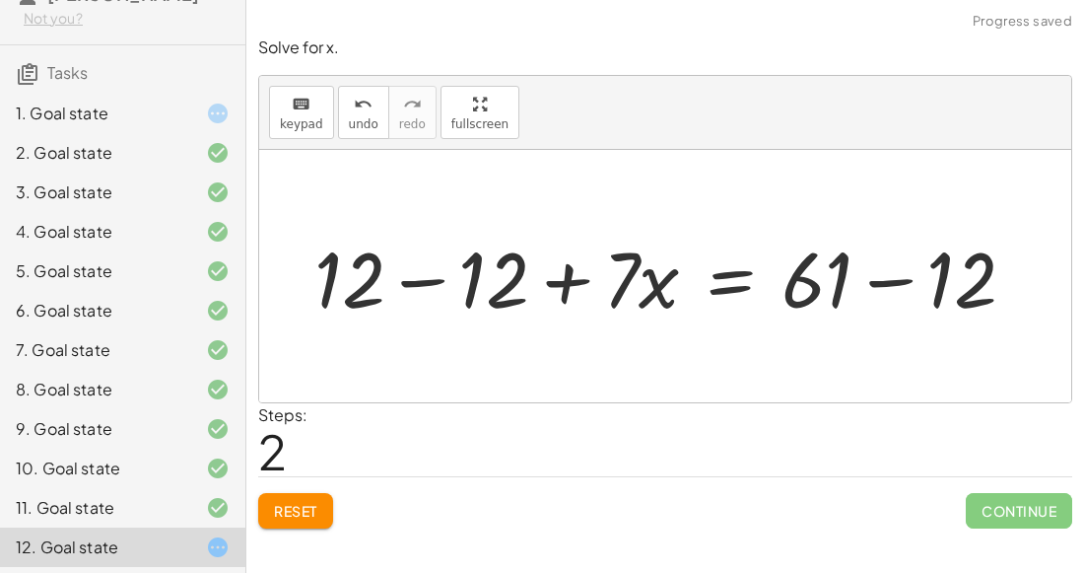
click at [437, 287] on div at bounding box center [673, 277] width 737 height 102
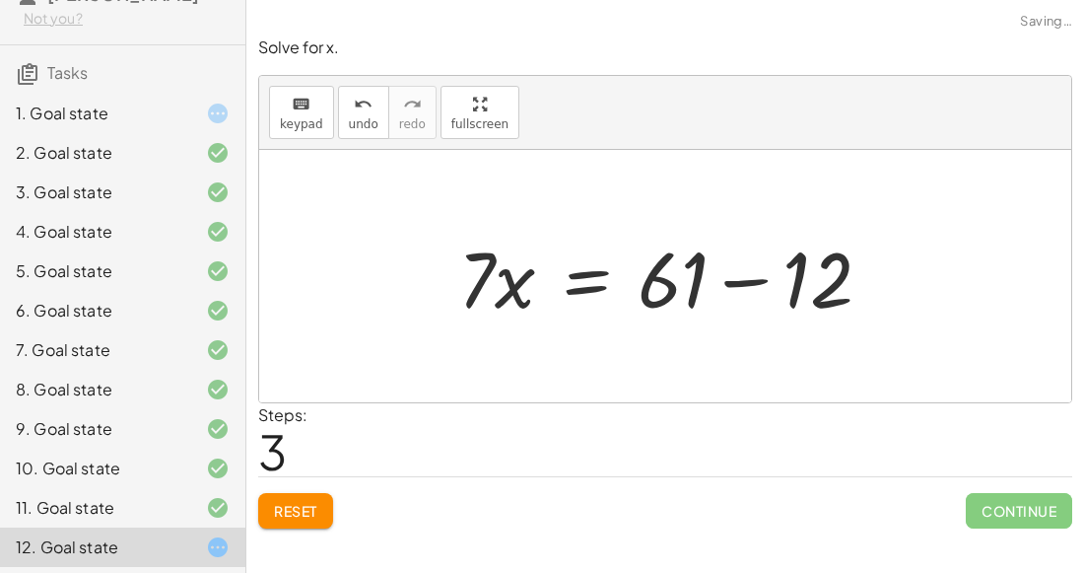
click at [740, 268] on div at bounding box center [673, 277] width 449 height 102
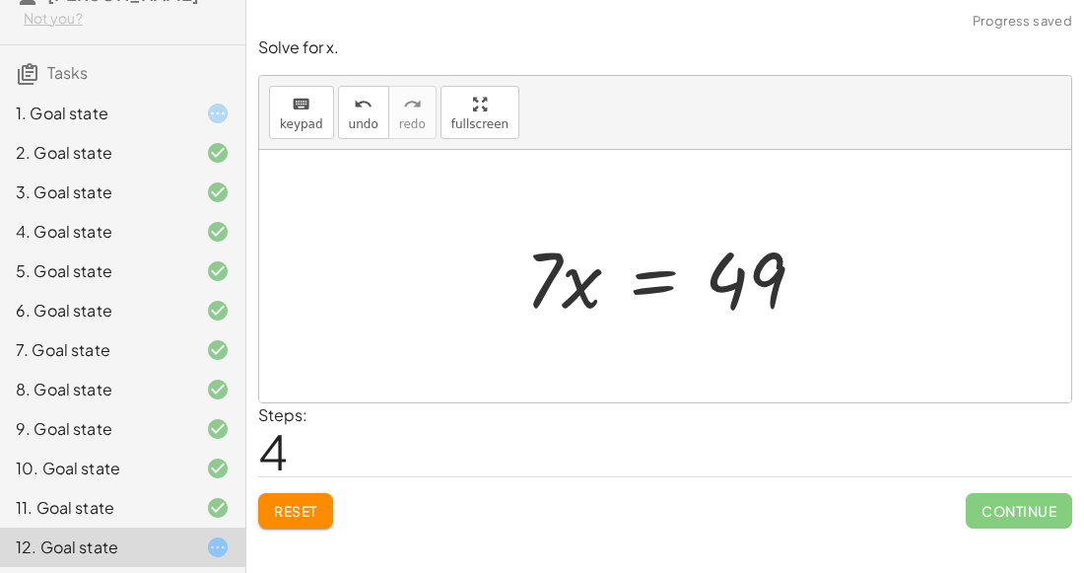
click at [649, 289] on div at bounding box center [673, 277] width 315 height 102
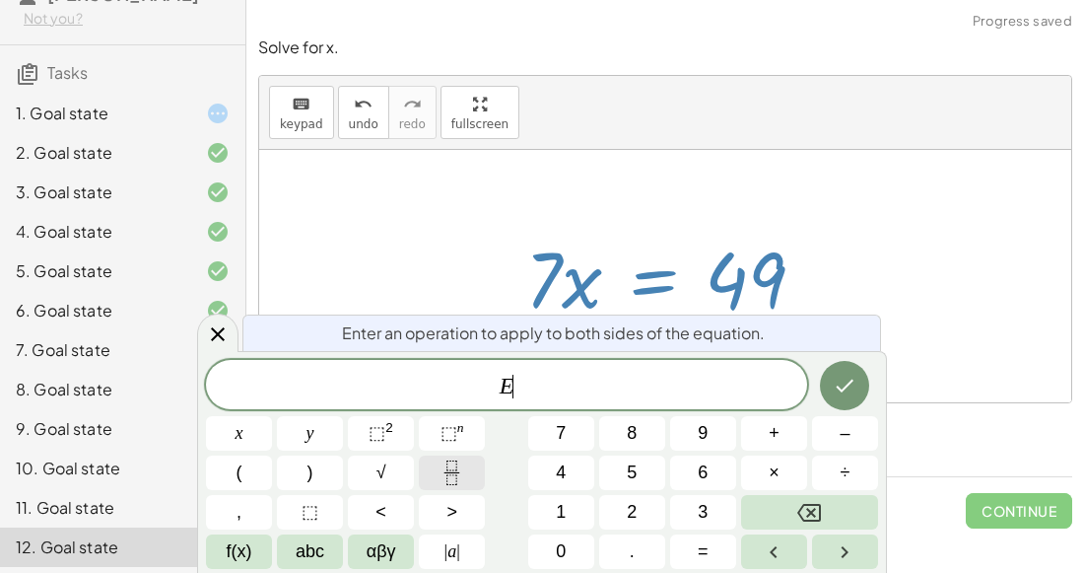
click at [451, 471] on icon "Fraction" at bounding box center [452, 472] width 25 height 25
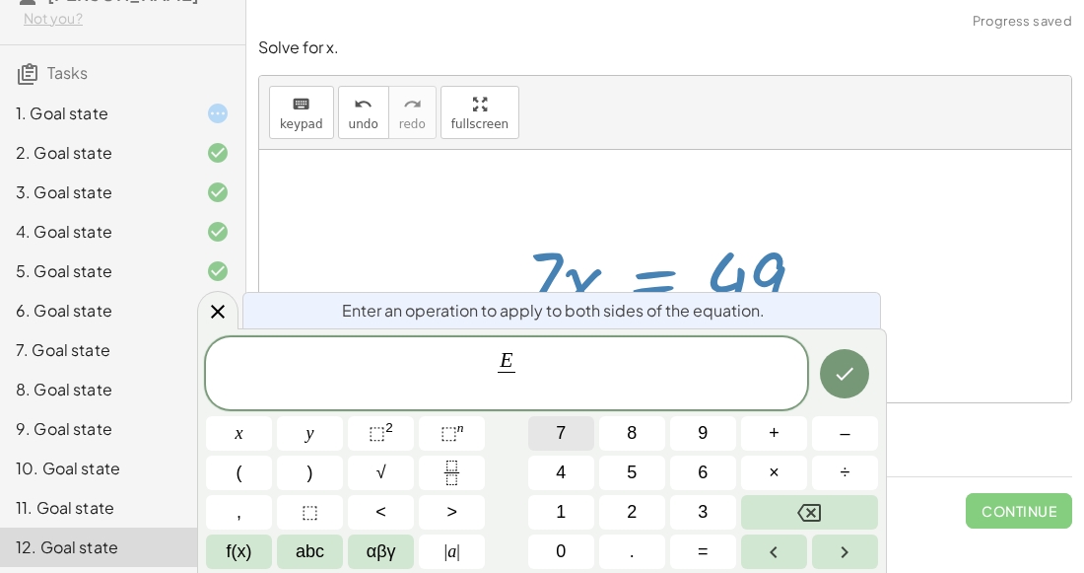
click at [563, 438] on span "7" at bounding box center [561, 433] width 10 height 27
click at [826, 385] on button "Done" at bounding box center [844, 373] width 49 height 49
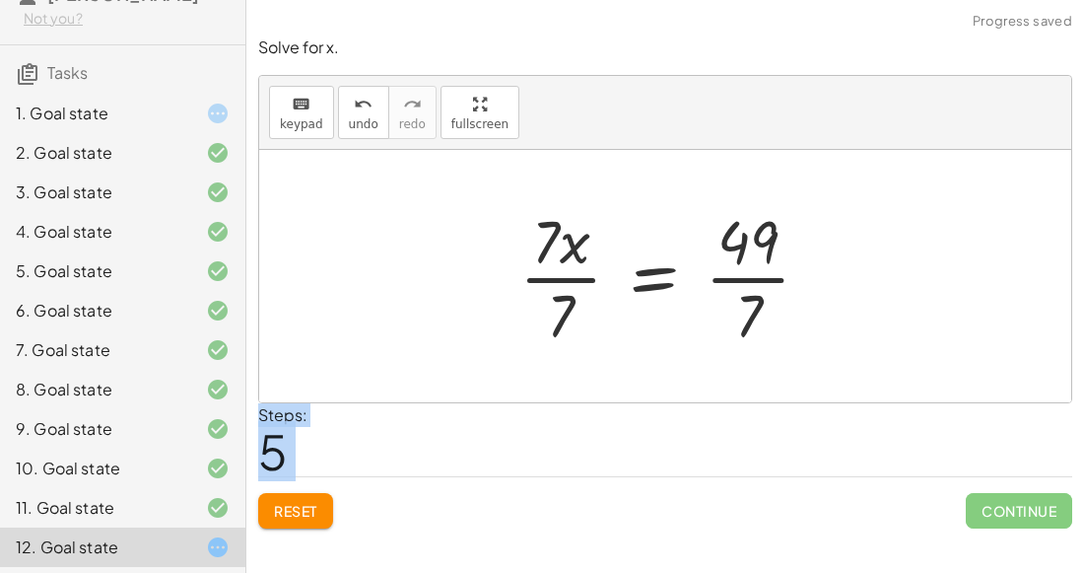
drag, startPoint x: 1028, startPoint y: 497, endPoint x: 879, endPoint y: 337, distance: 218.3
click at [879, 337] on div "Solve for x. keyboard keypad undo undo redo redo fullscreen + 12 + · 10 · x − ·…" at bounding box center [665, 283] width 838 height 516
click at [740, 268] on div at bounding box center [673, 276] width 327 height 152
click at [586, 274] on div at bounding box center [648, 276] width 276 height 152
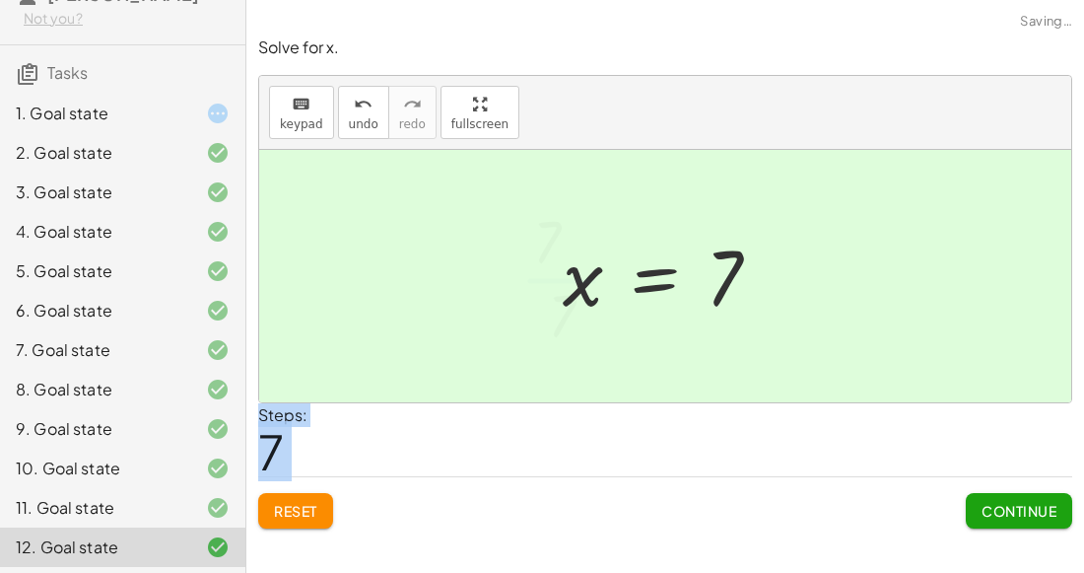
click at [427, 376] on div at bounding box center [665, 276] width 812 height 252
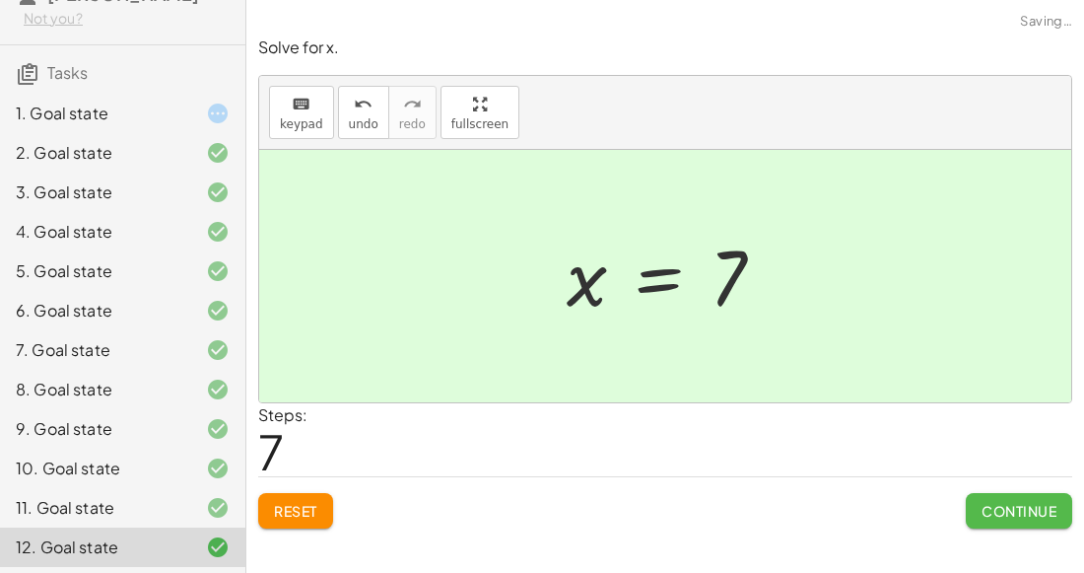
click at [1034, 516] on span "Continue" at bounding box center [1019, 511] width 75 height 18
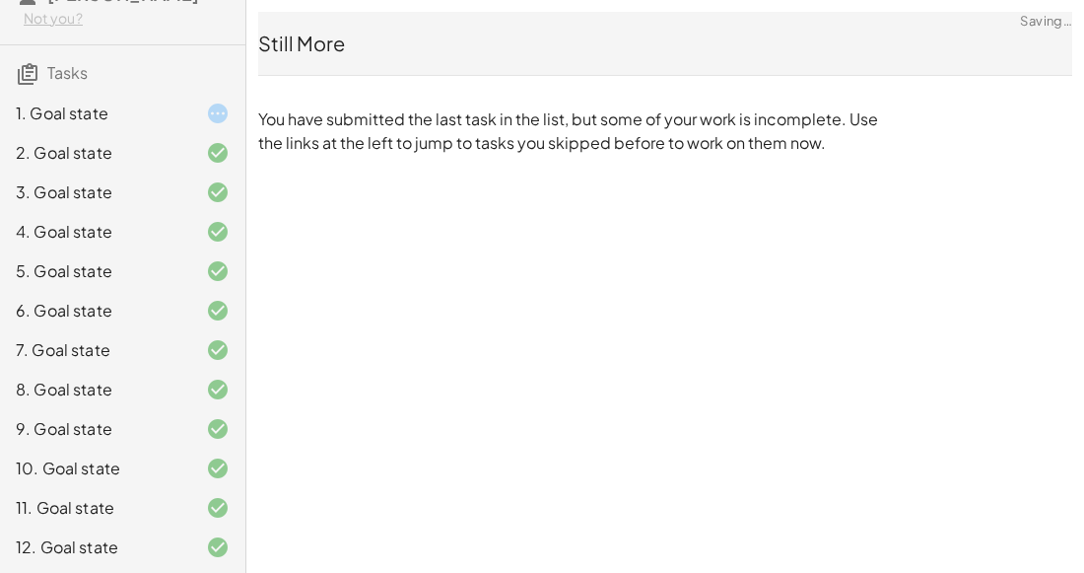
click at [168, 118] on div "1. Goal state" at bounding box center [95, 114] width 159 height 24
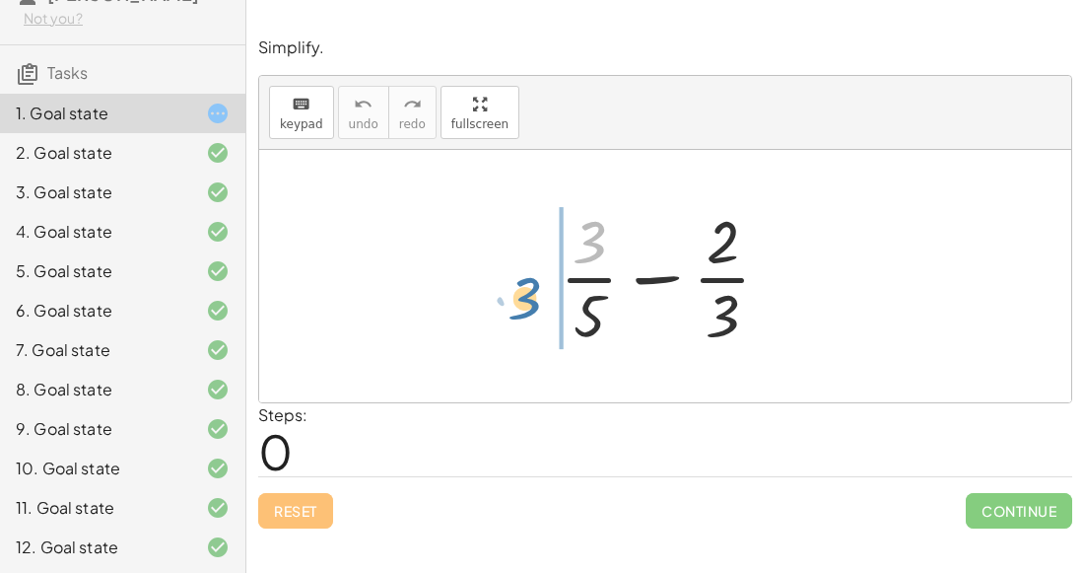
drag, startPoint x: 574, startPoint y: 240, endPoint x: 508, endPoint y: 290, distance: 83.0
click at [508, 290] on div "· 3 + · 3 · 5 − · 2 · 3" at bounding box center [665, 276] width 812 height 252
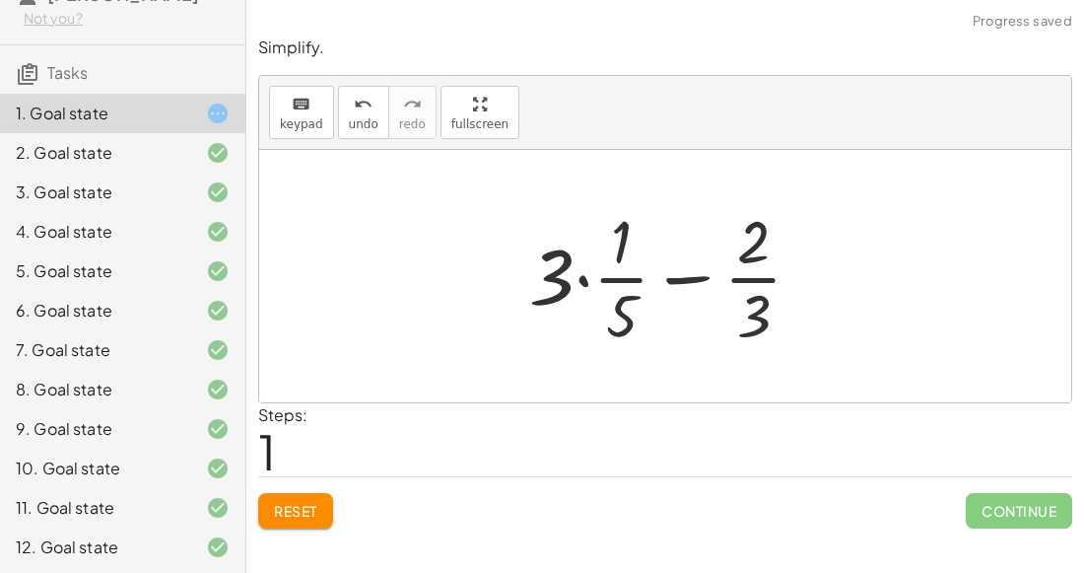
click at [303, 502] on span "Reset" at bounding box center [295, 511] width 43 height 18
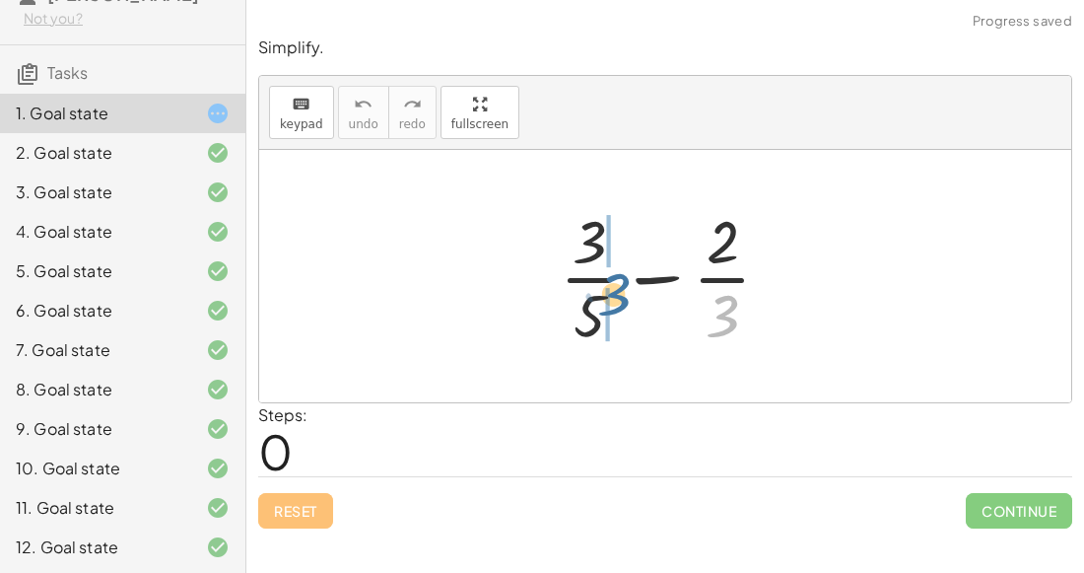
drag, startPoint x: 736, startPoint y: 301, endPoint x: 626, endPoint y: 278, distance: 112.7
click at [626, 278] on div at bounding box center [673, 276] width 246 height 152
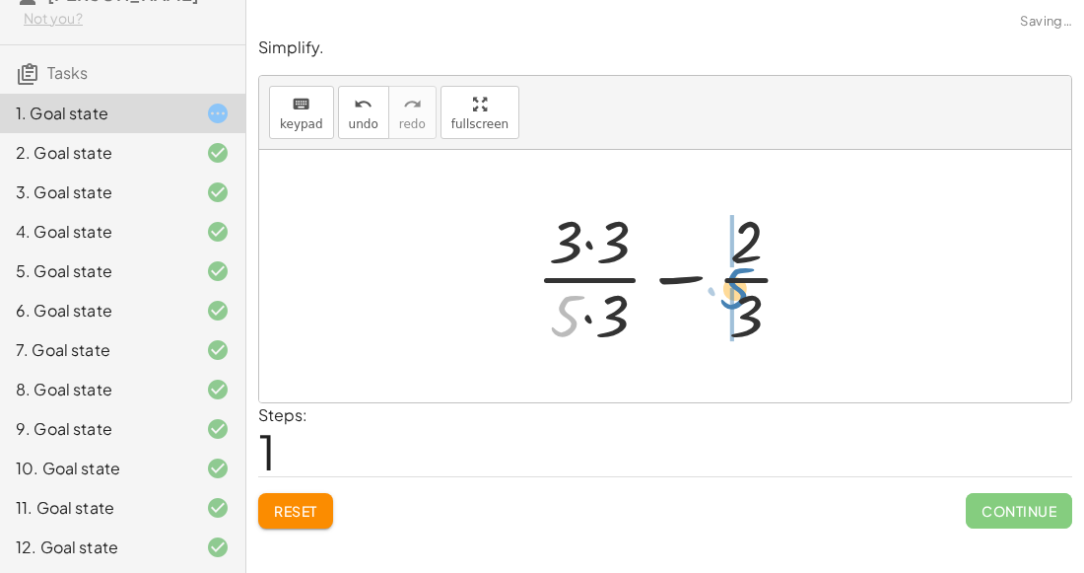
drag, startPoint x: 576, startPoint y: 316, endPoint x: 744, endPoint y: 290, distance: 170.7
click at [744, 290] on div at bounding box center [673, 276] width 295 height 152
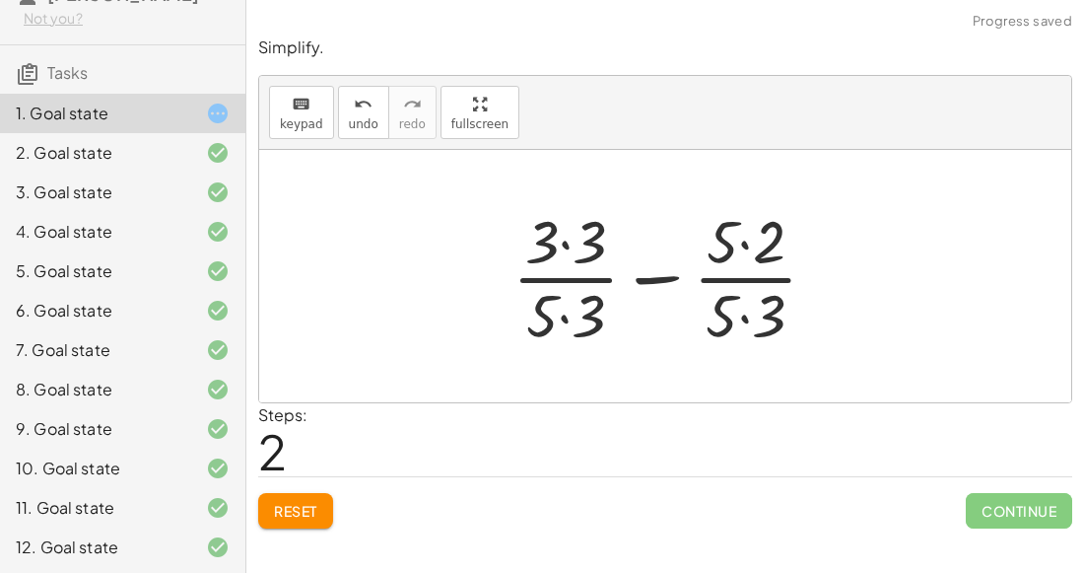
click at [746, 309] on div at bounding box center [673, 276] width 340 height 152
click at [566, 313] on div at bounding box center [673, 276] width 339 height 152
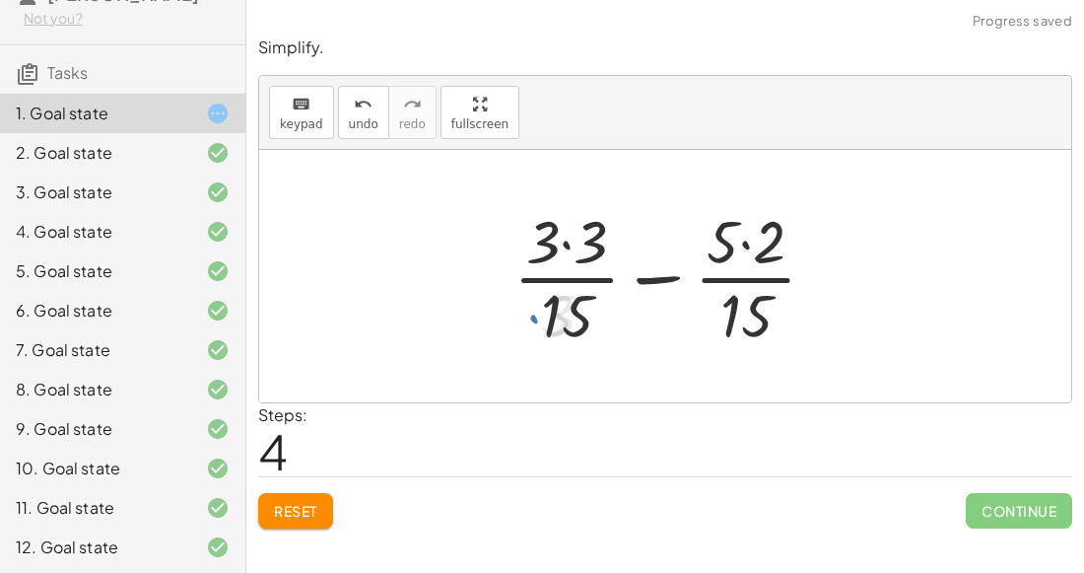
click at [567, 249] on div at bounding box center [673, 276] width 339 height 152
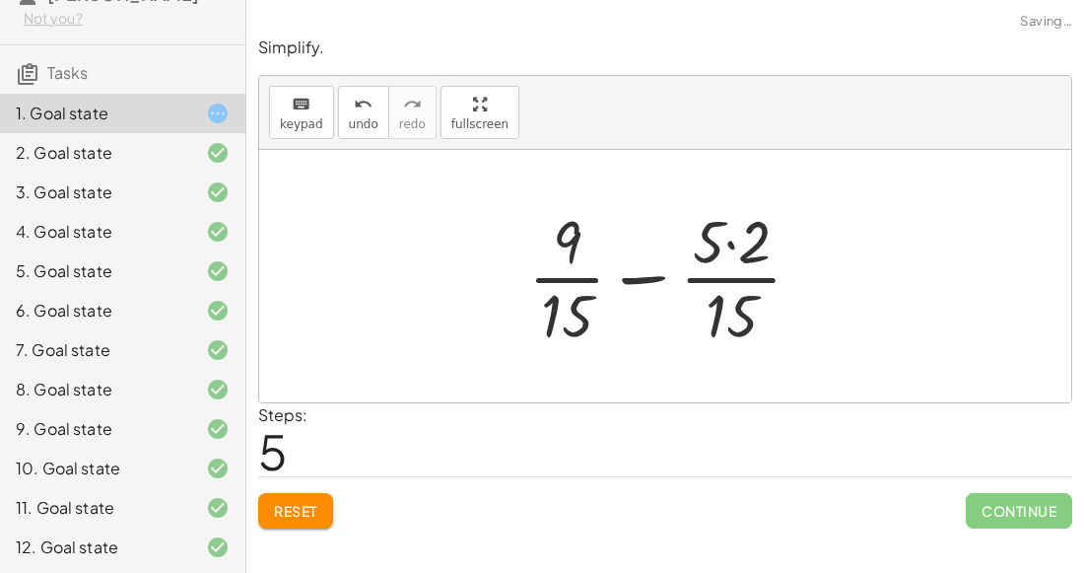
click at [733, 245] on div at bounding box center [674, 276] width 310 height 152
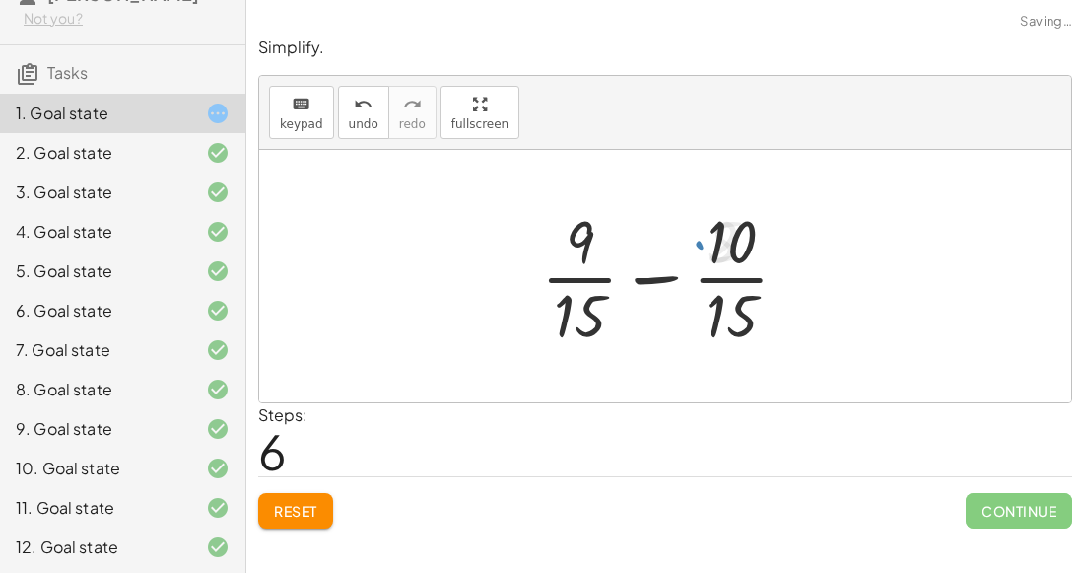
click at [649, 275] on div at bounding box center [673, 276] width 284 height 152
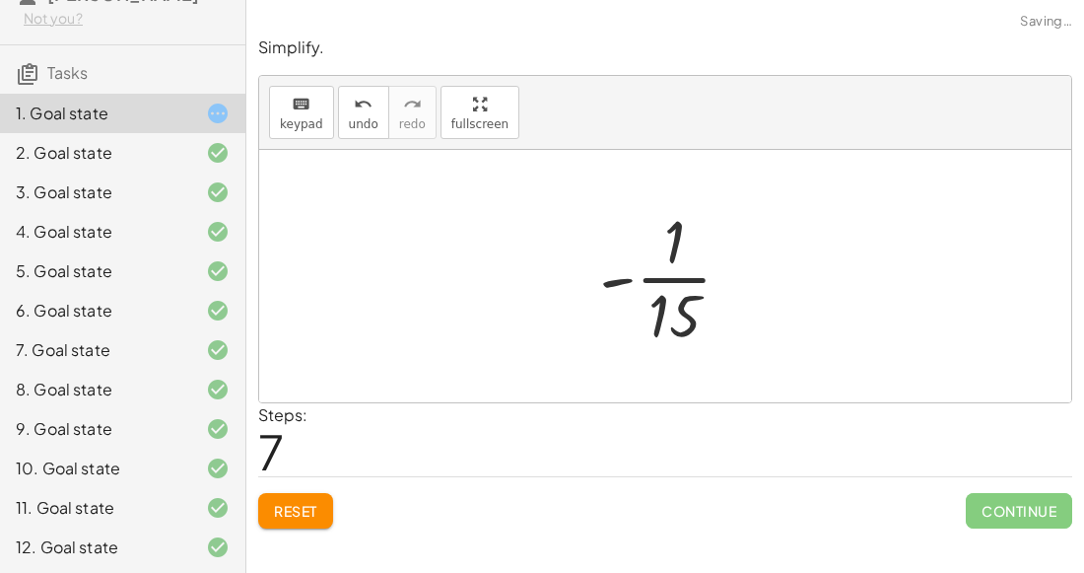
click at [677, 270] on div at bounding box center [674, 276] width 169 height 152
click at [302, 520] on button "Reset" at bounding box center [295, 510] width 75 height 35
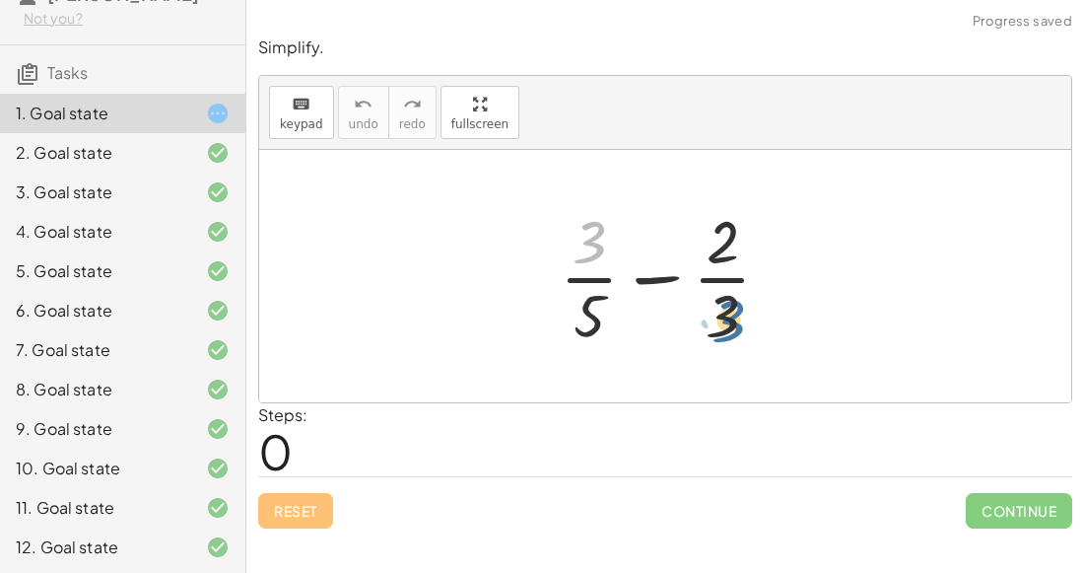
drag, startPoint x: 589, startPoint y: 231, endPoint x: 738, endPoint y: 314, distance: 171.7
click at [738, 314] on div at bounding box center [673, 276] width 246 height 152
click at [718, 320] on div at bounding box center [673, 276] width 246 height 152
click at [590, 242] on div at bounding box center [673, 276] width 246 height 152
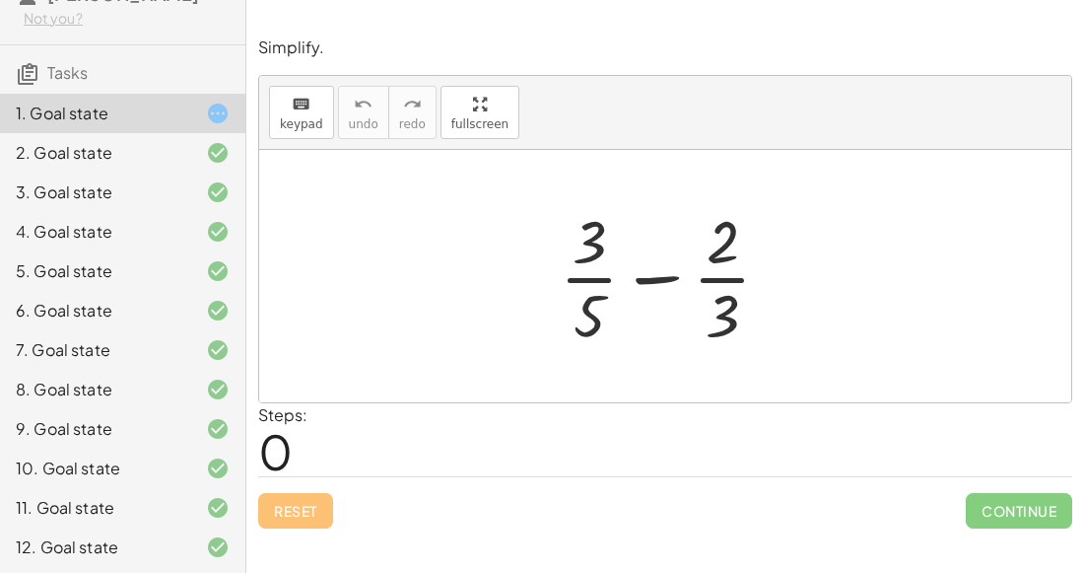
click at [590, 242] on div at bounding box center [673, 276] width 246 height 152
drag, startPoint x: 590, startPoint y: 242, endPoint x: 743, endPoint y: 313, distance: 169.8
click at [743, 313] on div at bounding box center [673, 276] width 246 height 152
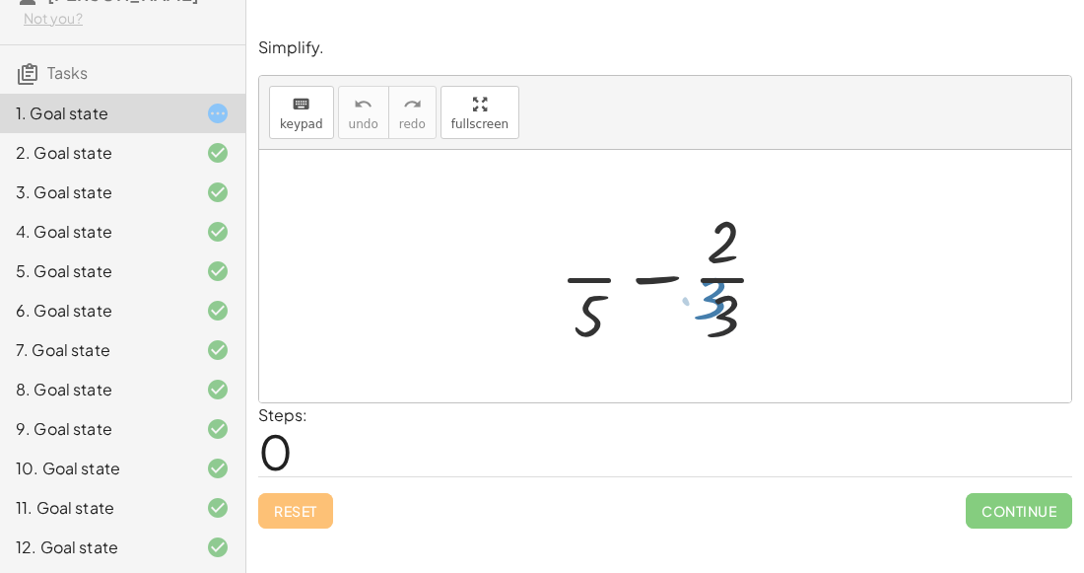
click at [743, 313] on div at bounding box center [673, 276] width 246 height 152
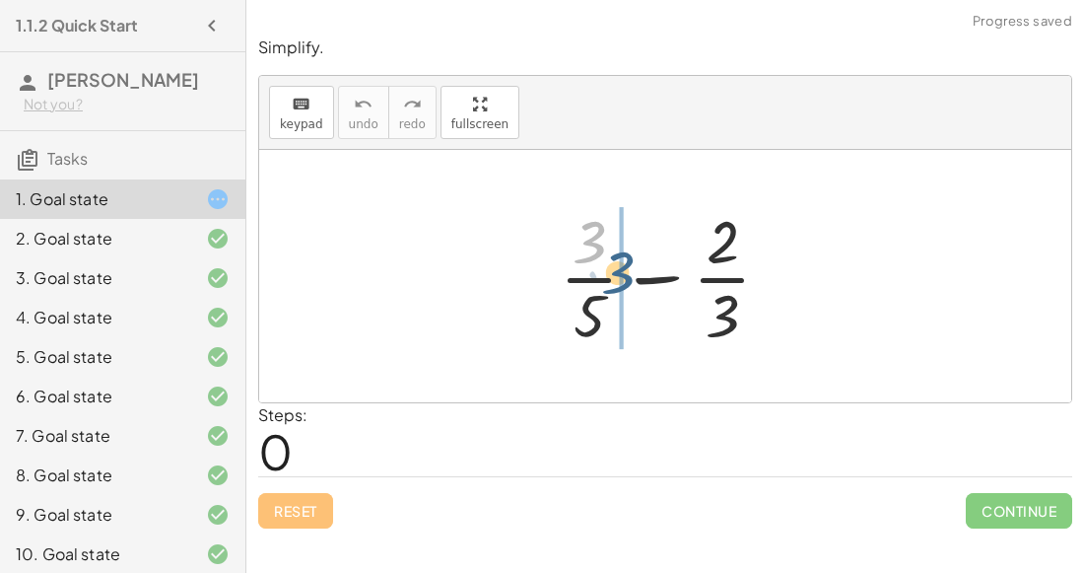
drag, startPoint x: 587, startPoint y: 244, endPoint x: 615, endPoint y: 277, distance: 43.3
click at [615, 277] on div at bounding box center [673, 276] width 246 height 152
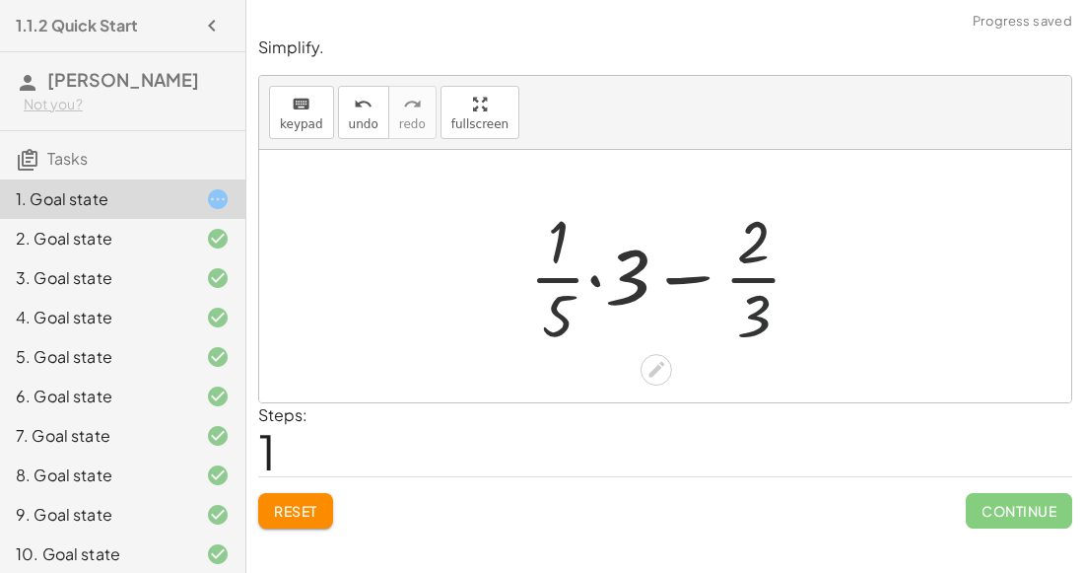
click at [755, 311] on div at bounding box center [674, 276] width 309 height 152
click at [317, 513] on span "Reset" at bounding box center [295, 511] width 43 height 18
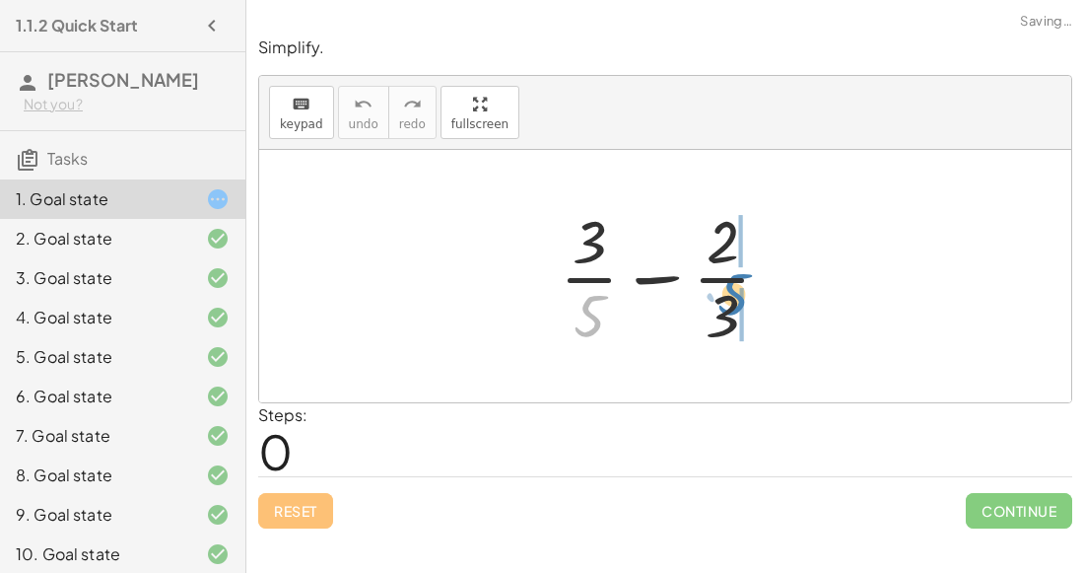
drag, startPoint x: 592, startPoint y: 299, endPoint x: 758, endPoint y: 280, distance: 166.7
click at [758, 280] on div at bounding box center [673, 276] width 246 height 152
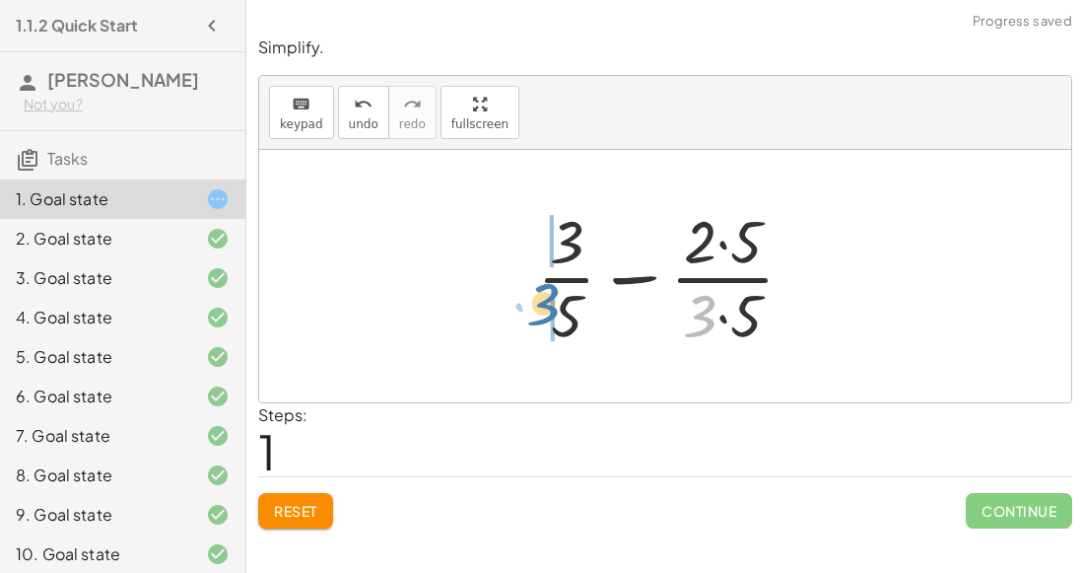
drag, startPoint x: 704, startPoint y: 315, endPoint x: 550, endPoint y: 304, distance: 154.2
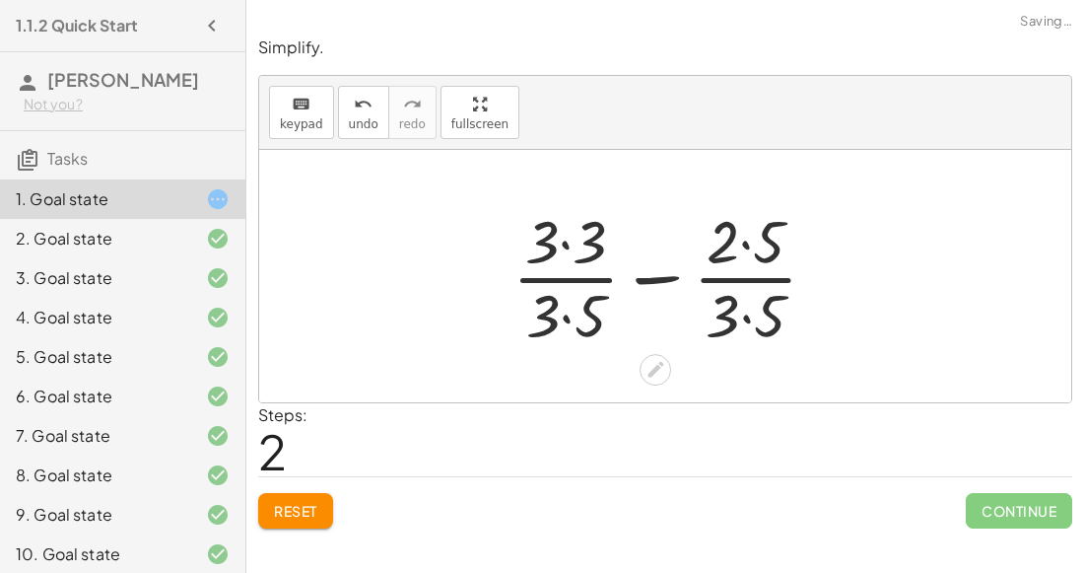
click at [569, 242] on div at bounding box center [673, 276] width 340 height 152
click at [561, 311] on div at bounding box center [673, 276] width 338 height 152
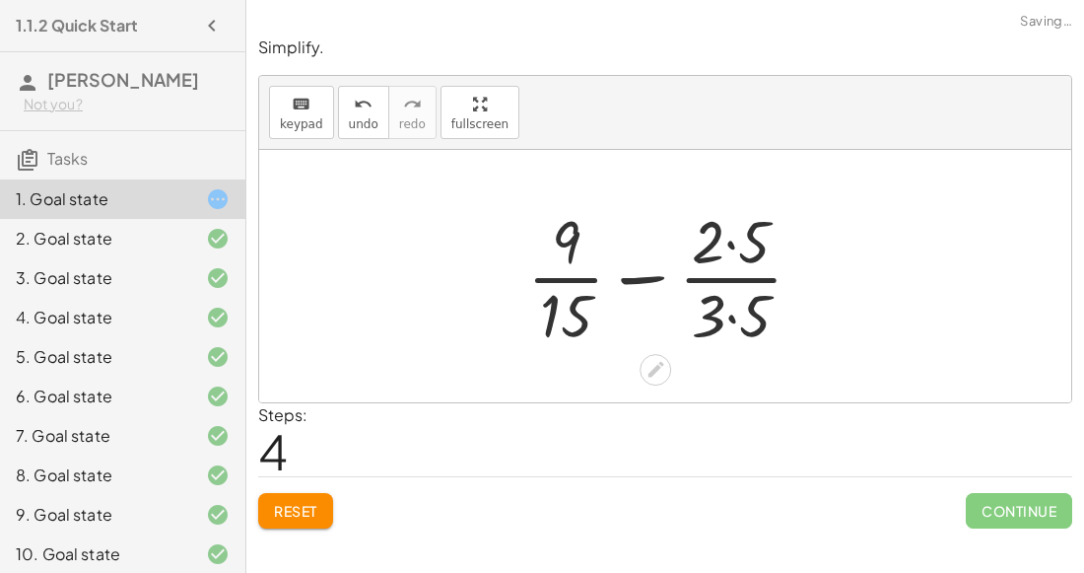
click at [727, 244] on div at bounding box center [673, 276] width 311 height 152
click at [728, 311] on div at bounding box center [673, 276] width 311 height 152
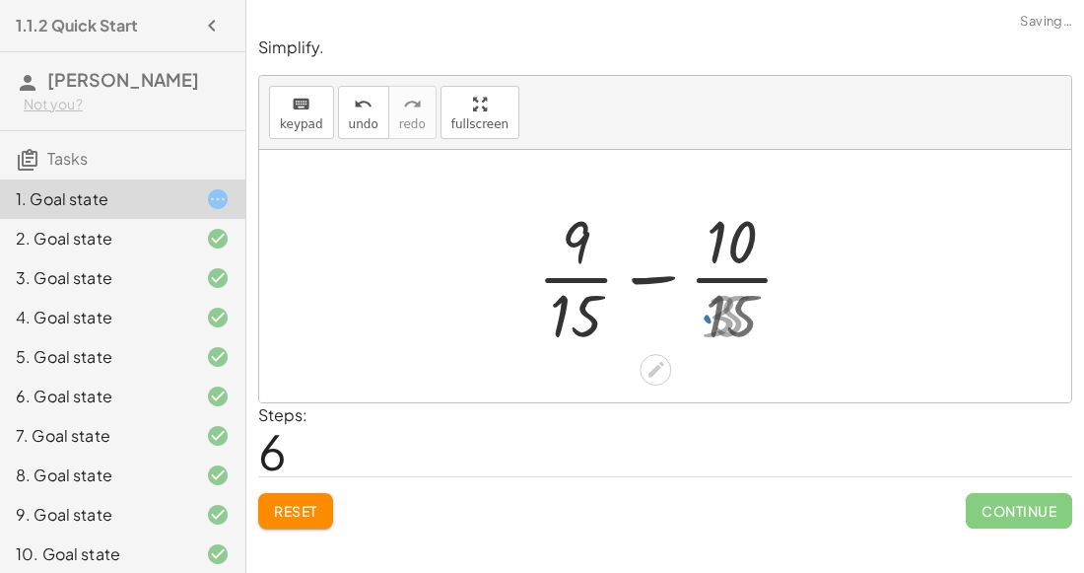
click at [643, 275] on div at bounding box center [673, 276] width 284 height 152
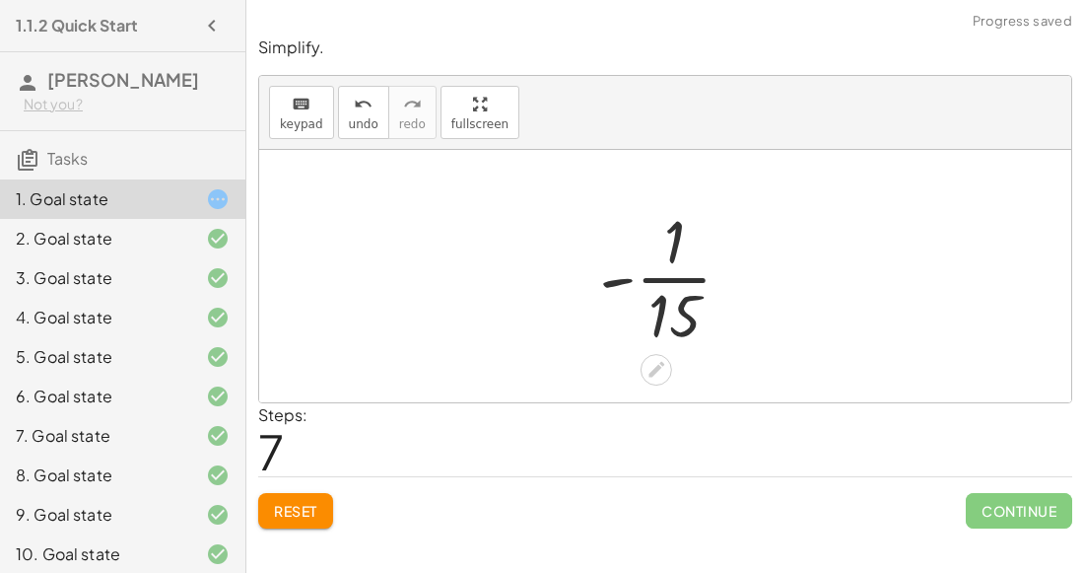
click at [710, 298] on div at bounding box center [674, 276] width 169 height 152
click at [652, 364] on icon at bounding box center [656, 369] width 21 height 21
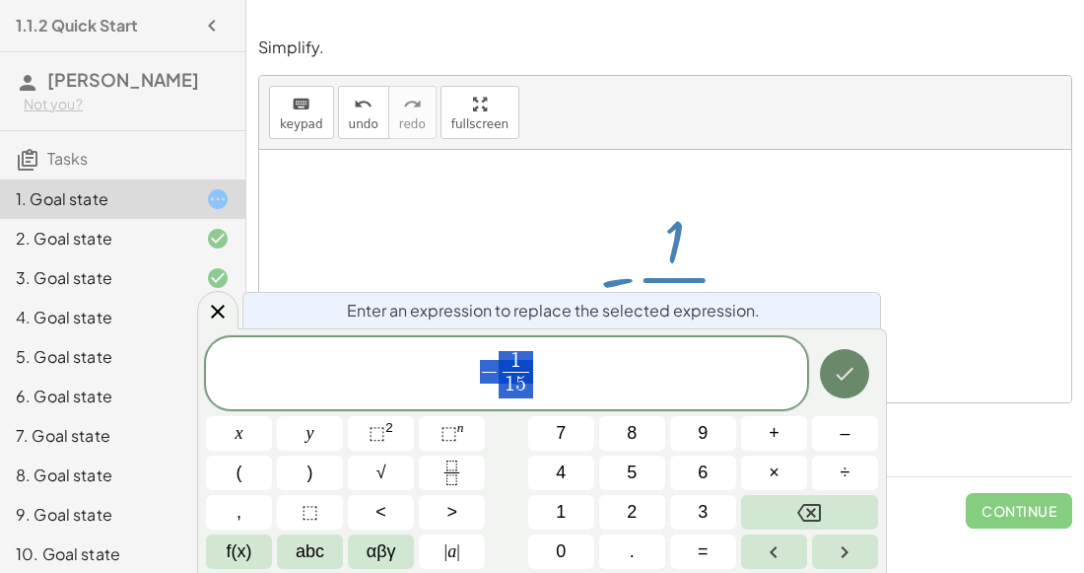
click at [850, 372] on icon "Done" at bounding box center [846, 374] width 18 height 13
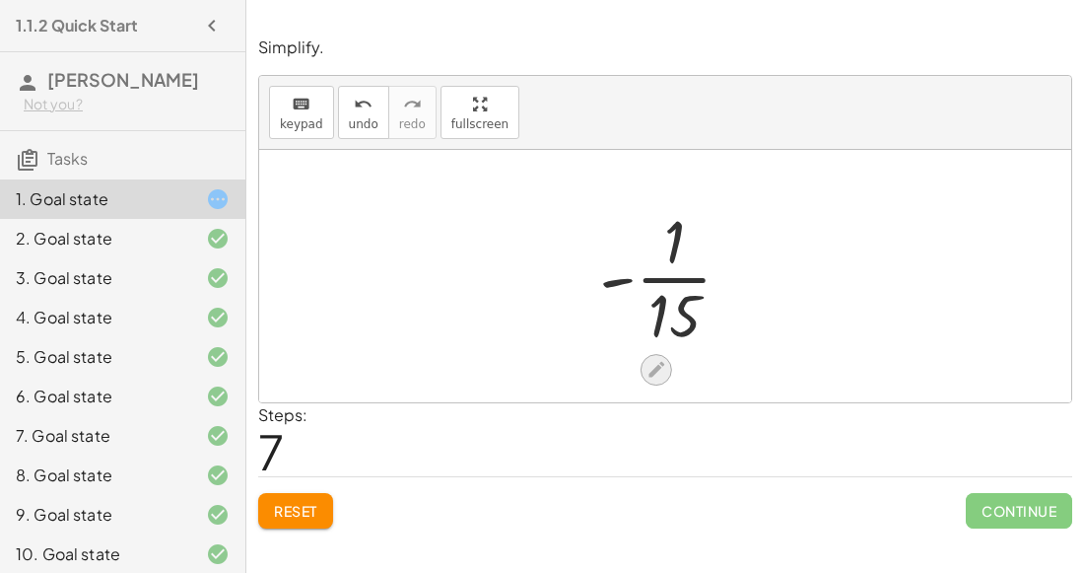
click at [664, 367] on icon at bounding box center [656, 369] width 21 height 21
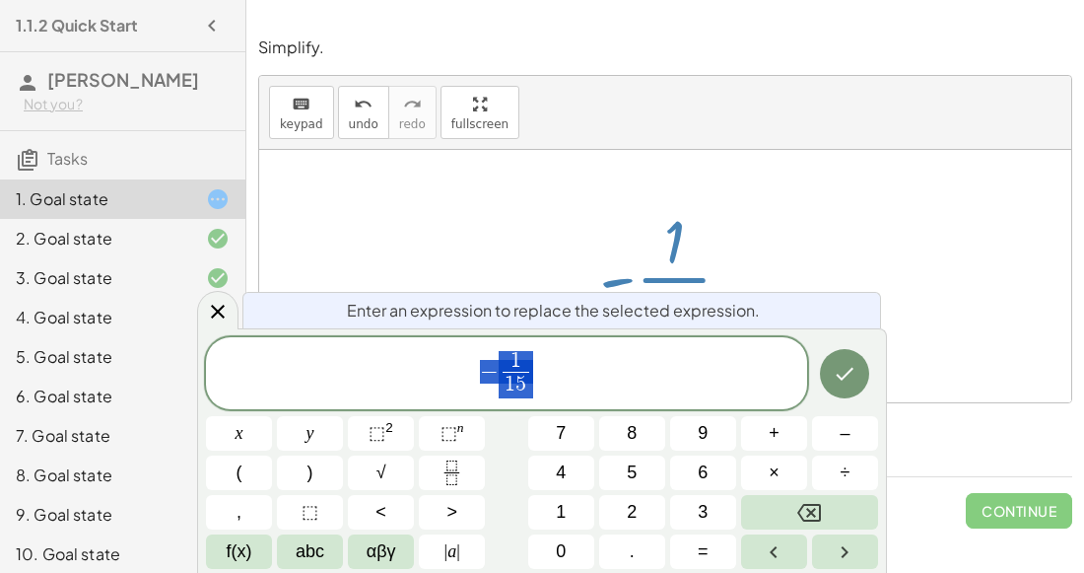
click at [664, 367] on span "− 1 1 5 ​" at bounding box center [506, 375] width 601 height 52
click at [664, 367] on span "− 1 1 5 ​ ​" at bounding box center [506, 375] width 601 height 52
click at [835, 367] on icon "Done" at bounding box center [845, 374] width 24 height 24
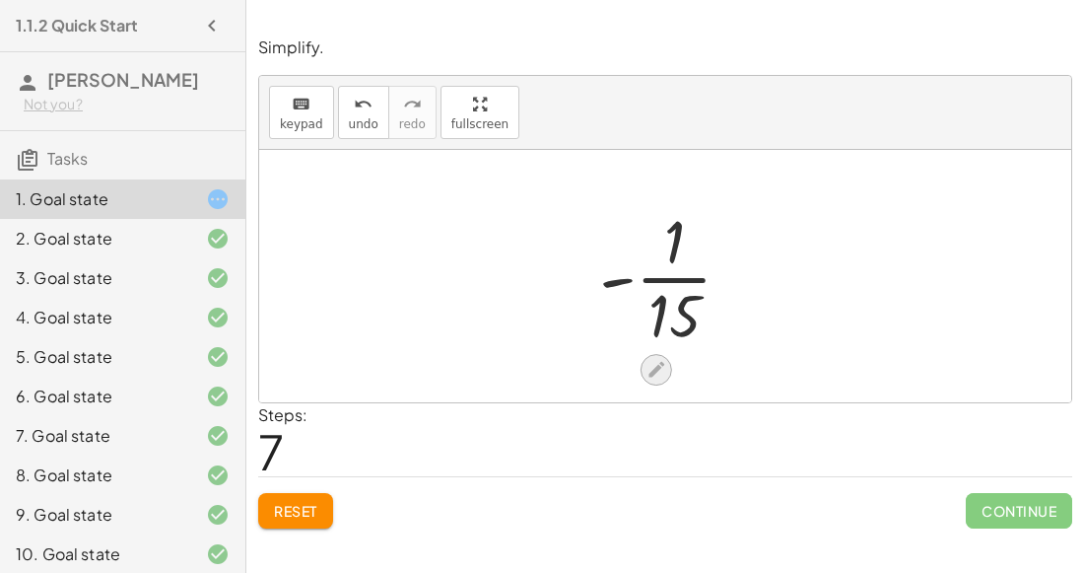
click at [661, 365] on icon at bounding box center [656, 369] width 21 height 21
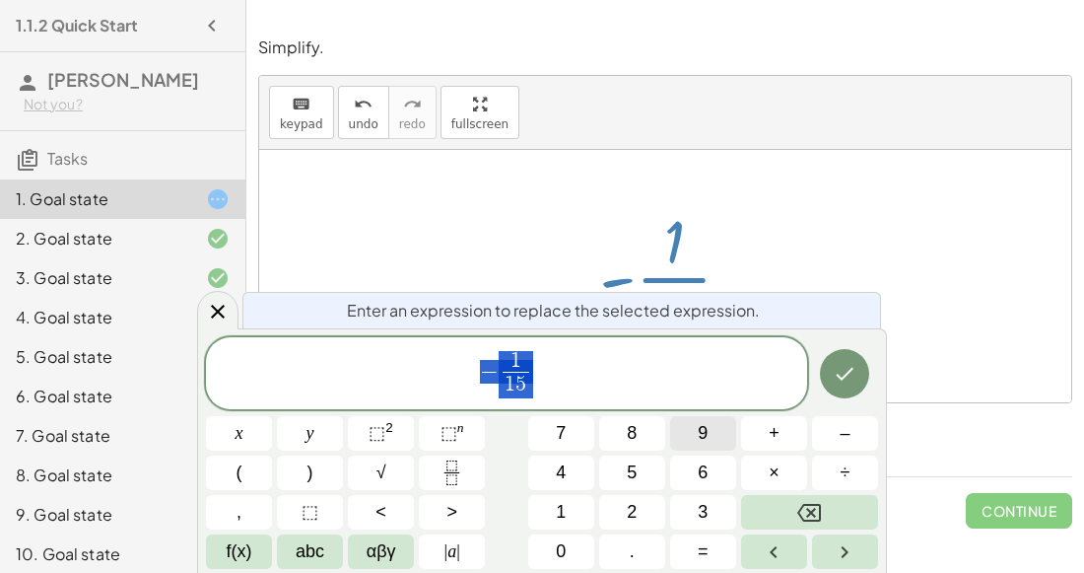
click at [703, 440] on span "9" at bounding box center [703, 433] width 10 height 27
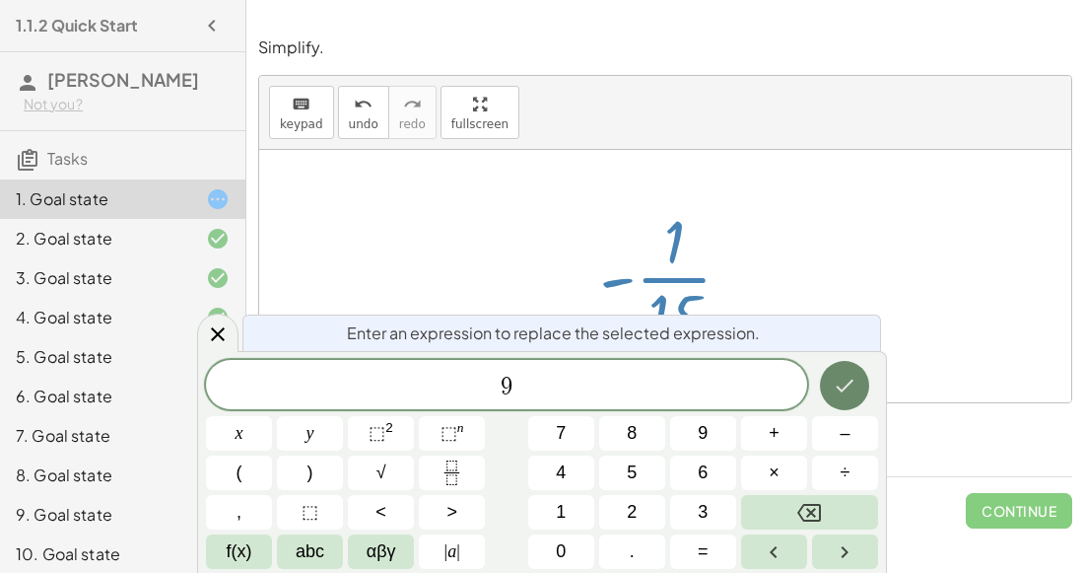
click at [821, 390] on button "Done" at bounding box center [844, 385] width 49 height 49
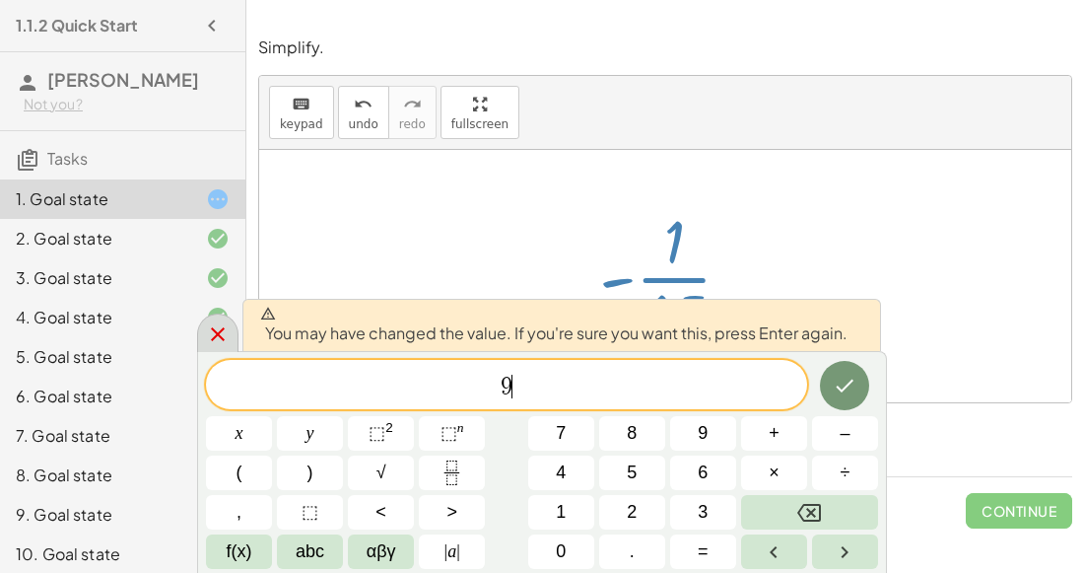
click at [217, 330] on icon at bounding box center [218, 334] width 24 height 24
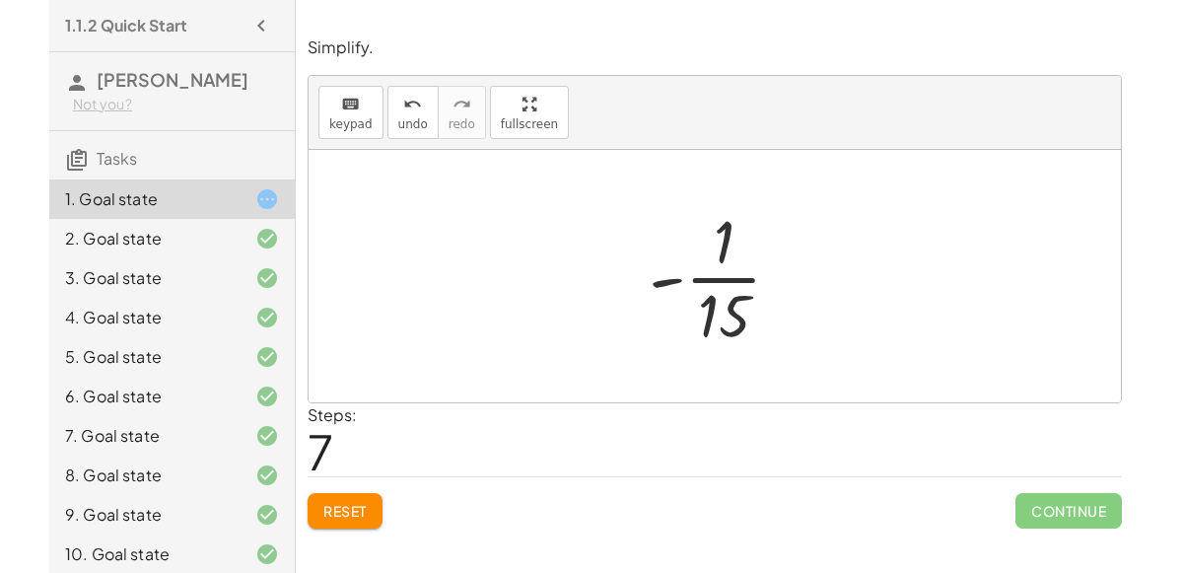
scroll to position [86, 0]
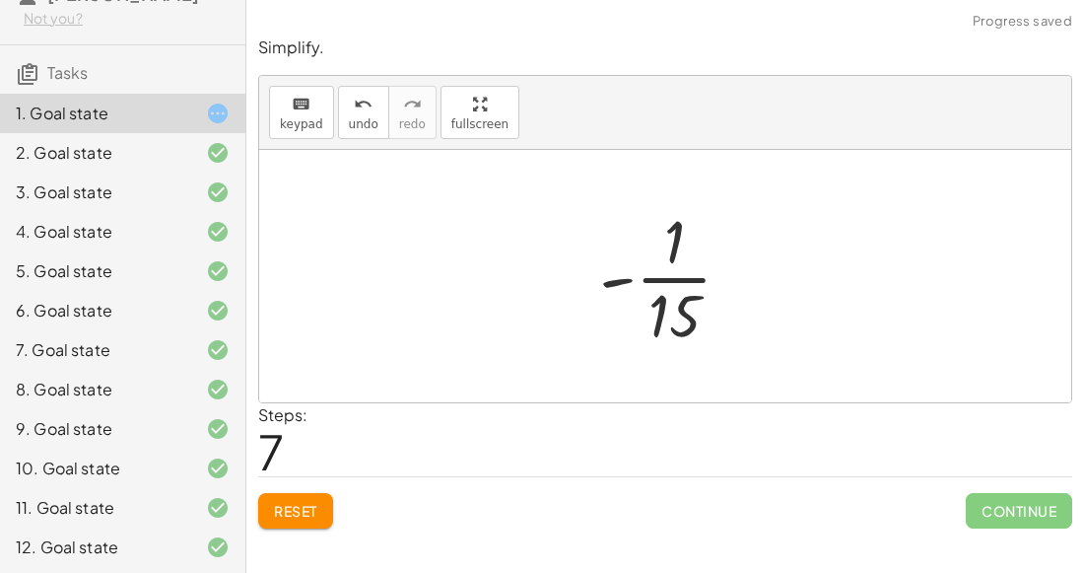
click at [275, 519] on button "Reset" at bounding box center [295, 510] width 75 height 35
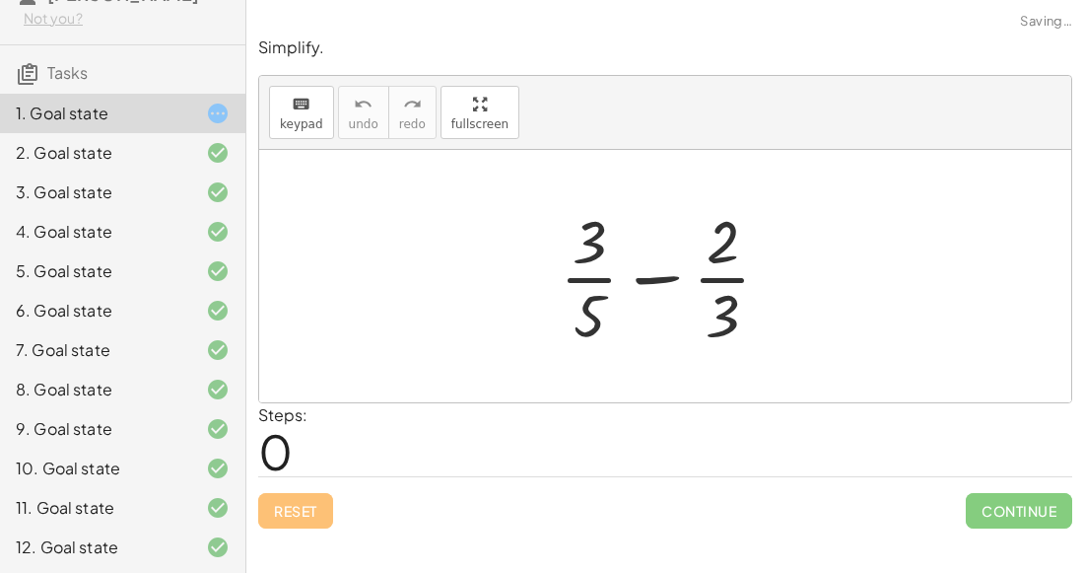
click at [275, 519] on div "Reset Continue" at bounding box center [665, 502] width 814 height 52
drag, startPoint x: 577, startPoint y: 309, endPoint x: 540, endPoint y: 279, distance: 47.0
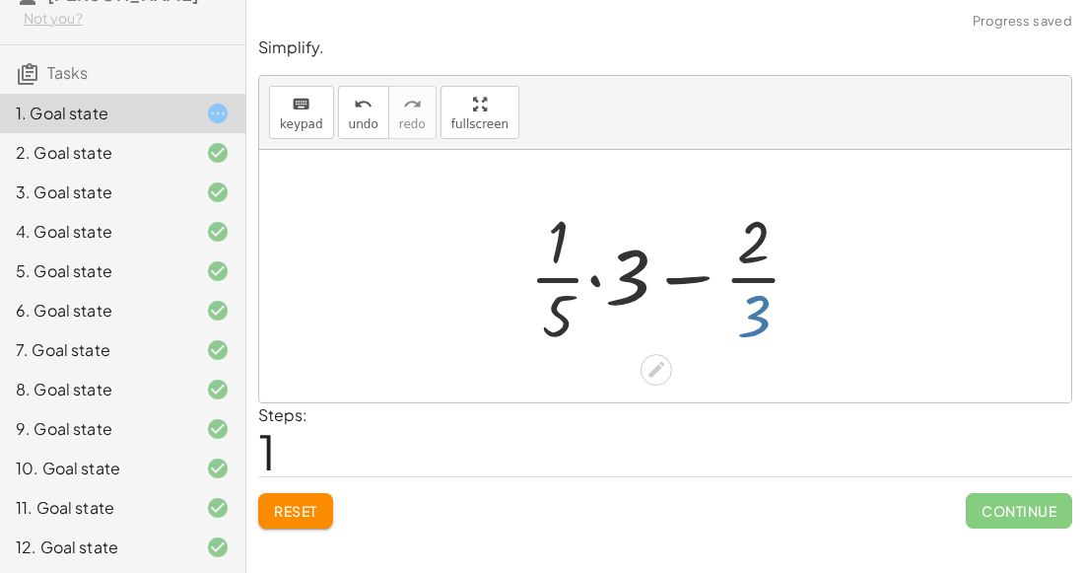
click at [761, 317] on div at bounding box center [674, 276] width 309 height 152
click at [0, 0] on div "Simplify. keyboard keypad undo undo redo redo fullscreen + · 3 · 5 − · 2 · 3 + …" at bounding box center [0, 0] width 0 height 0
click at [258, 525] on div "Reset Continue" at bounding box center [665, 502] width 814 height 52
click at [299, 509] on span "Reset" at bounding box center [295, 511] width 43 height 18
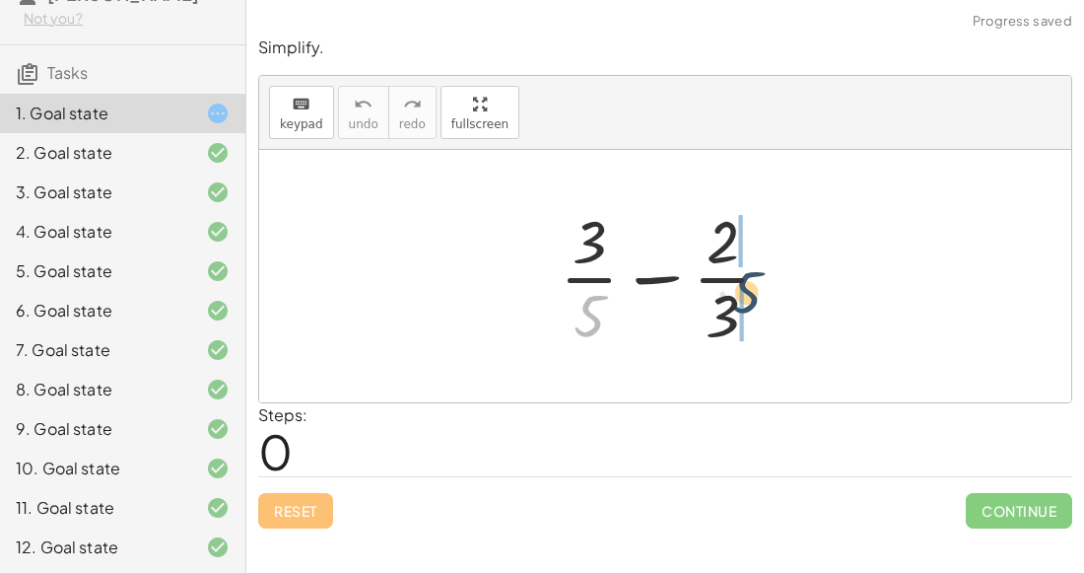
drag, startPoint x: 605, startPoint y: 311, endPoint x: 764, endPoint y: 288, distance: 160.3
click at [764, 288] on div at bounding box center [673, 276] width 246 height 152
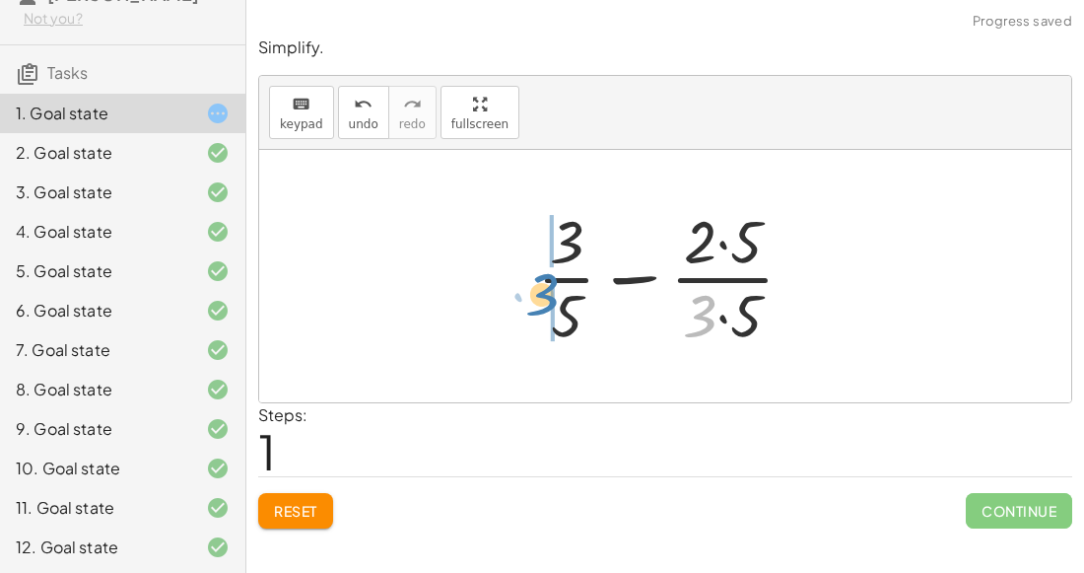
drag, startPoint x: 704, startPoint y: 318, endPoint x: 552, endPoint y: 302, distance: 152.7
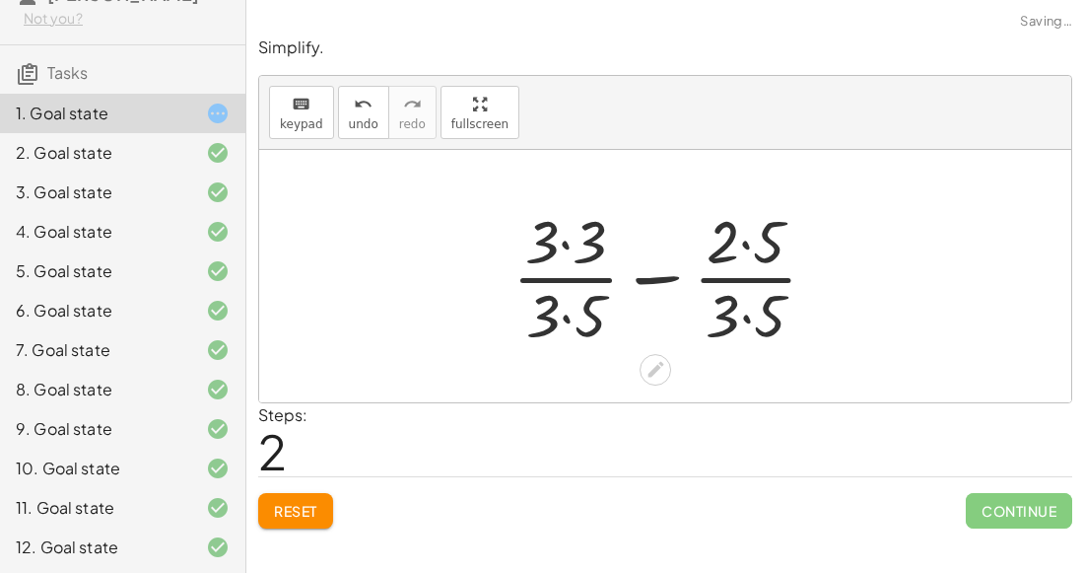
click at [570, 250] on div at bounding box center [673, 276] width 340 height 152
click at [573, 312] on div at bounding box center [673, 276] width 338 height 152
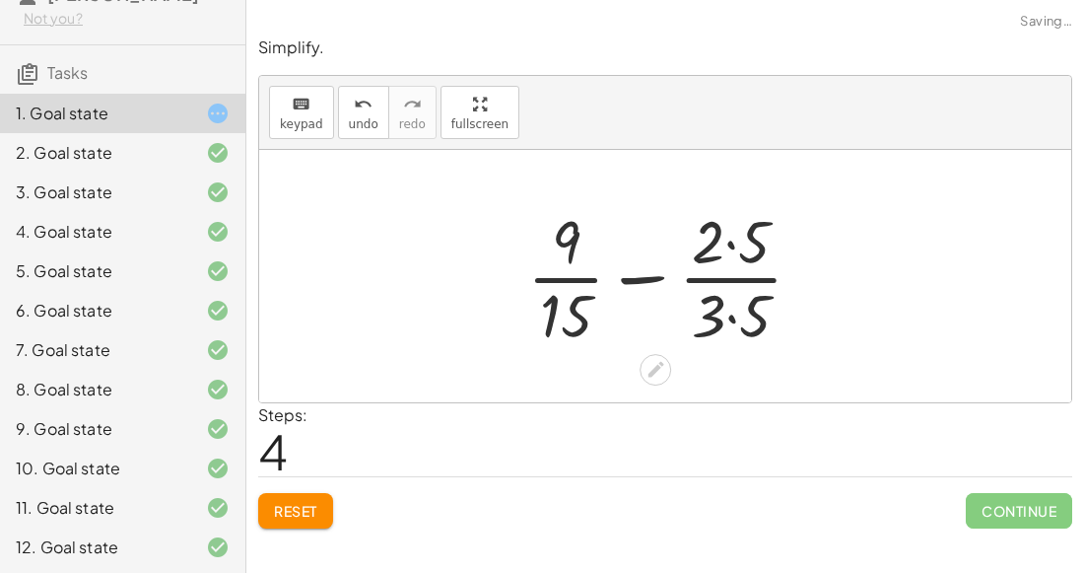
click at [726, 252] on div at bounding box center [673, 276] width 311 height 152
click at [731, 323] on div at bounding box center [673, 276] width 311 height 152
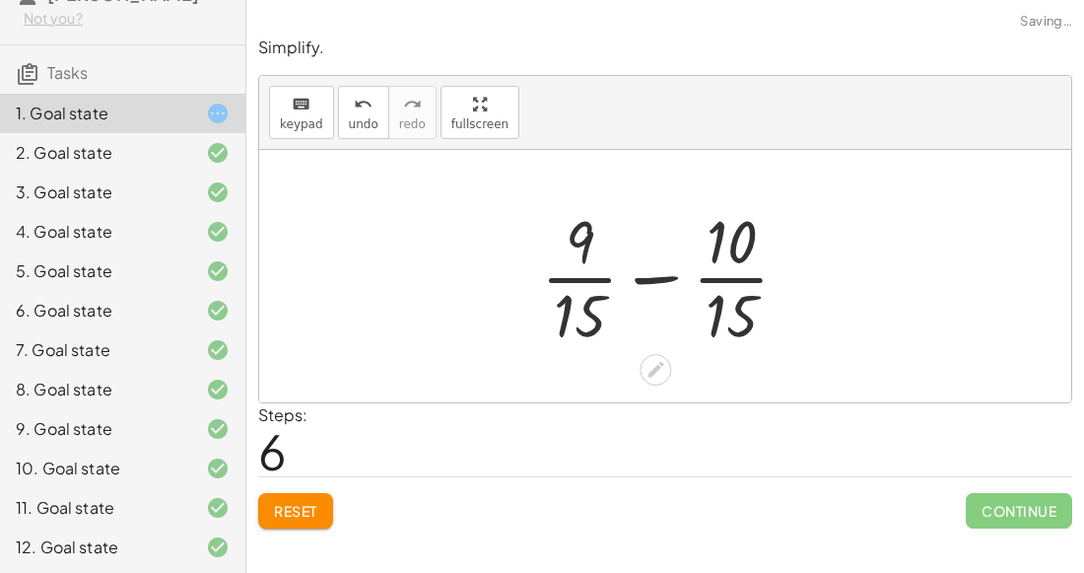
click at [657, 263] on div at bounding box center [673, 276] width 284 height 152
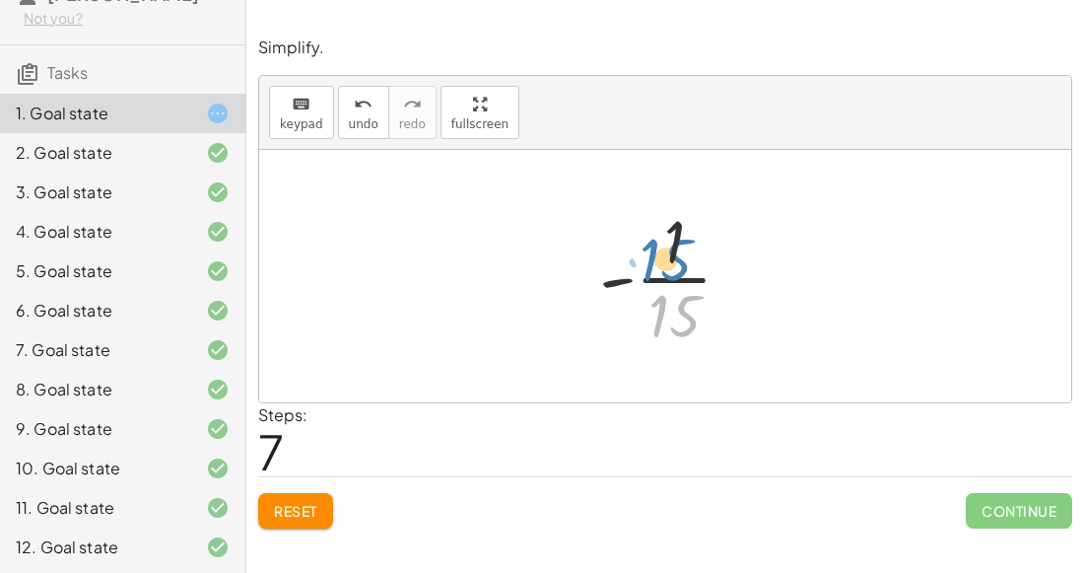
drag, startPoint x: 694, startPoint y: 319, endPoint x: 686, endPoint y: 276, distance: 44.1
click at [686, 276] on div at bounding box center [674, 276] width 169 height 152
drag, startPoint x: 616, startPoint y: 274, endPoint x: 683, endPoint y: 305, distance: 73.7
click at [683, 305] on div at bounding box center [674, 276] width 169 height 152
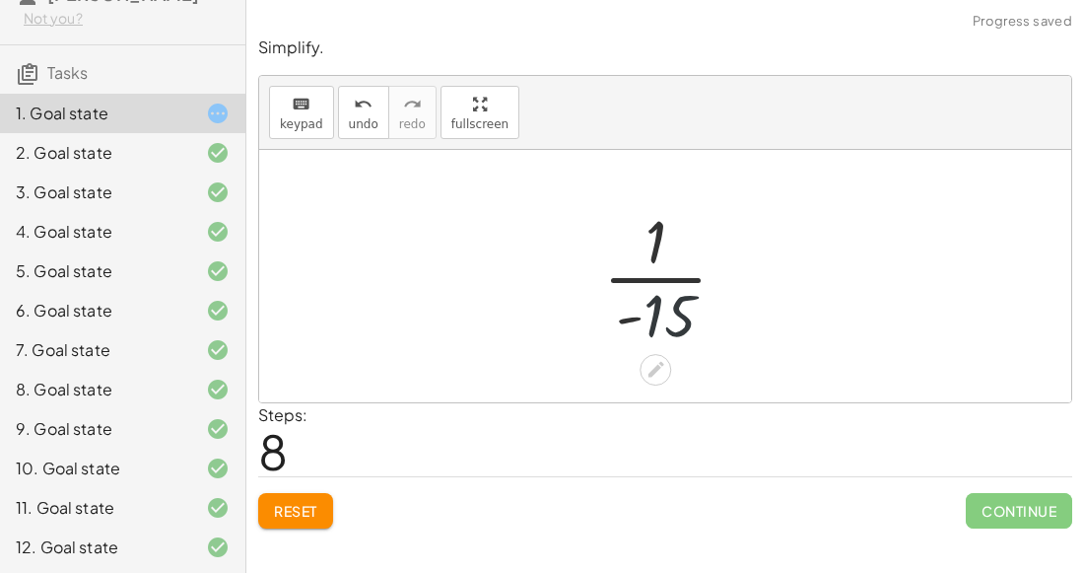
click at [658, 314] on div at bounding box center [673, 276] width 160 height 152
drag, startPoint x: 633, startPoint y: 313, endPoint x: 654, endPoint y: 247, distance: 69.2
click at [654, 247] on div at bounding box center [673, 276] width 160 height 152
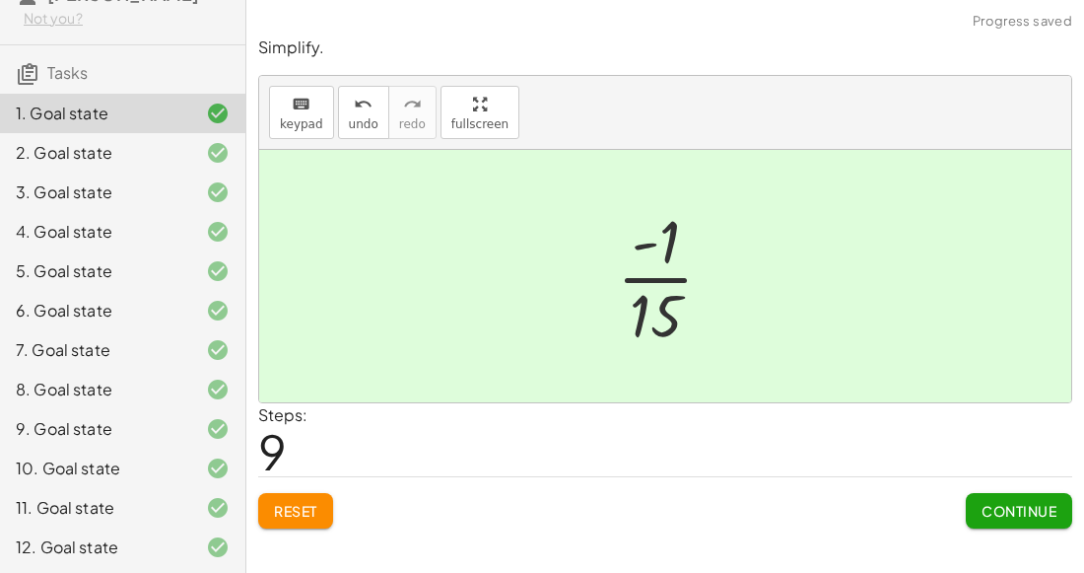
click at [1044, 514] on span "Continue" at bounding box center [1019, 511] width 75 height 18
